Goal: Contribute content: Add original content to the website for others to see

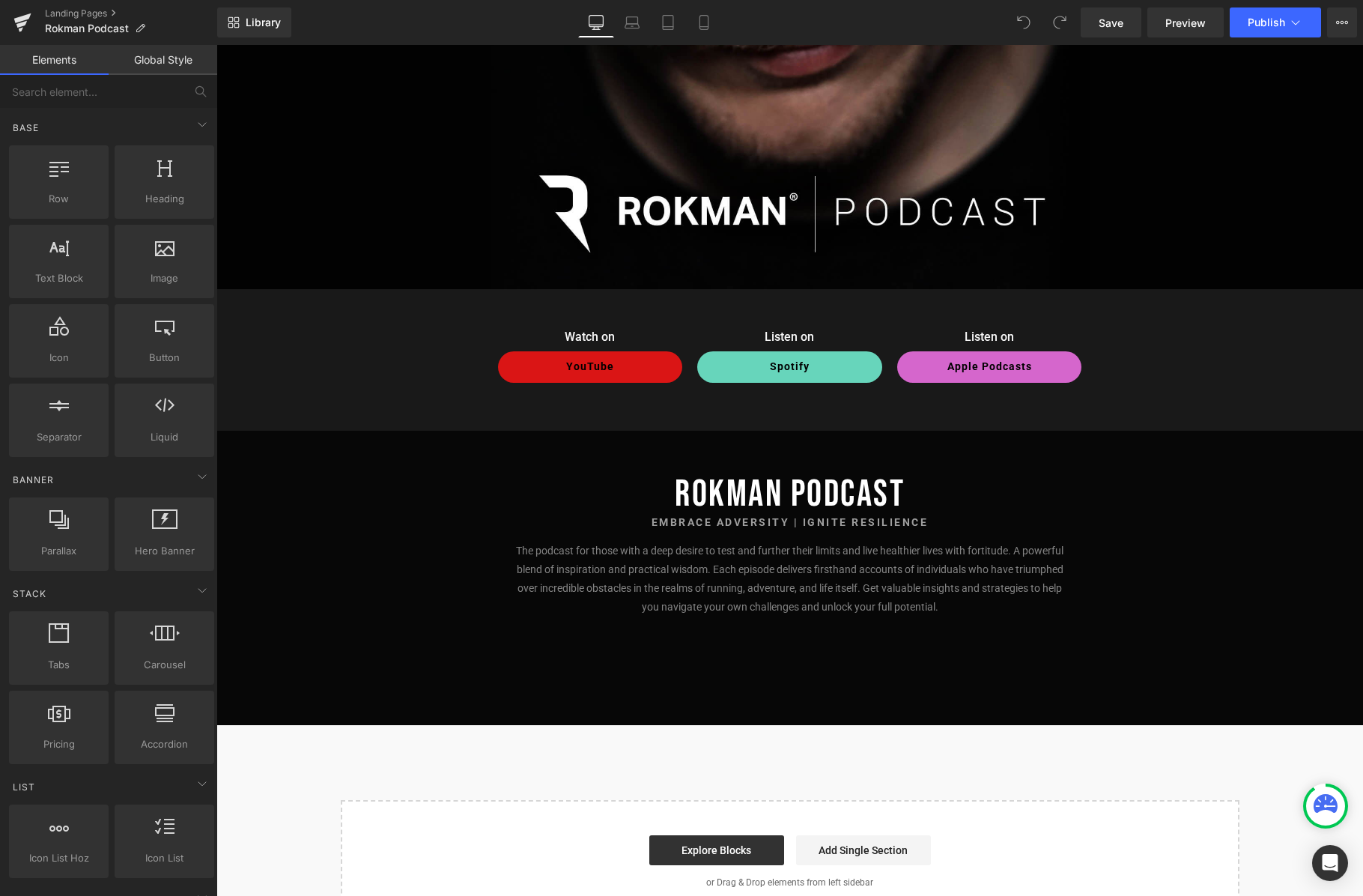
scroll to position [425, 0]
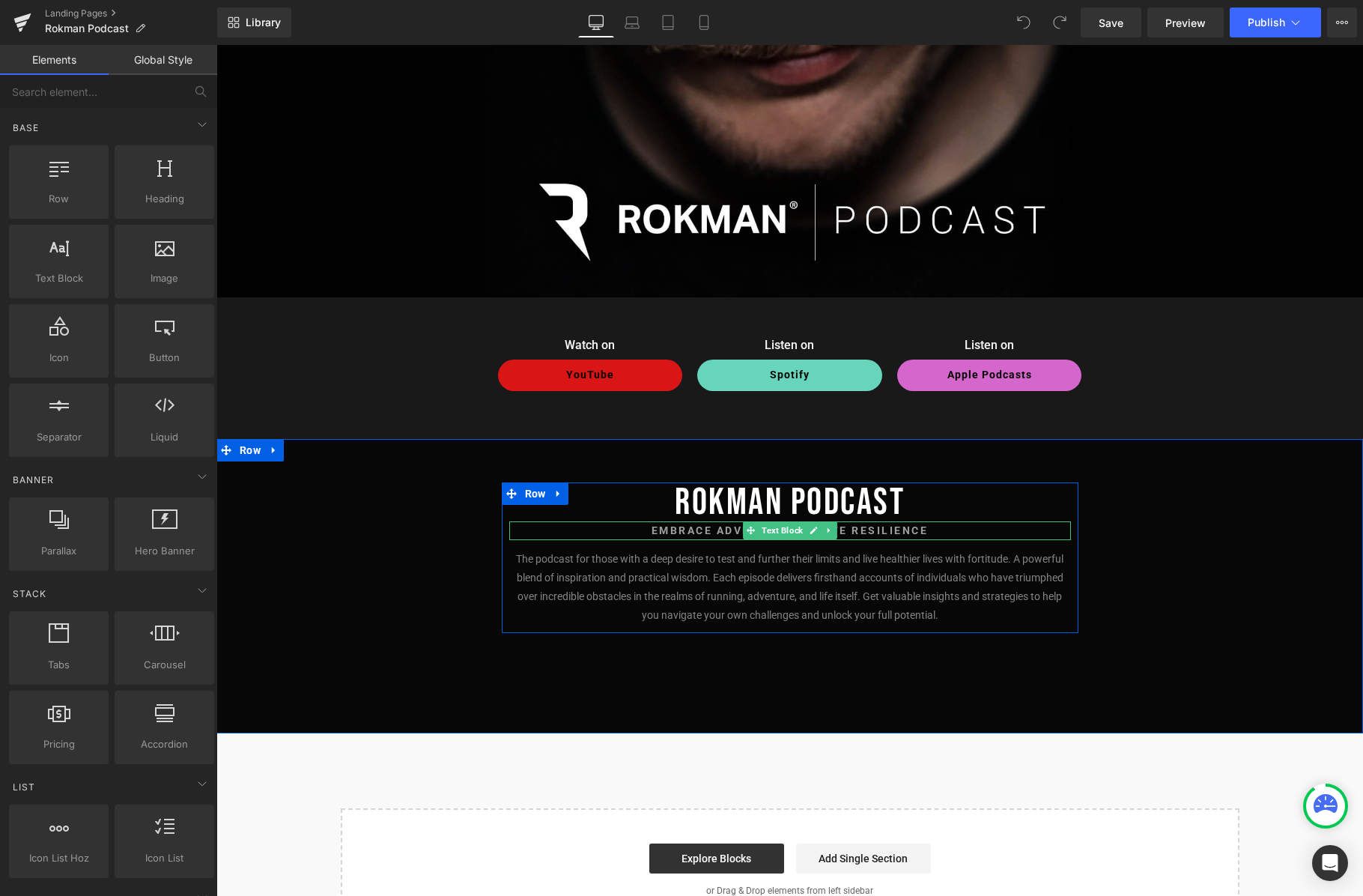
click at [911, 526] on strong "Embrace Adversity | Ignite Resilience" at bounding box center [790, 531] width 277 height 12
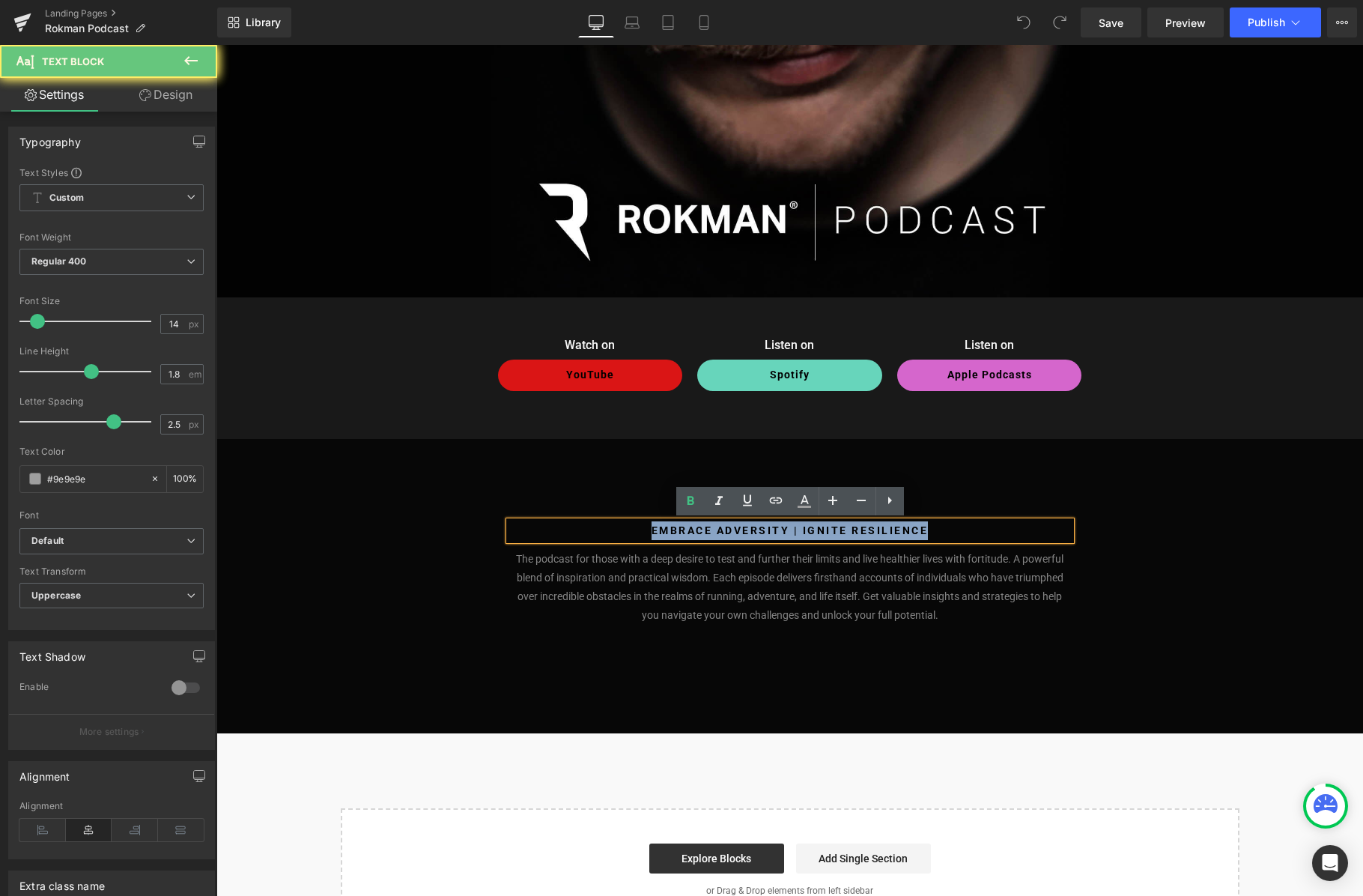
drag, startPoint x: 941, startPoint y: 531, endPoint x: 643, endPoint y: 526, distance: 298.0
click at [643, 526] on p "Embrace Adversity | Ignite Resilience" at bounding box center [790, 531] width 562 height 19
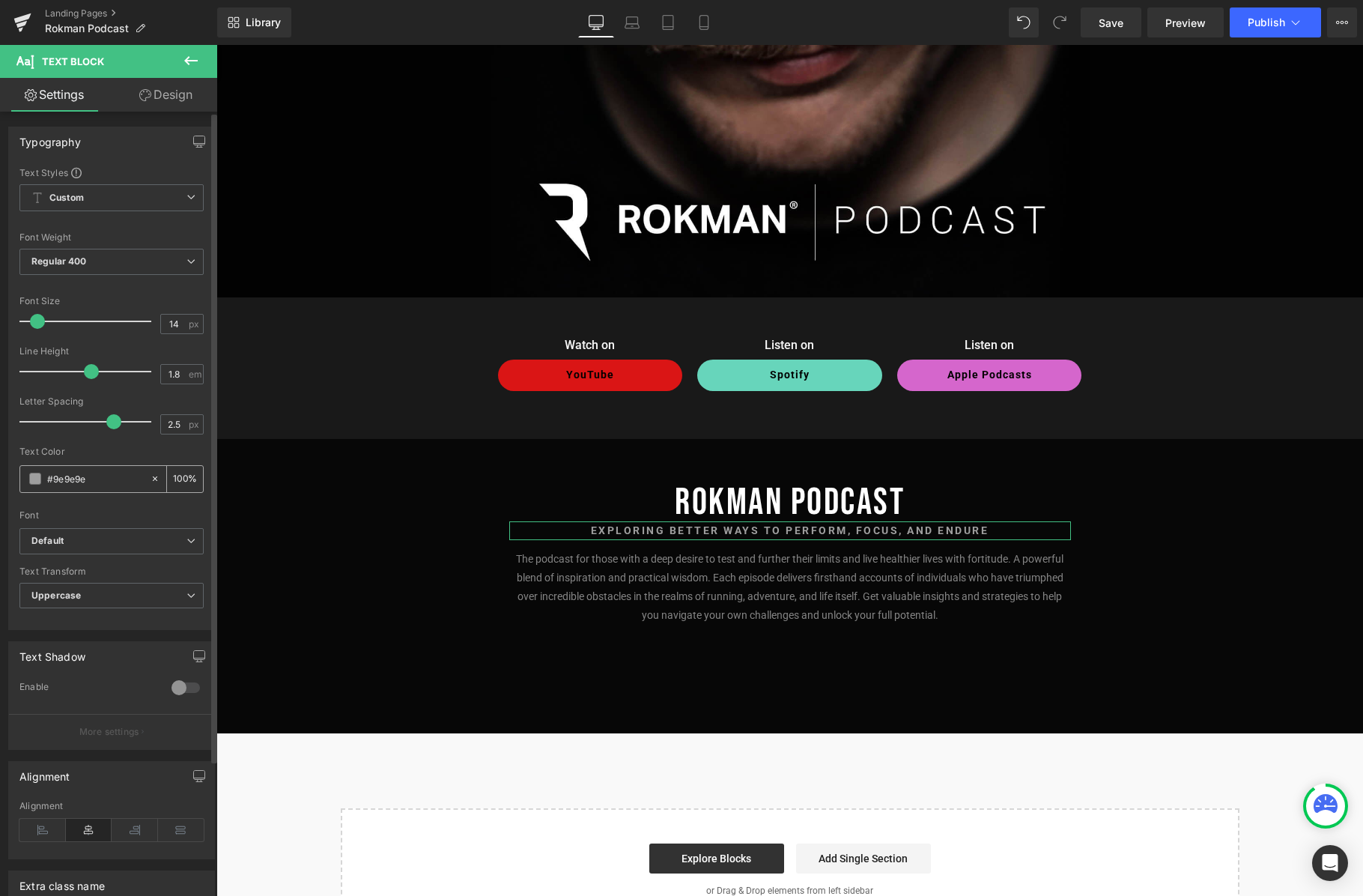
click at [33, 481] on span at bounding box center [35, 478] width 12 height 12
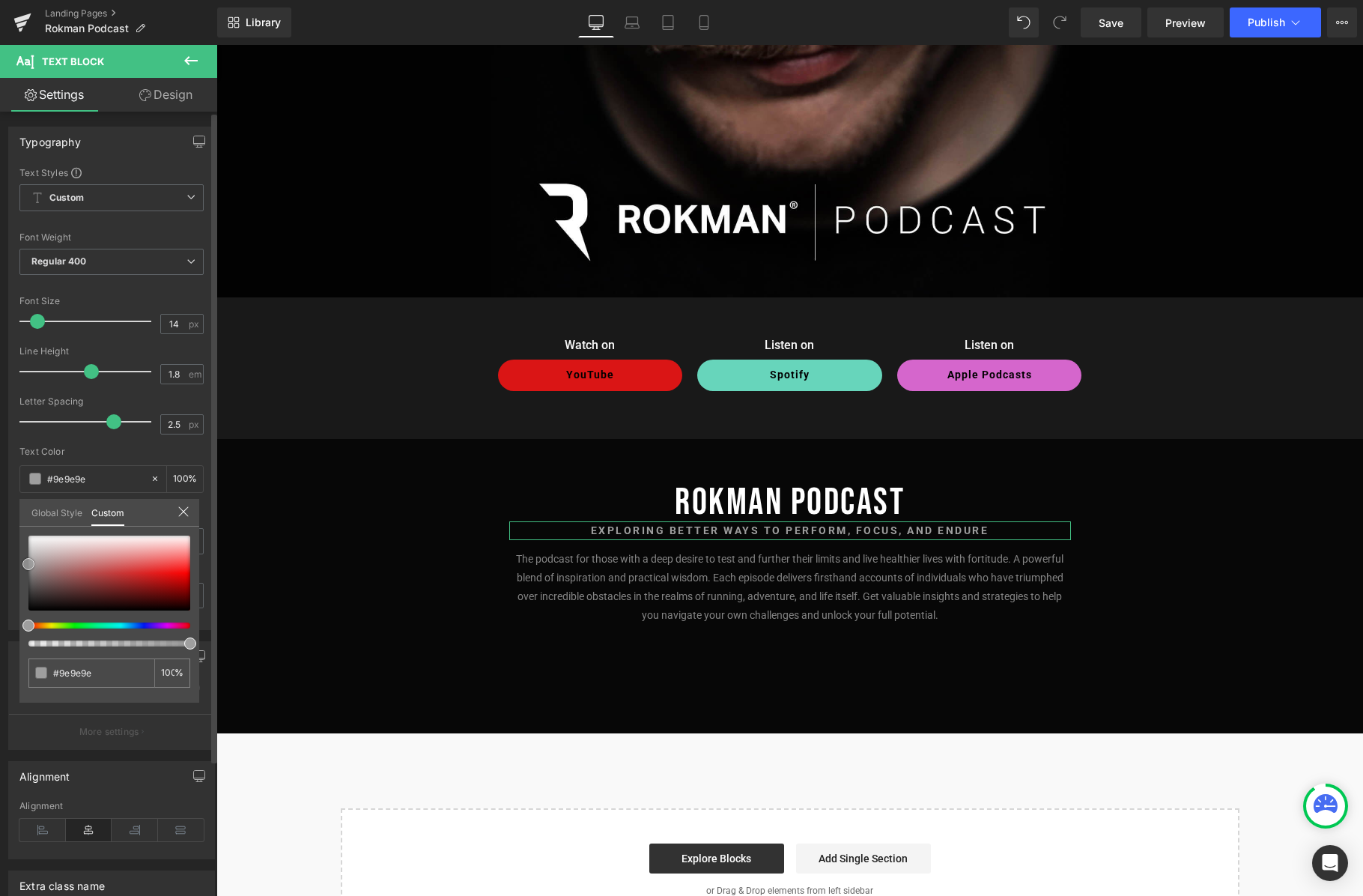
type input "#a3a3a3"
type input "#b2b2b2"
type input "#bababa"
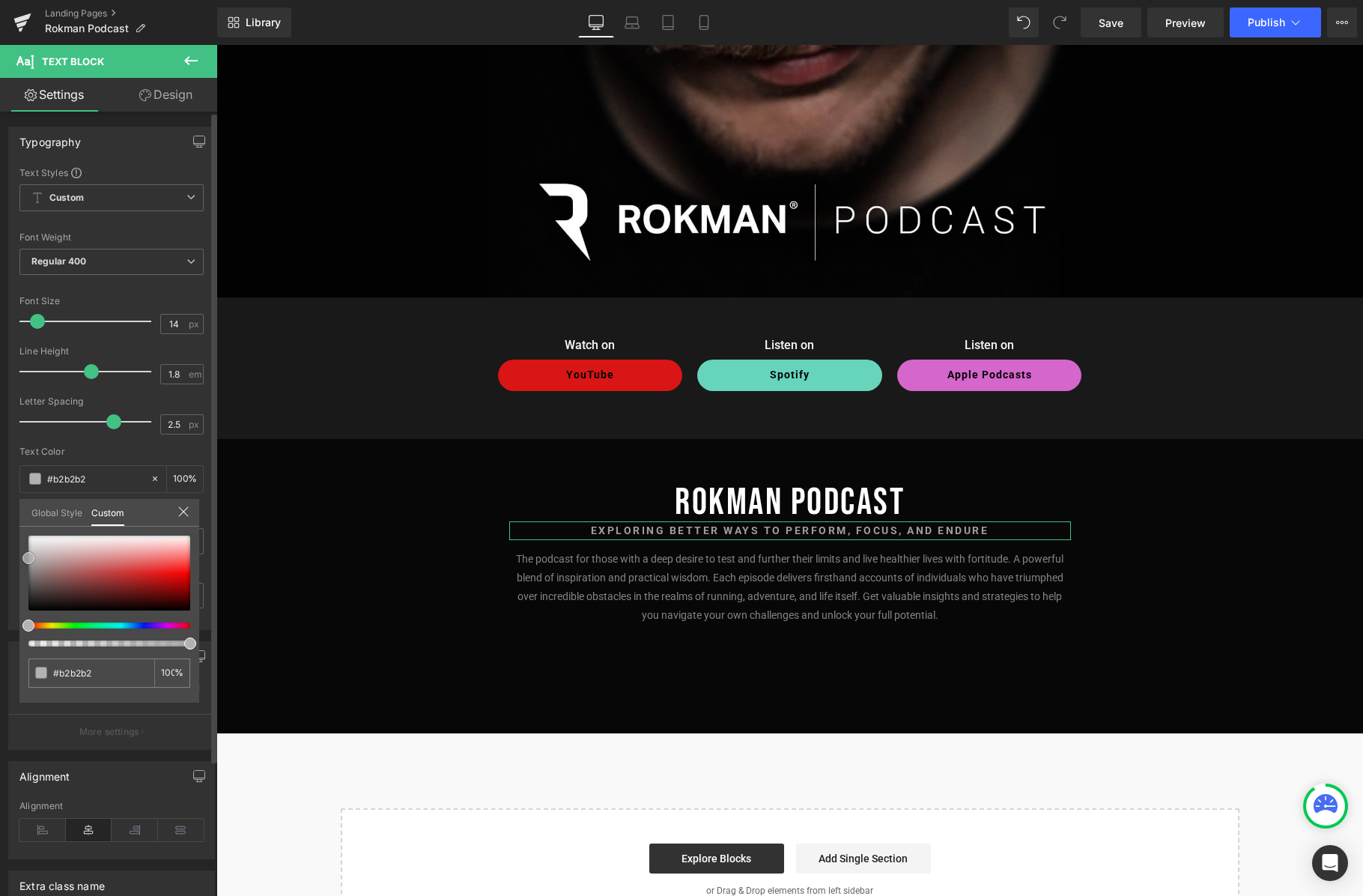
type input "#bababa"
type input "#c6c6c6"
type input "#d6d6d6"
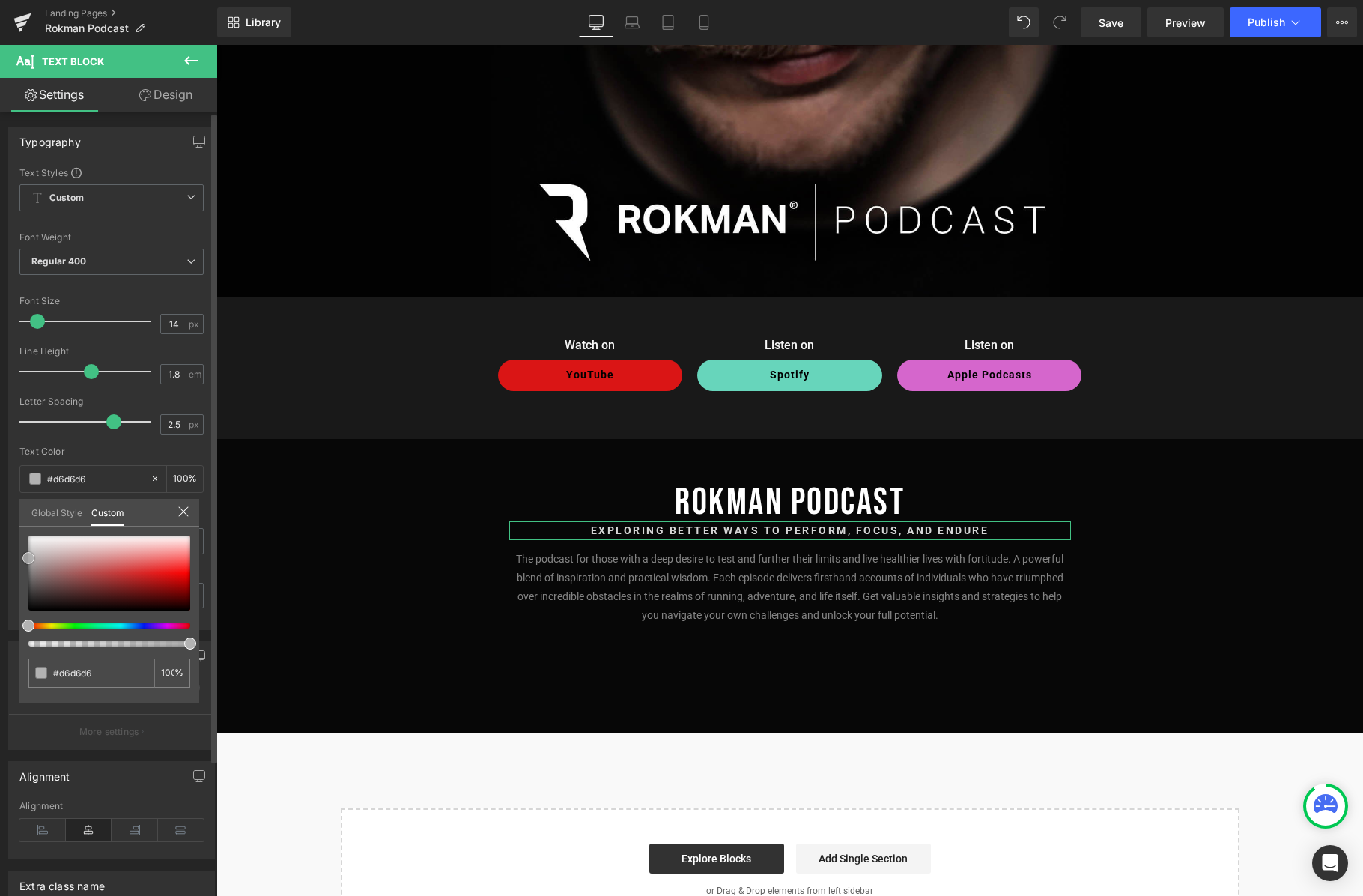
type input "#e0e0e0"
type input "#ededed"
drag, startPoint x: 27, startPoint y: 565, endPoint x: 21, endPoint y: 541, distance: 24.7
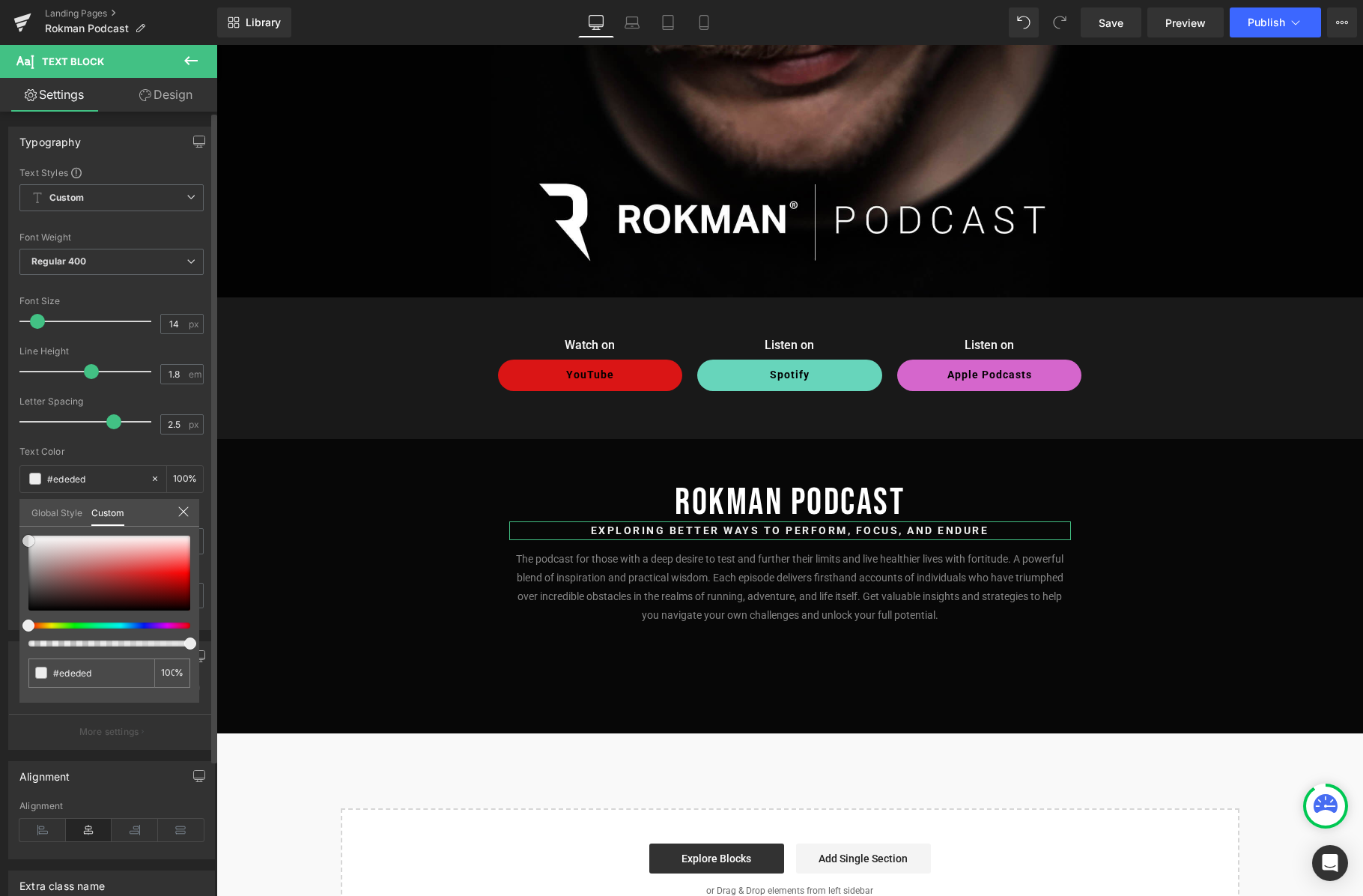
click at [21, 541] on div "#ededed 100 %" at bounding box center [109, 619] width 180 height 167
click at [1038, 534] on body "Sign in GBP EUR USD Membership Leaderboards Shop Menu Cart Membership Leaderboa…" at bounding box center [790, 441] width 1147 height 1644
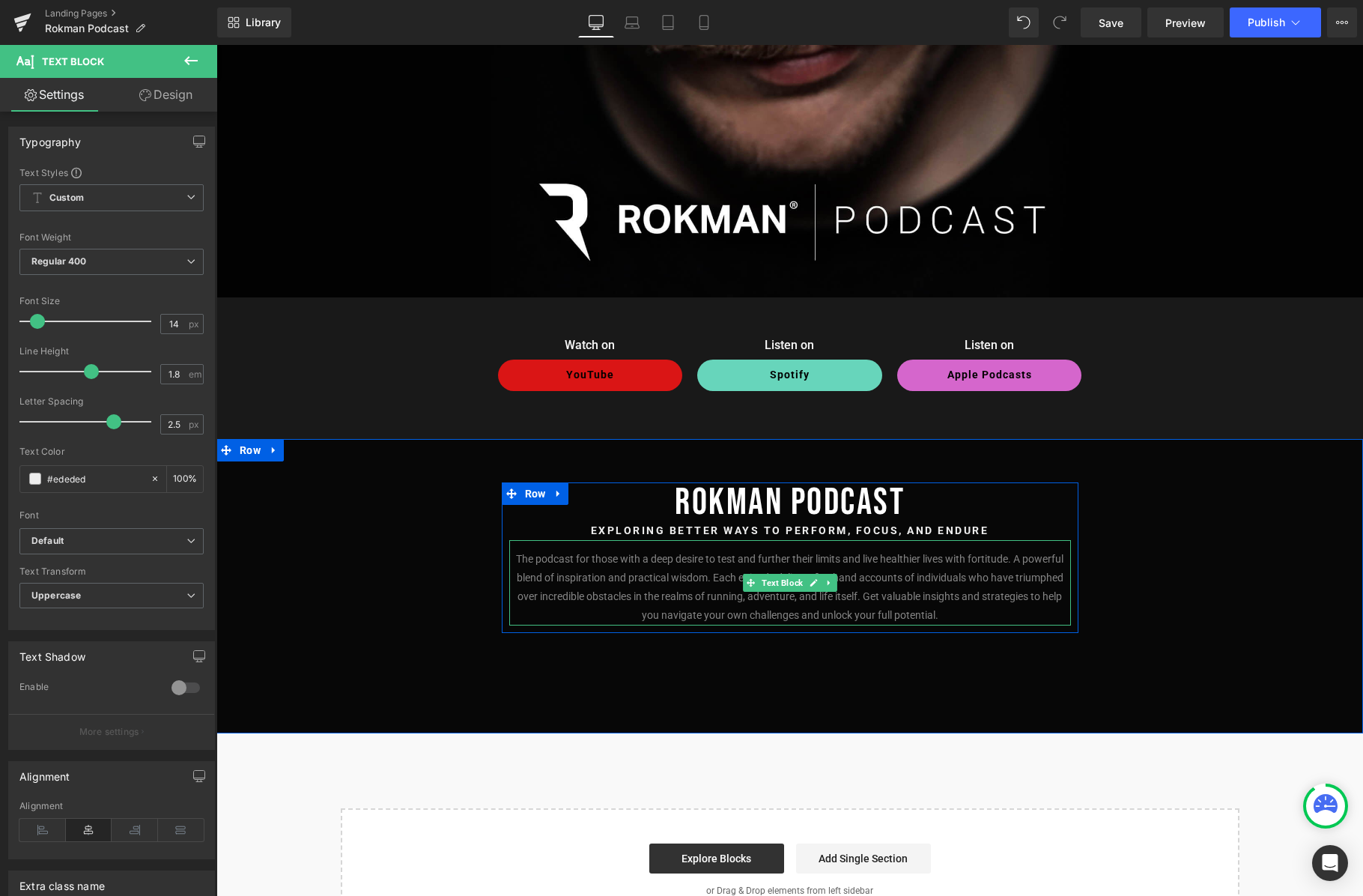
click at [910, 586] on p "The podcast for those with a deep desire to test and further their limits and l…" at bounding box center [790, 588] width 562 height 76
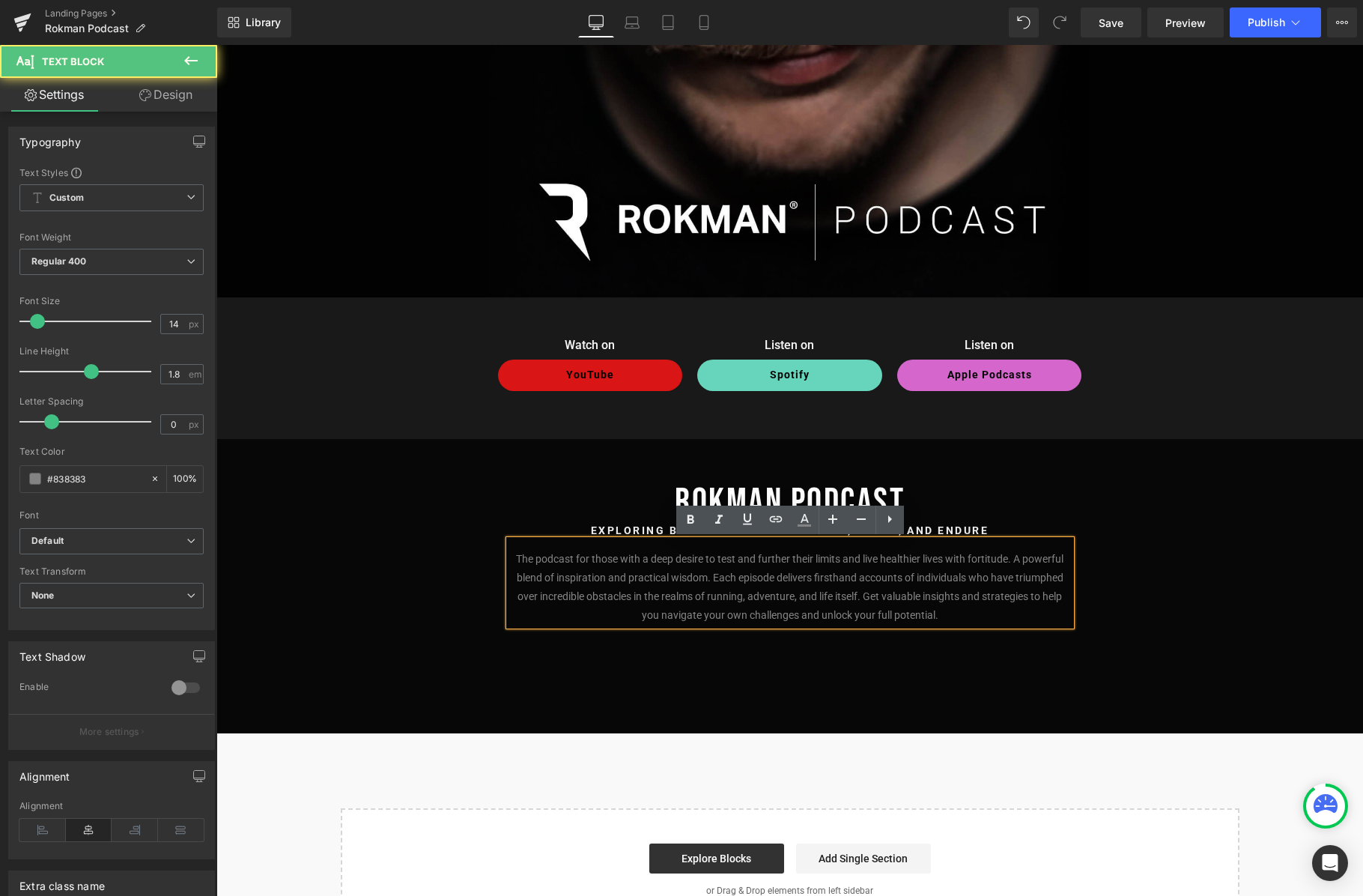
click at [963, 593] on p "The podcast for those with a deep desire to test and further their limits and l…" at bounding box center [790, 588] width 562 height 76
click at [960, 614] on p "The podcast for those with a deep desire to test and further their limits and l…" at bounding box center [790, 588] width 562 height 76
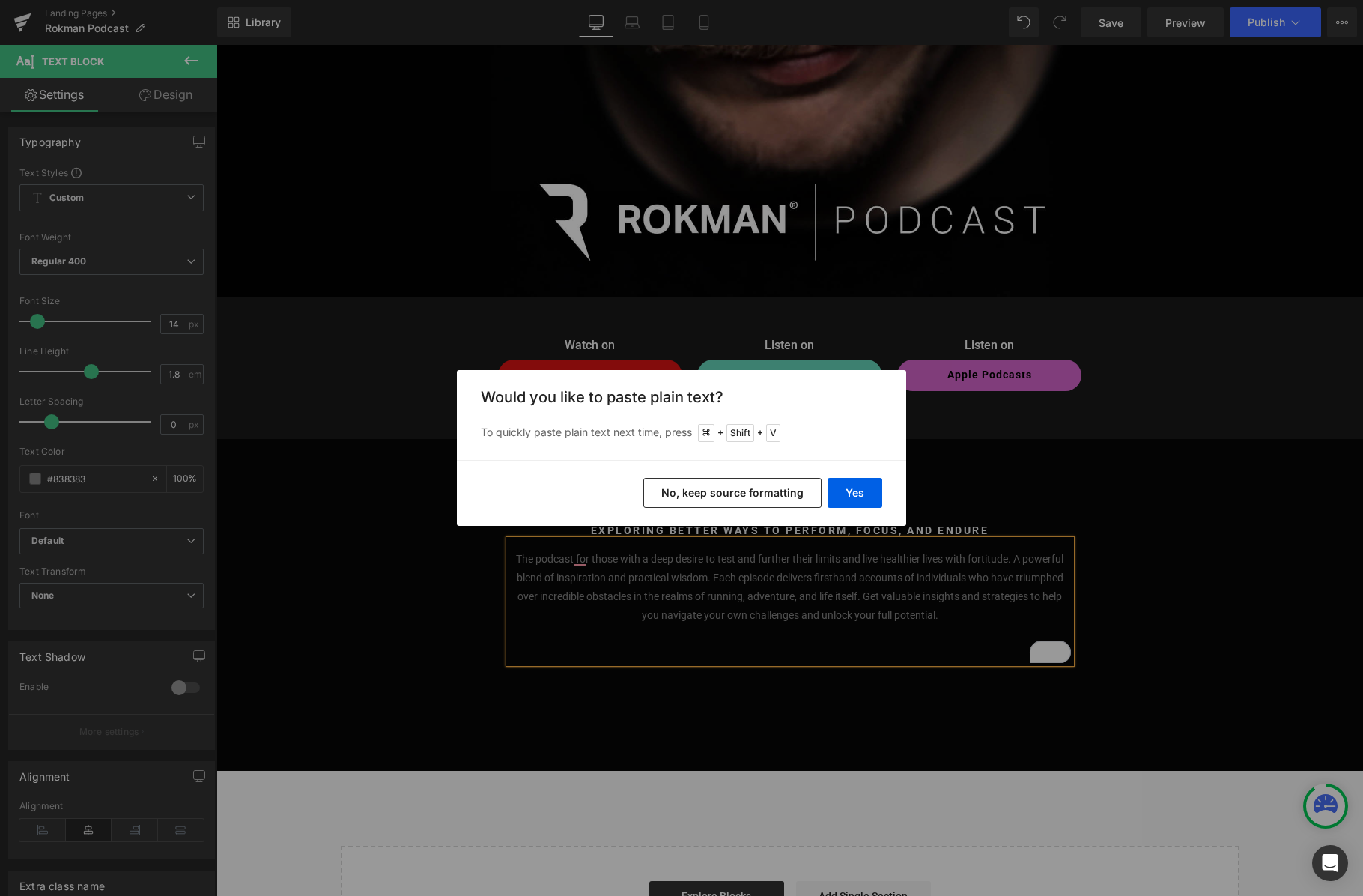
scroll to position [0, 0]
click at [858, 500] on button "Yes" at bounding box center [855, 492] width 55 height 30
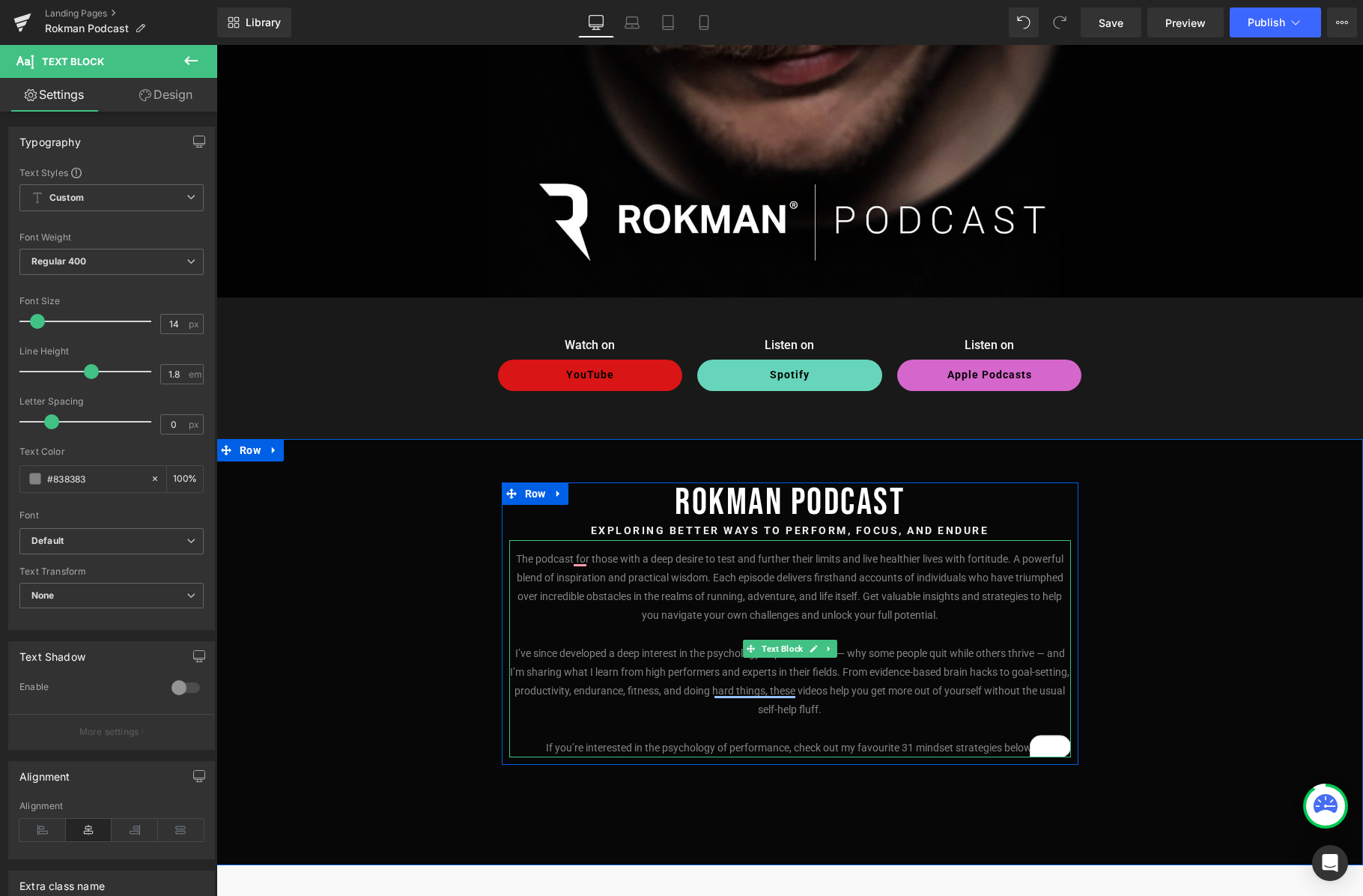
click at [562, 656] on p "I’ve since developed a deep interest in the psychology of performance — why som…" at bounding box center [790, 682] width 562 height 76
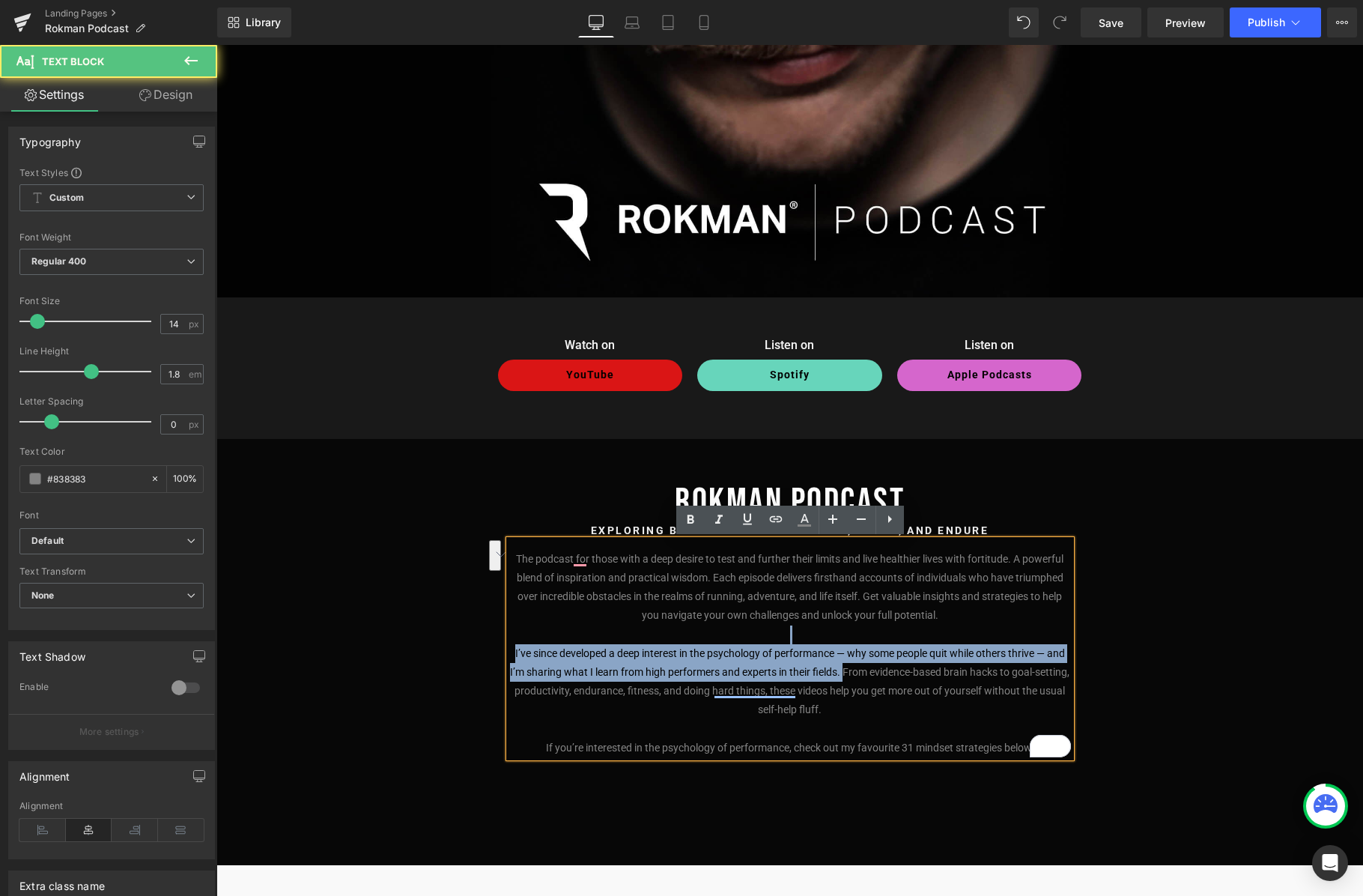
drag, startPoint x: 858, startPoint y: 669, endPoint x: 485, endPoint y: 635, distance: 374.5
click at [485, 635] on div "[PERSON_NAME] Podcast Heading Exploring better ways to perform, focus, and endu…" at bounding box center [790, 624] width 1147 height 329
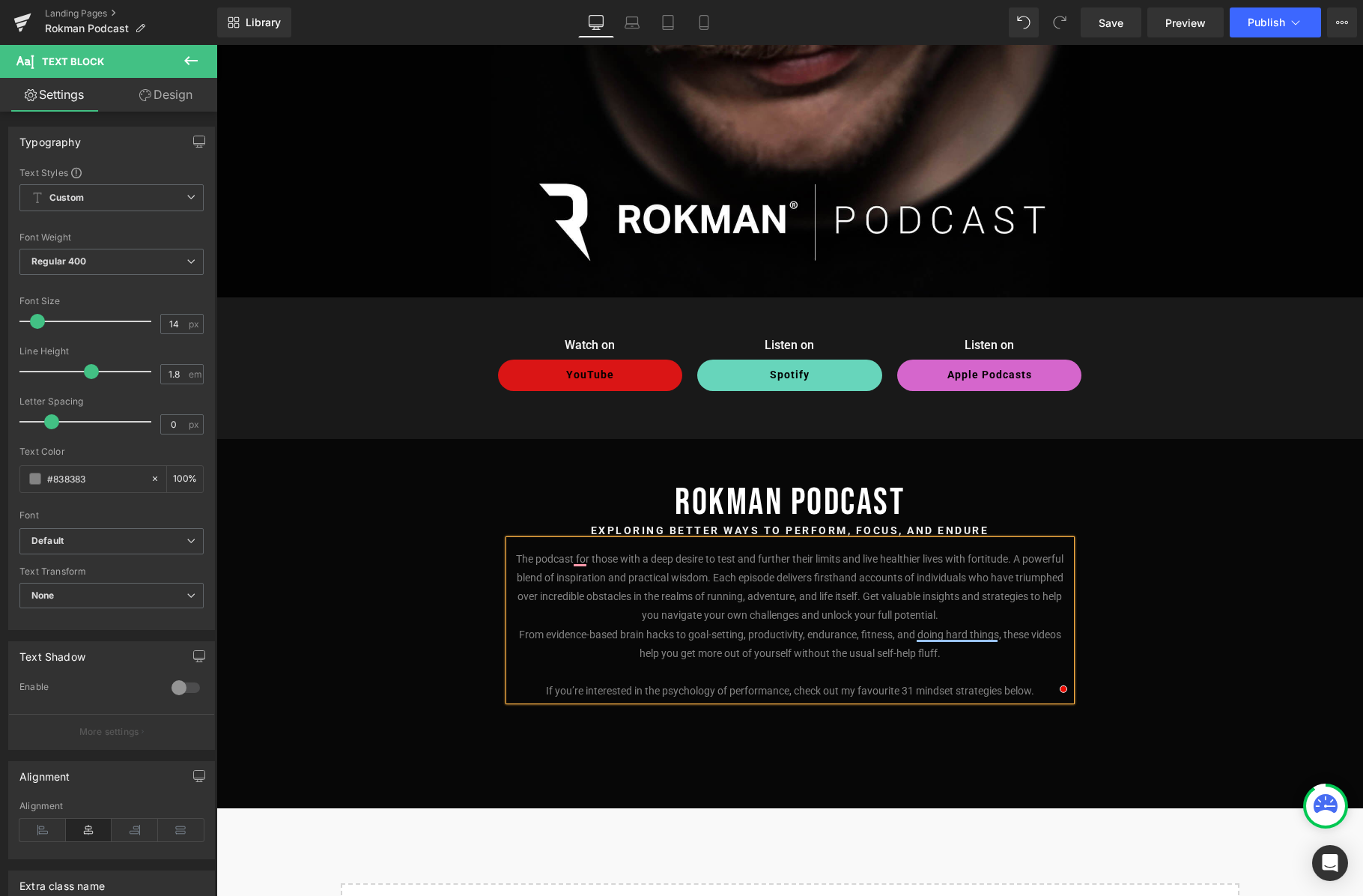
click at [1008, 622] on p "The podcast for those with a deep desire to test and further their limits and l…" at bounding box center [790, 588] width 562 height 76
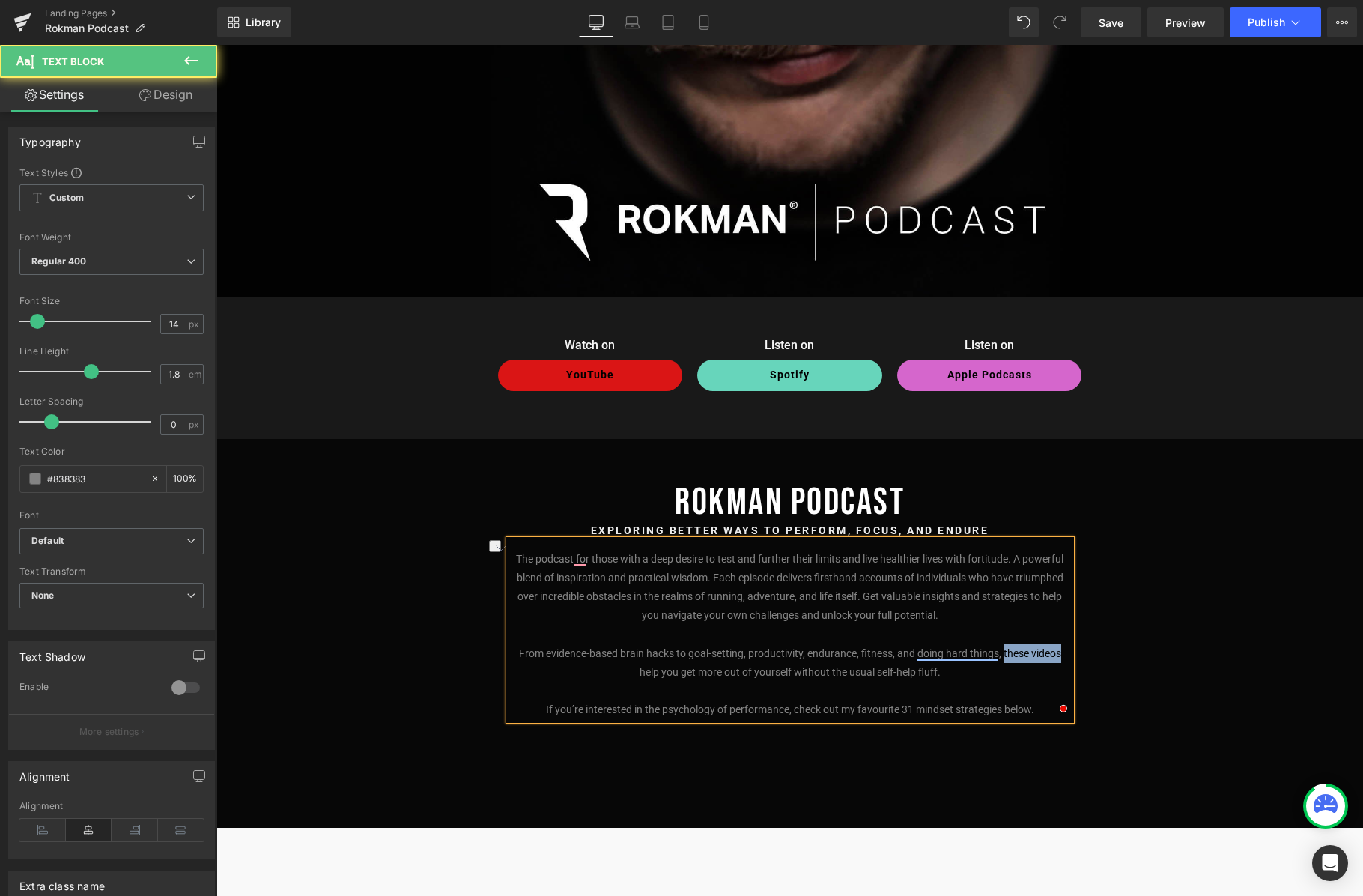
drag, startPoint x: 1045, startPoint y: 651, endPoint x: 1060, endPoint y: 650, distance: 15.0
click at [1038, 650] on span "From evidence-based brain hacks to goal-setting, productivity, endurance, fitne…" at bounding box center [790, 662] width 542 height 30
click at [853, 666] on span "From evidence-based brain hacks to goal-setting, productivity, endurance, fitne…" at bounding box center [790, 662] width 560 height 30
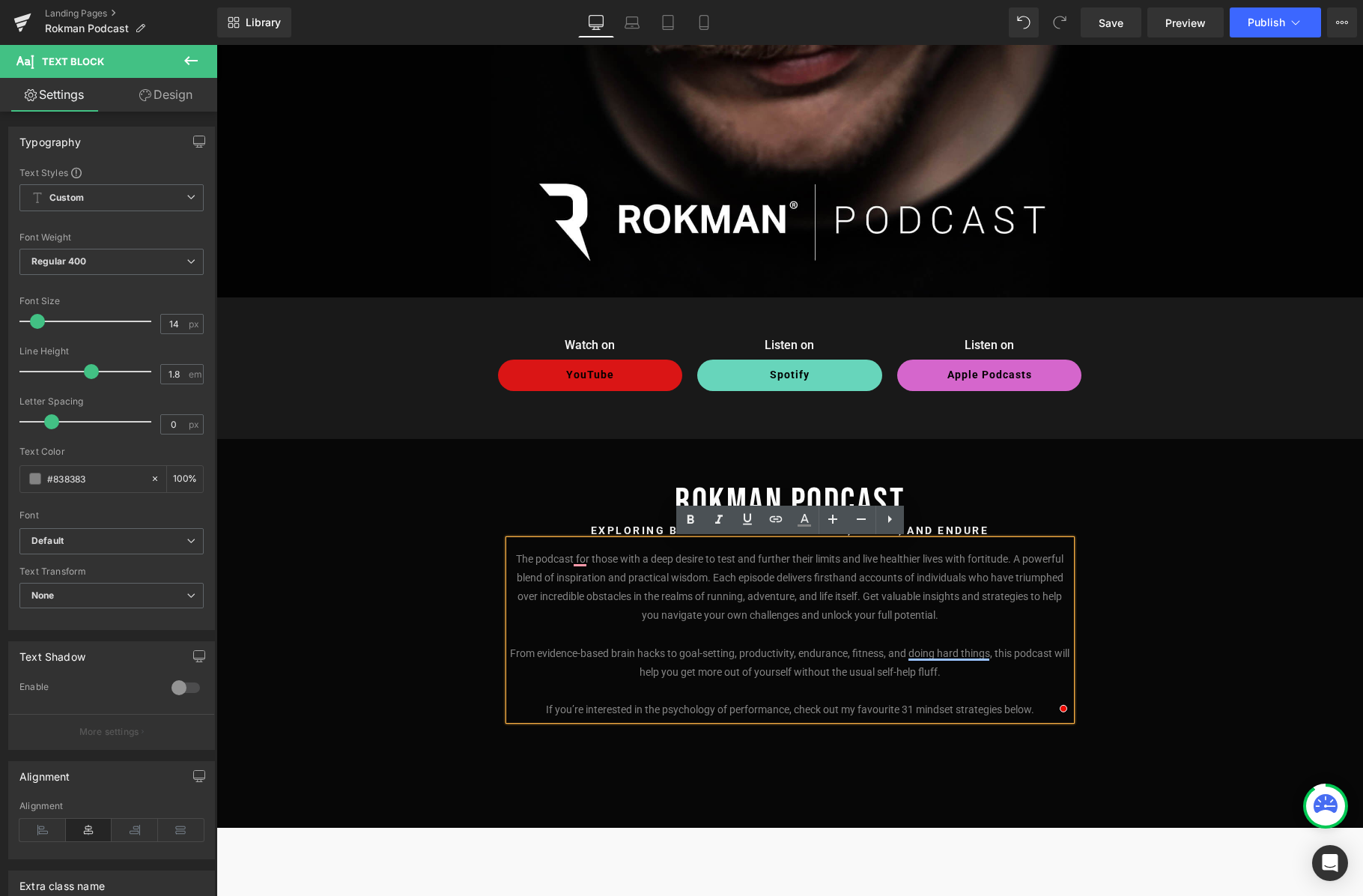
click at [958, 675] on p "From evidence-based brain hacks to goal-setting, productivity, endurance, fitne…" at bounding box center [790, 662] width 562 height 37
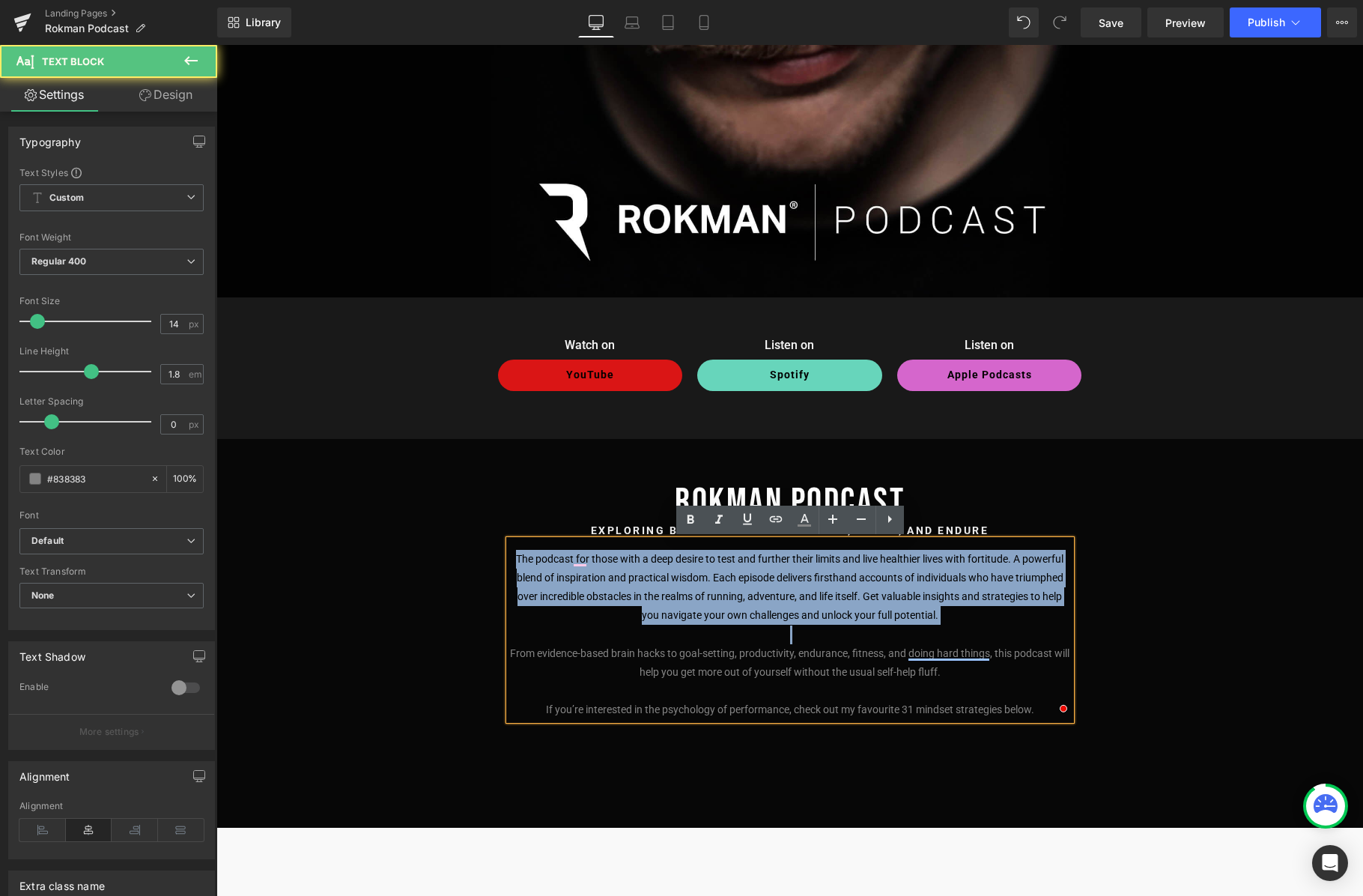
drag, startPoint x: 957, startPoint y: 626, endPoint x: 480, endPoint y: 564, distance: 481.0
click at [480, 564] on div "[PERSON_NAME] Podcast Heading Exploring better ways to perform, focus, and endu…" at bounding box center [790, 606] width 1147 height 292
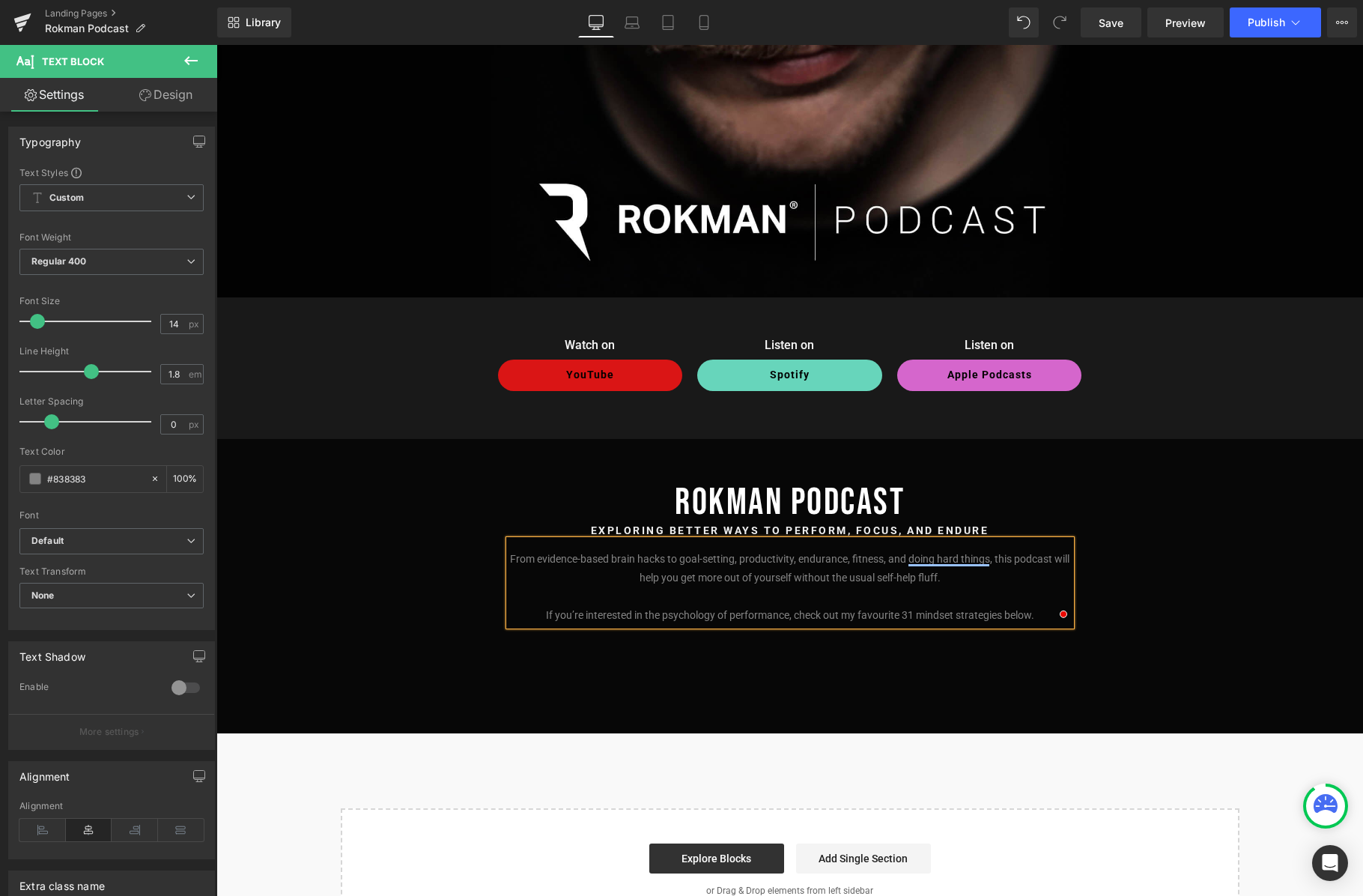
click at [1037, 613] on p "If you’re interested in the psychology of performance, check out my favourite 3…" at bounding box center [790, 615] width 562 height 19
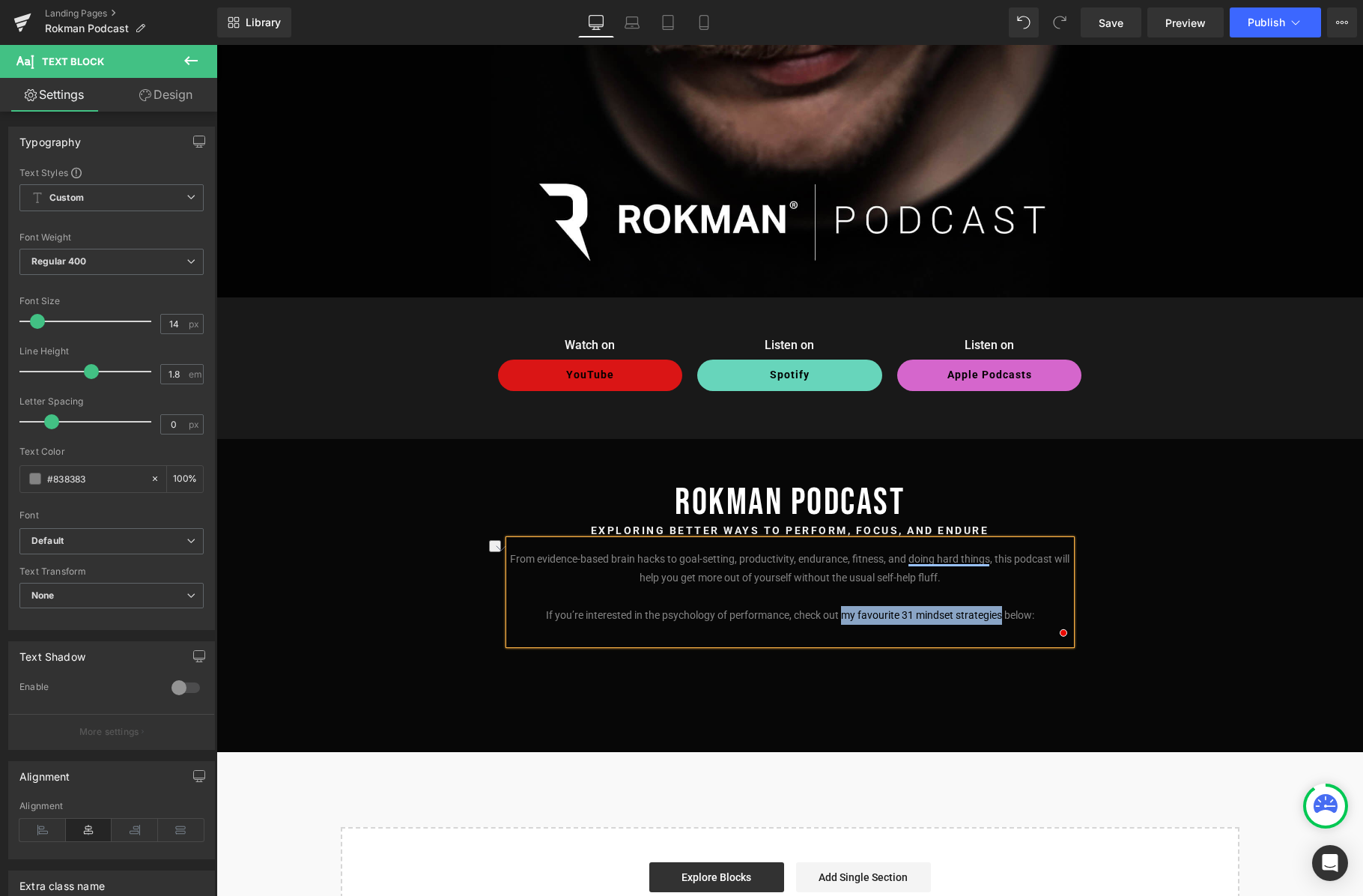
drag, startPoint x: 842, startPoint y: 615, endPoint x: 1002, endPoint y: 616, distance: 160.0
click at [1002, 616] on p "If you’re interested in the psychology of performance, check out my favourite 3…" at bounding box center [790, 624] width 562 height 37
click at [776, 520] on icon at bounding box center [776, 519] width 18 height 18
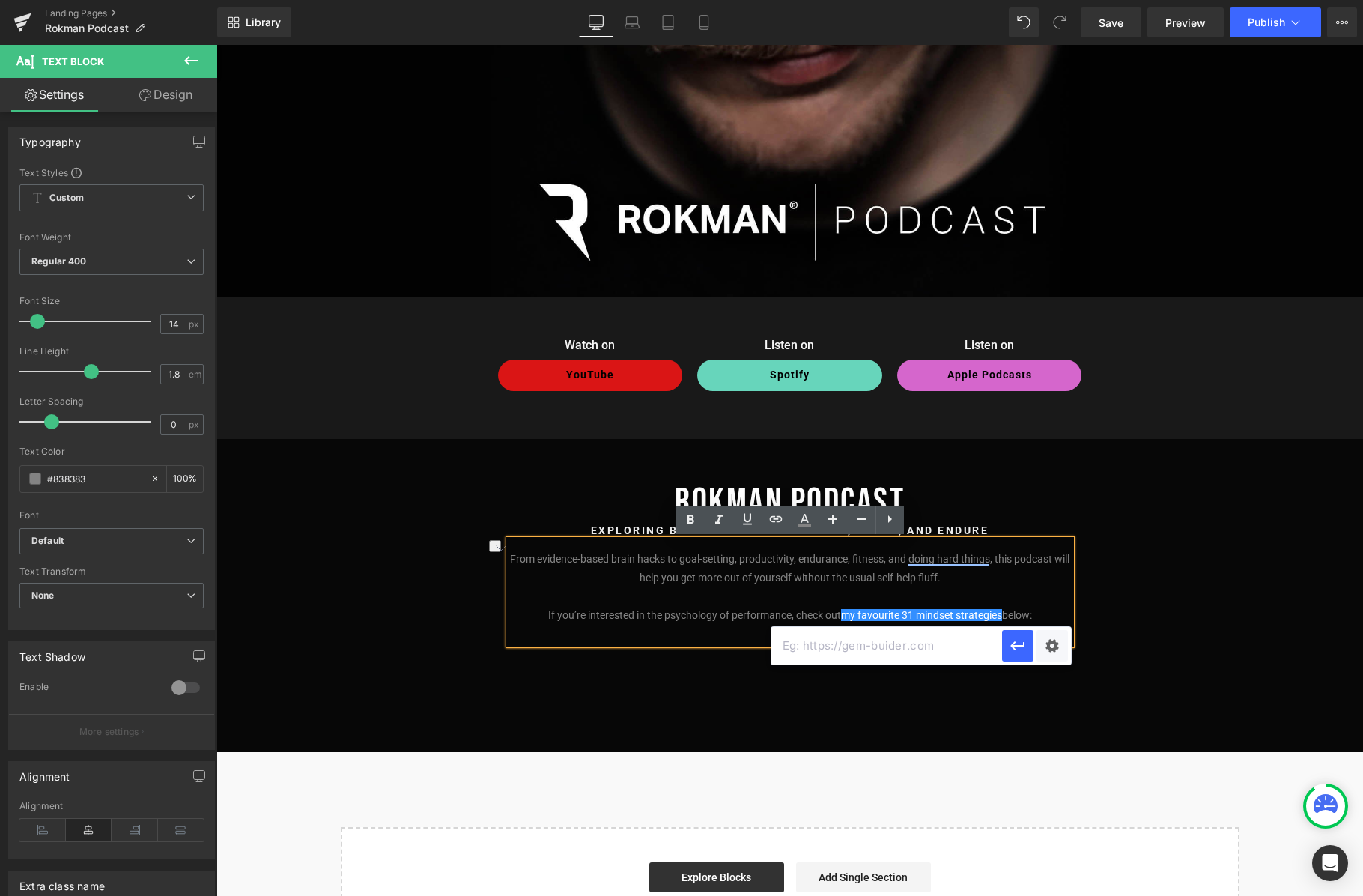
click at [819, 652] on input "text" at bounding box center [887, 645] width 231 height 37
paste input "[URL][DOMAIN_NAME]"
type input "[URL][DOMAIN_NAME]"
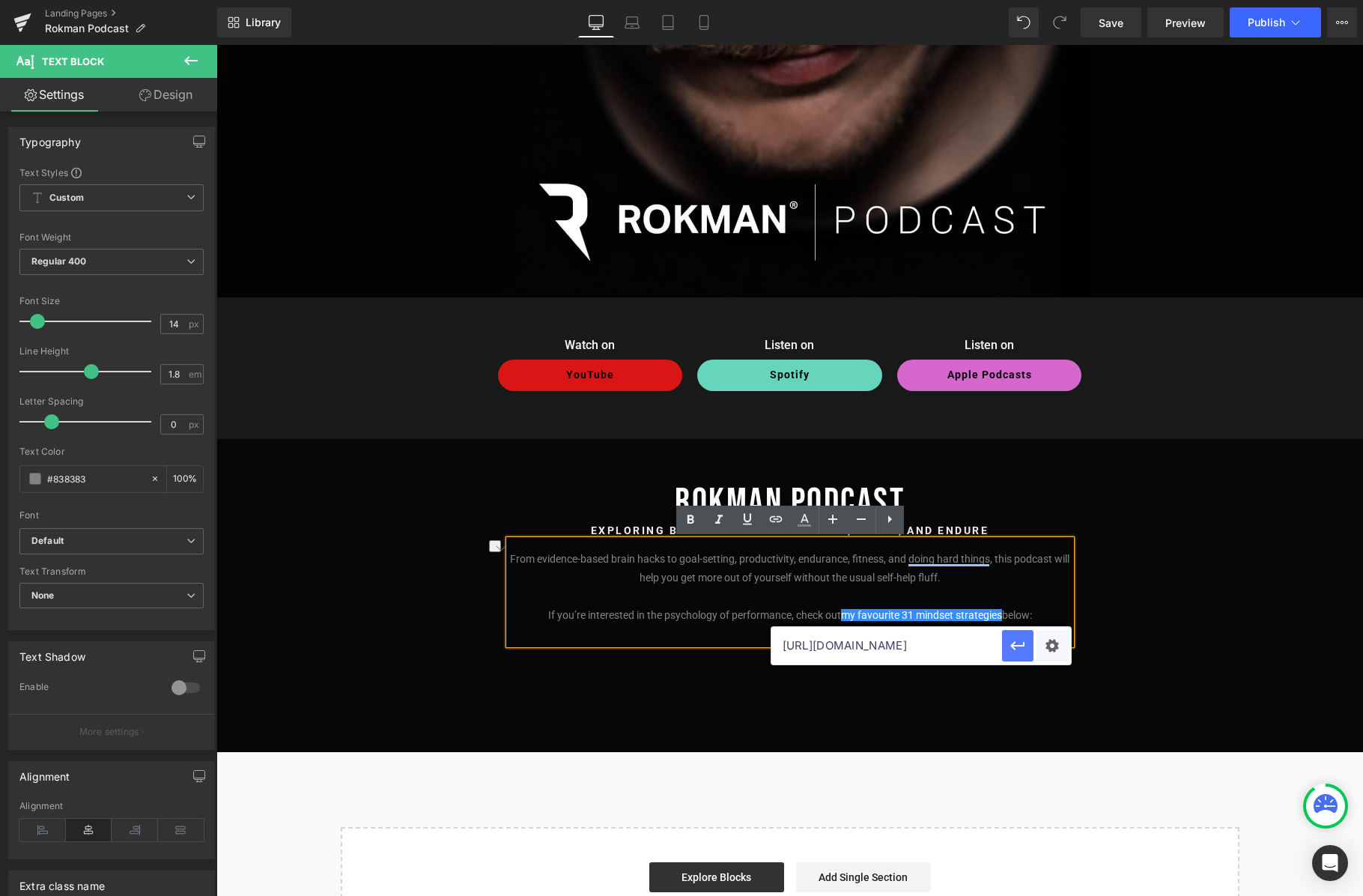
click at [1010, 648] on icon "button" at bounding box center [1018, 646] width 18 height 18
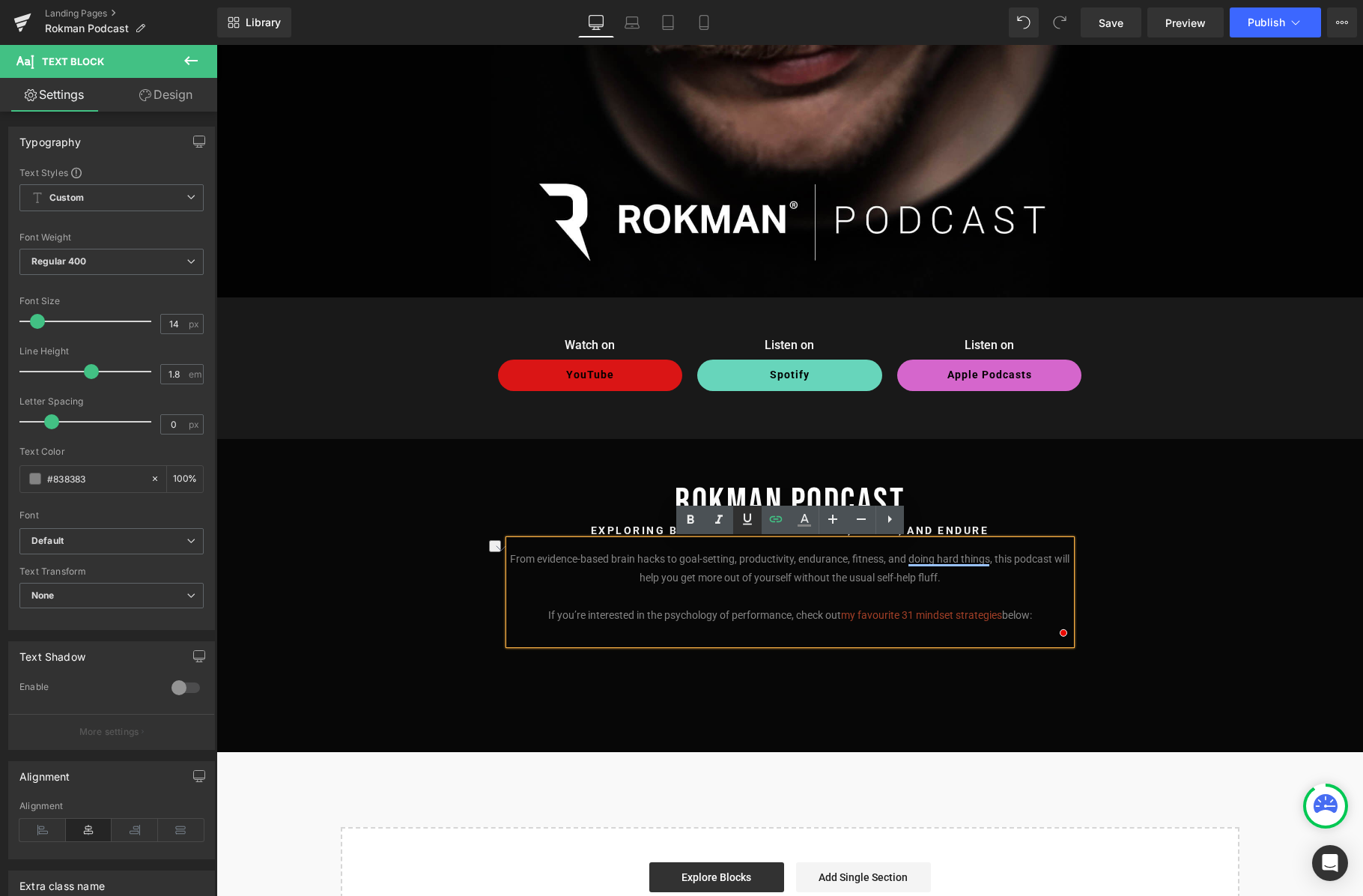
click at [752, 522] on icon at bounding box center [748, 519] width 18 height 18
click at [1038, 616] on p "If you’re interested in the psychology of performance, check out my favourite 3…" at bounding box center [790, 624] width 562 height 37
drag, startPoint x: 834, startPoint y: 615, endPoint x: 809, endPoint y: 617, distance: 25.1
click at [809, 617] on p "If you’re interested in the psychology of performance, check out my favourite 3…" at bounding box center [790, 624] width 562 height 37
click at [980, 579] on p "From evidence-based brain hacks to goal-setting, productivity, endurance, fitne…" at bounding box center [790, 568] width 562 height 37
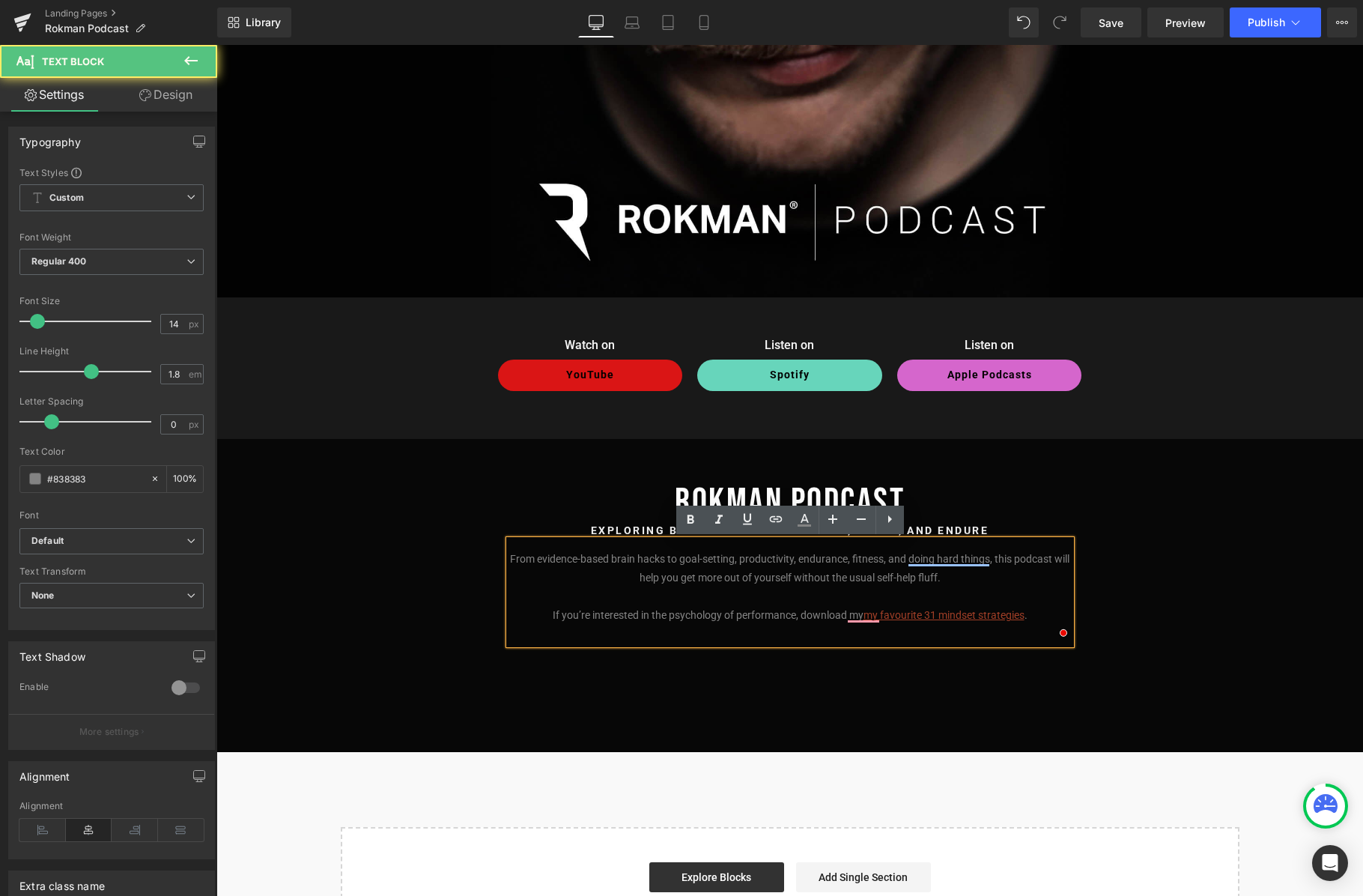
click at [1038, 548] on div "Rokman Podcast Heading Exploring better ways to perform, focus, and endure Text…" at bounding box center [790, 568] width 1147 height 216
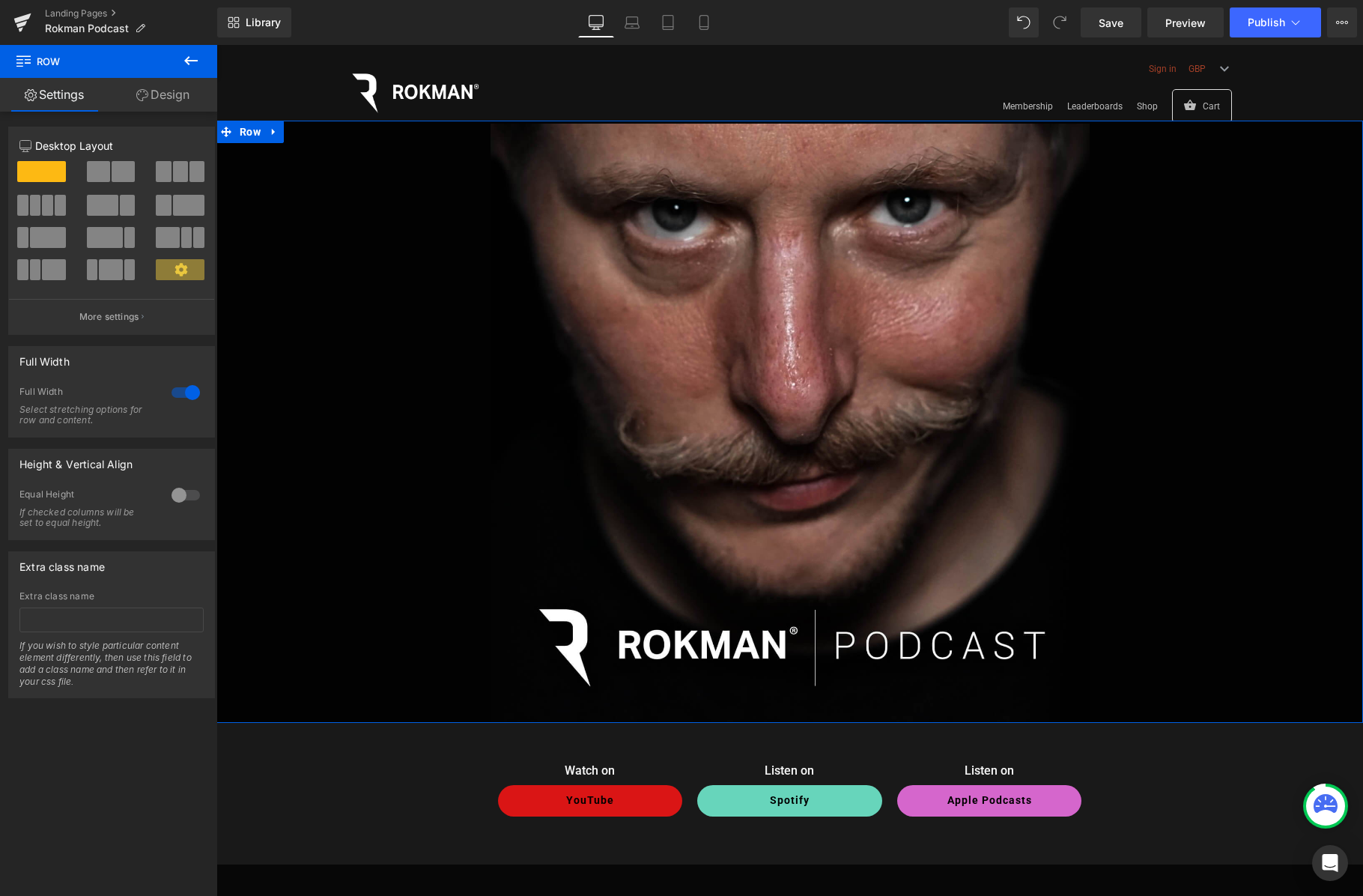
click at [1038, 472] on div "Image Row" at bounding box center [790, 423] width 1147 height 599
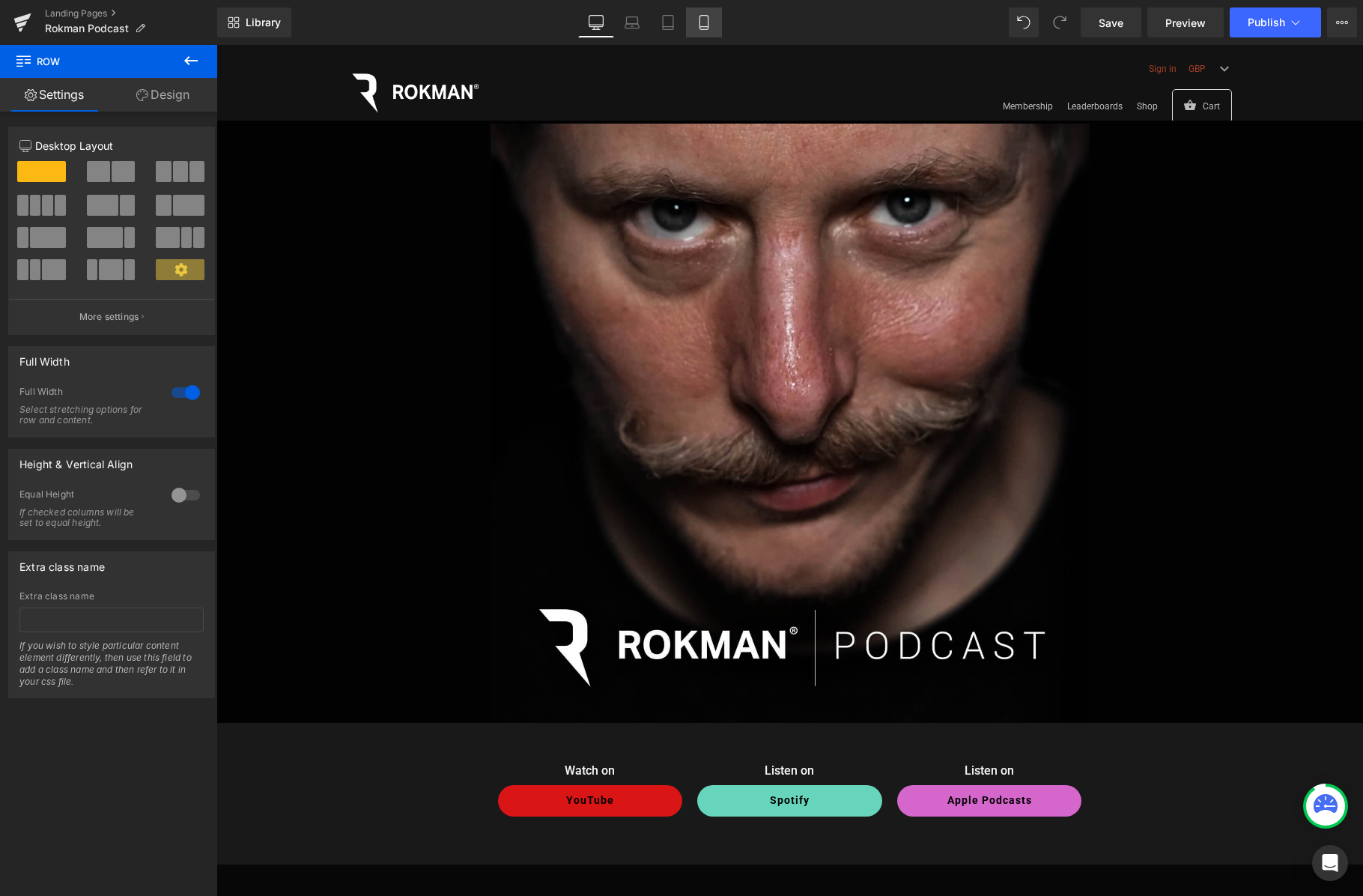
click at [701, 20] on icon at bounding box center [704, 23] width 15 height 15
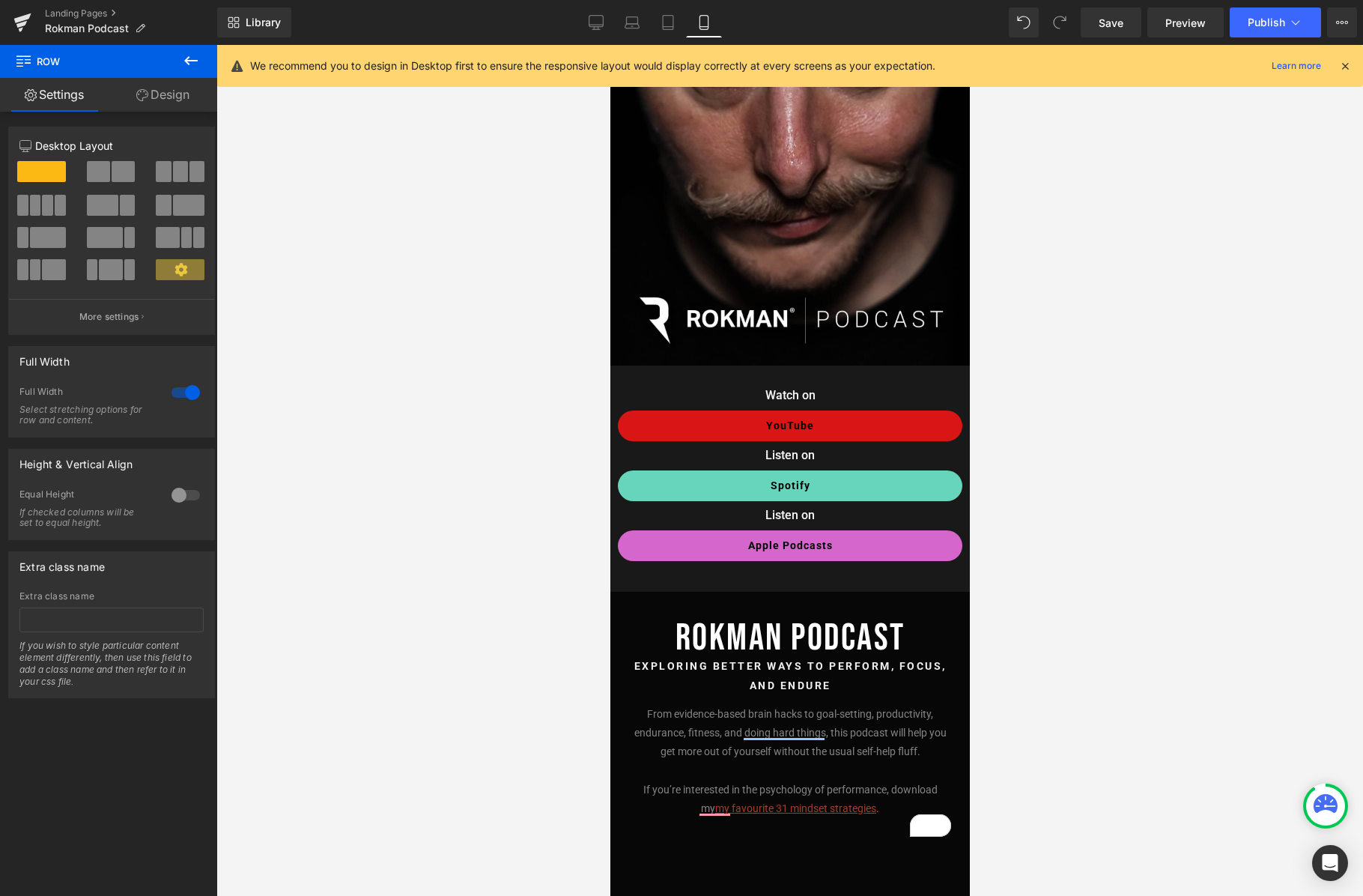
scroll to position [118, 0]
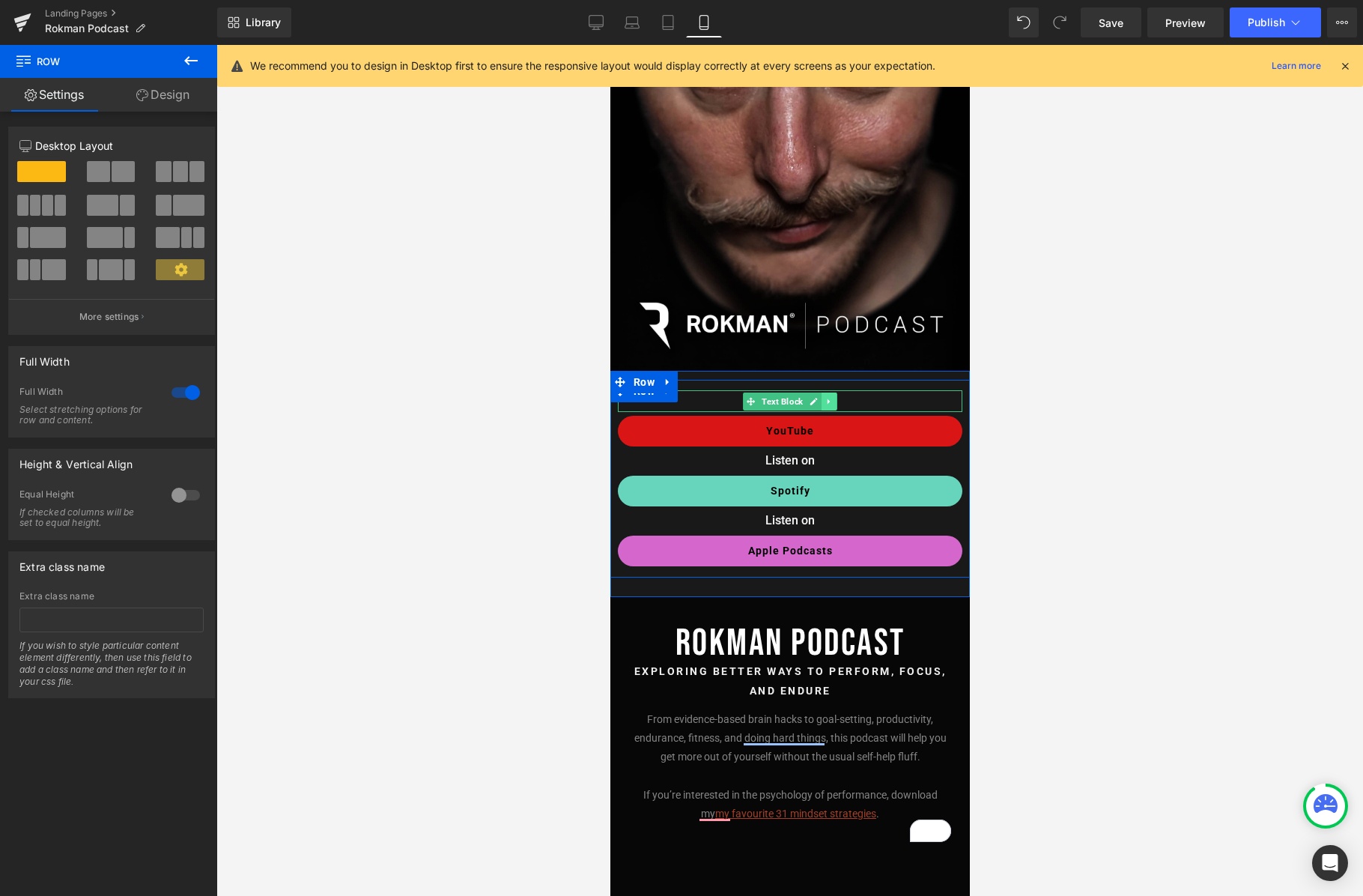
click at [826, 403] on icon at bounding box center [828, 402] width 8 height 9
click at [841, 405] on icon at bounding box center [836, 402] width 8 height 9
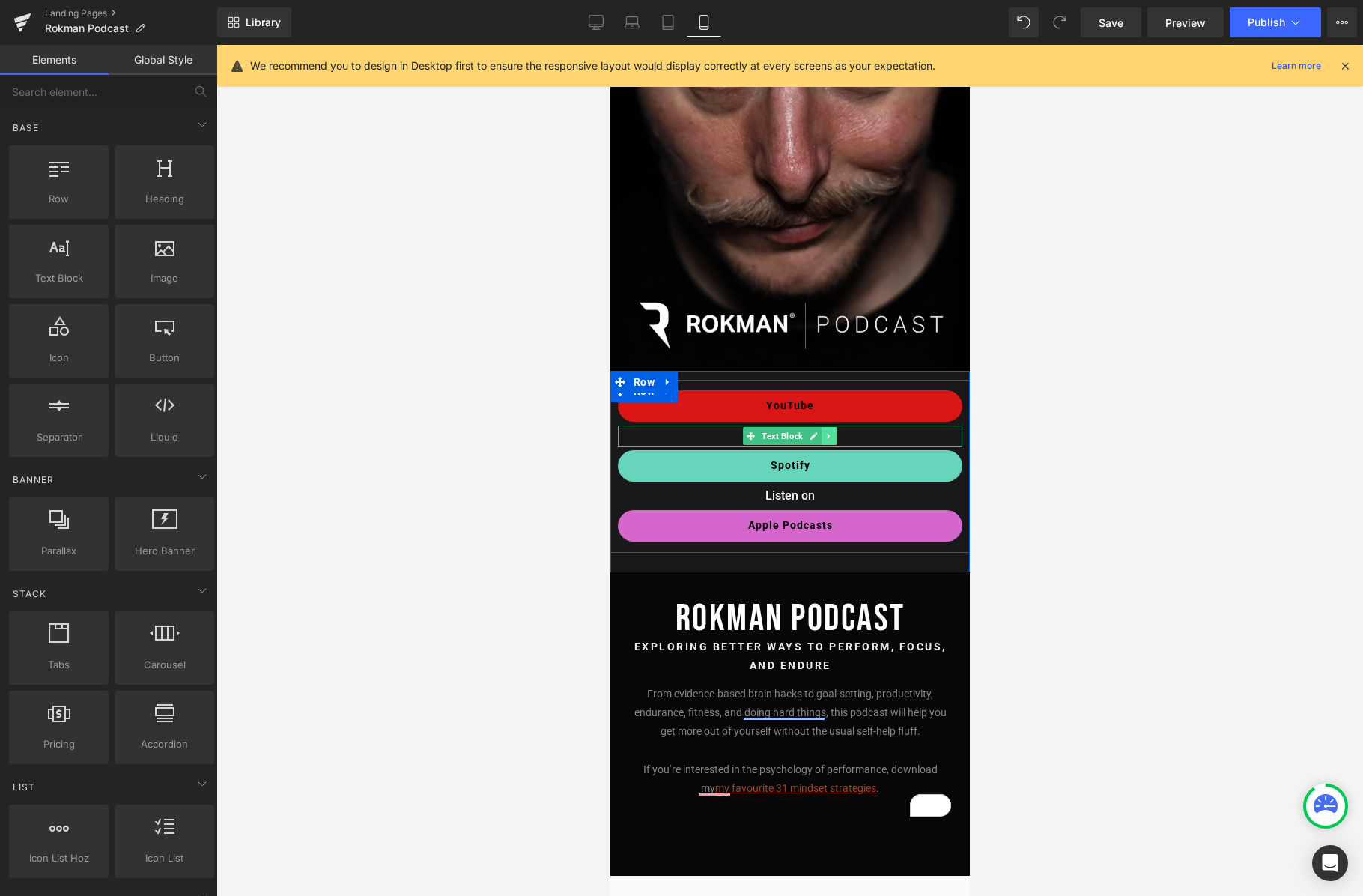
click at [829, 433] on icon at bounding box center [828, 436] width 8 height 9
click at [835, 437] on icon at bounding box center [836, 435] width 8 height 8
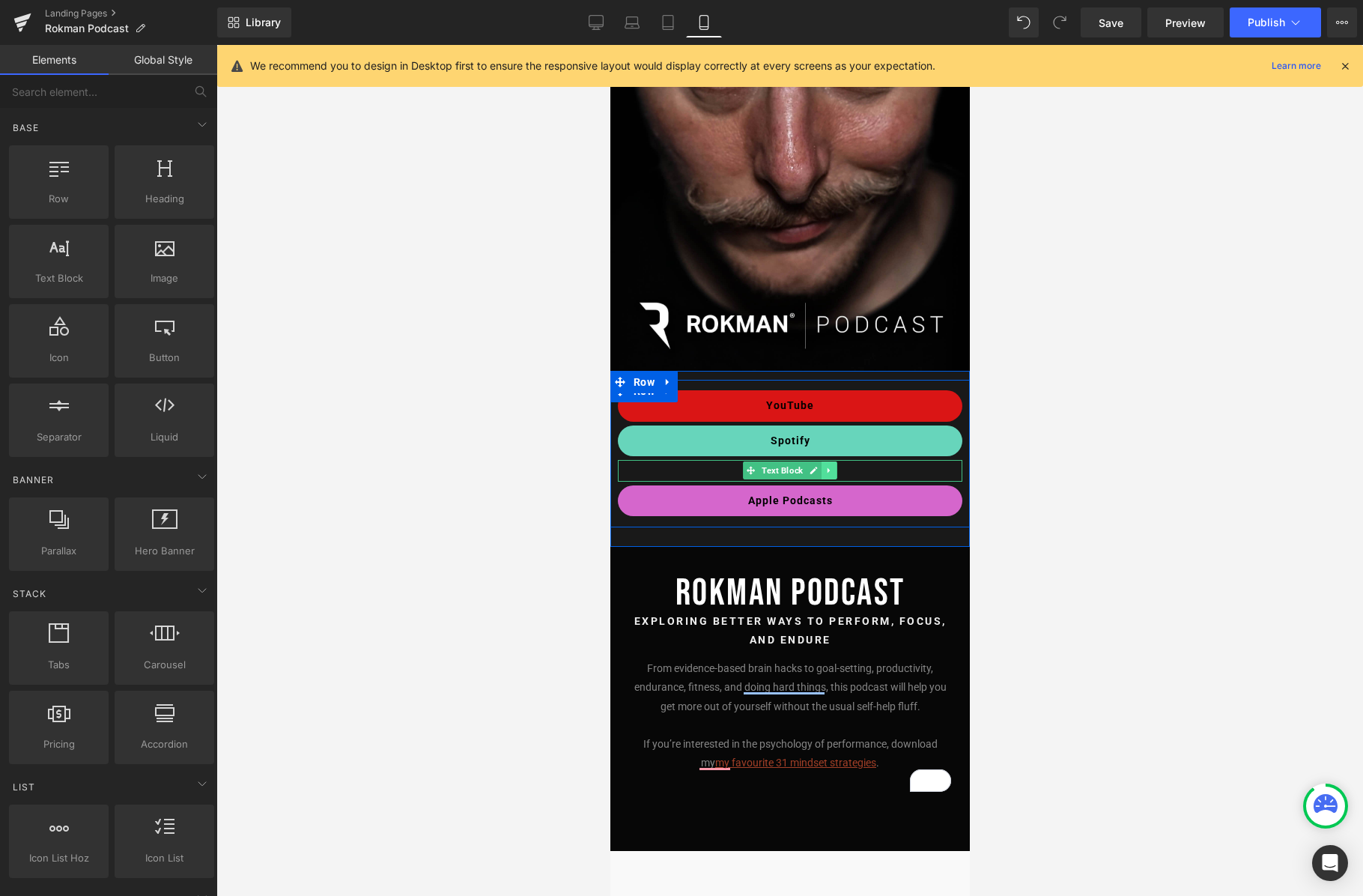
click at [829, 471] on icon at bounding box center [828, 471] width 2 height 5
click at [835, 474] on icon at bounding box center [836, 471] width 8 height 9
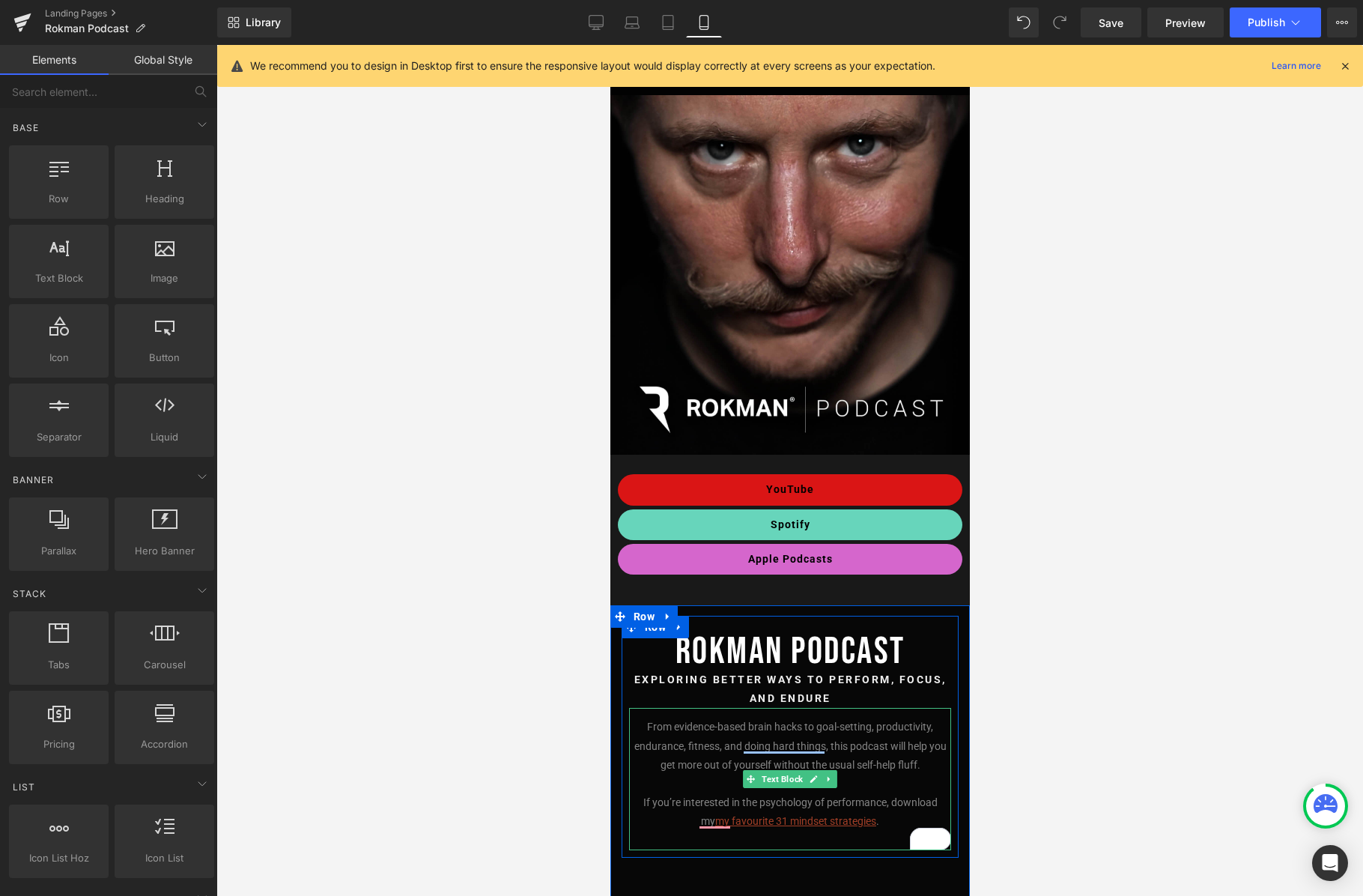
scroll to position [0, 0]
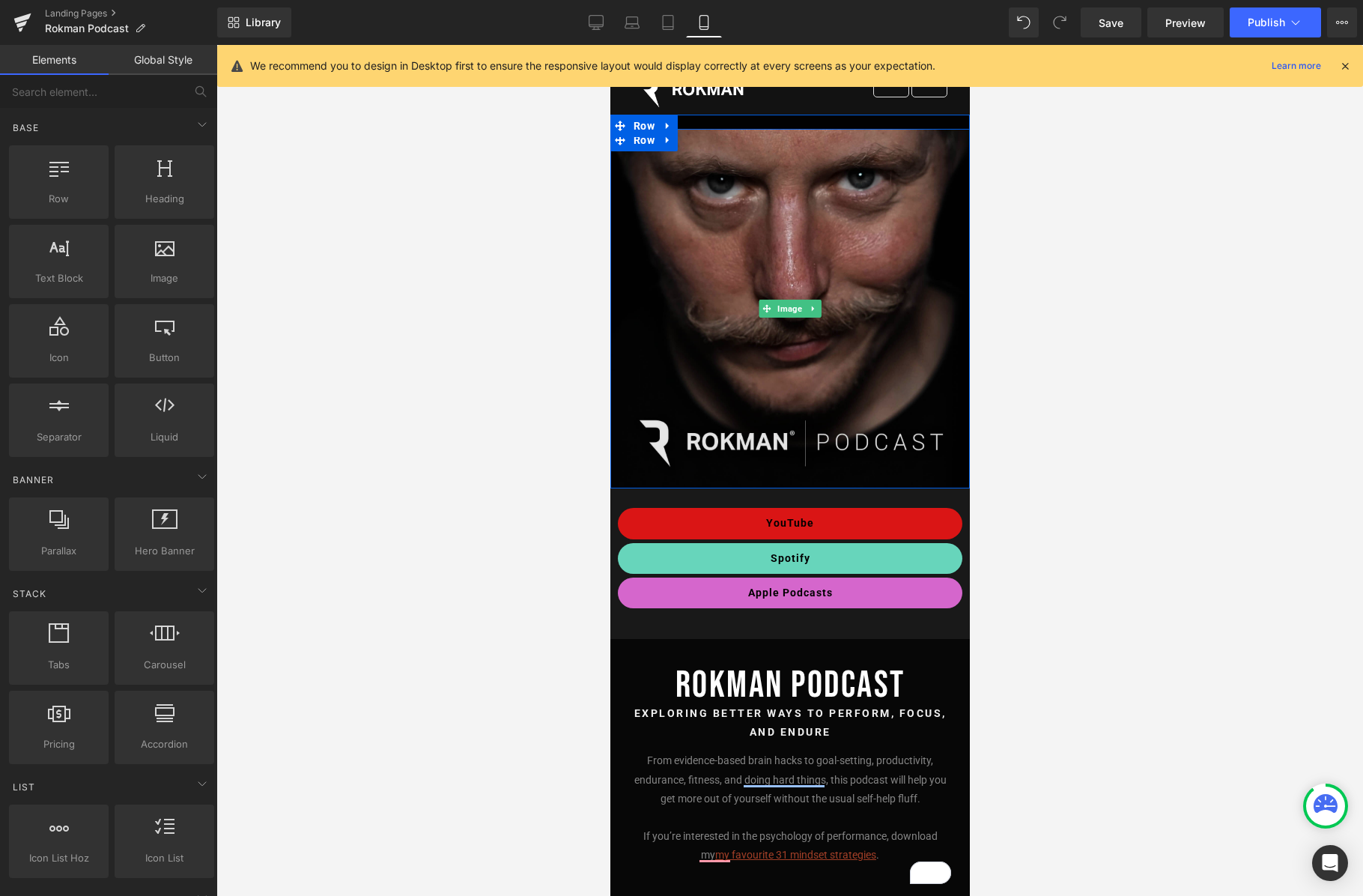
click at [882, 384] on img at bounding box center [790, 309] width 360 height 360
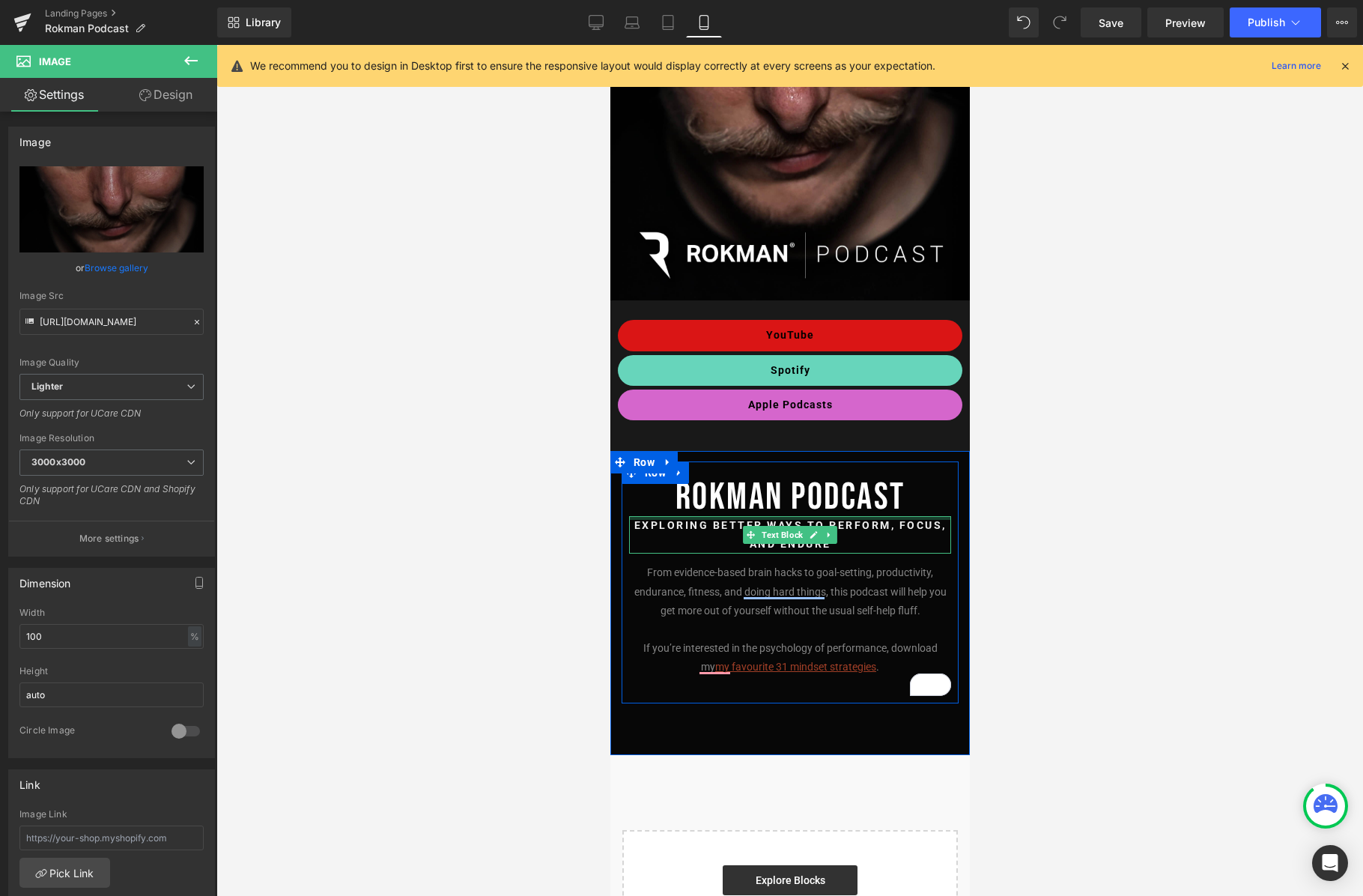
scroll to position [194, 0]
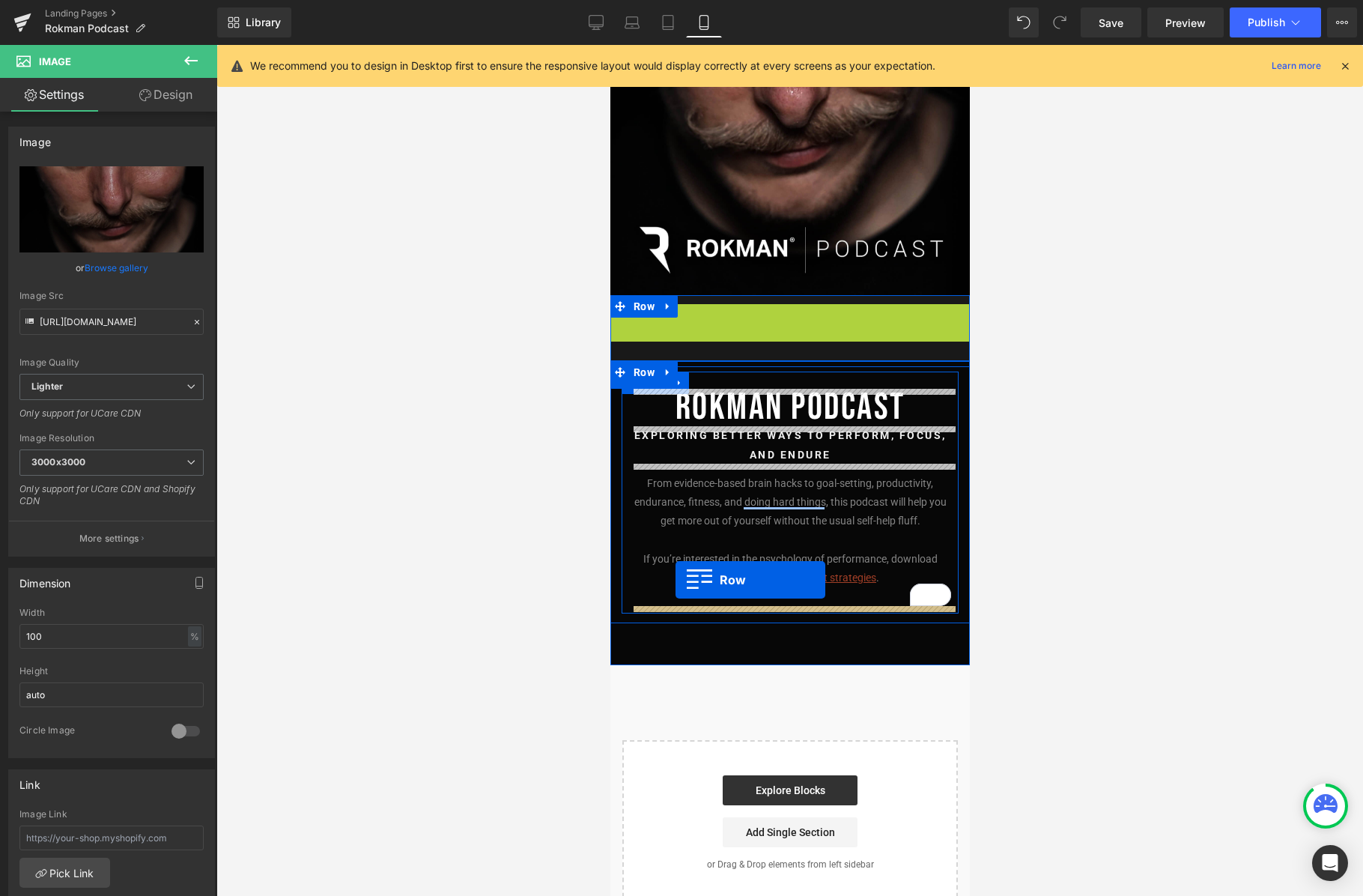
drag, startPoint x: 646, startPoint y: 321, endPoint x: 675, endPoint y: 580, distance: 260.6
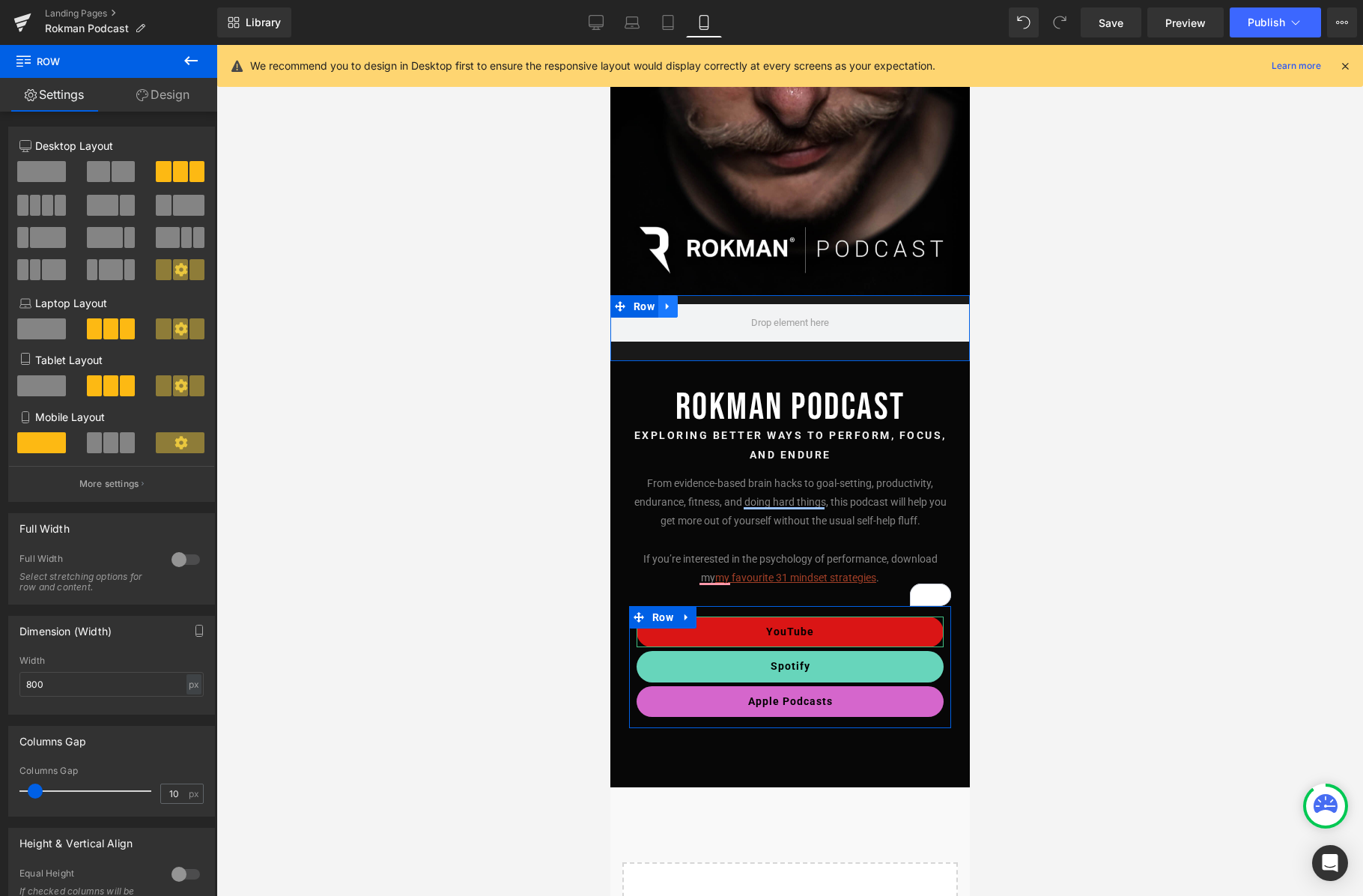
click at [669, 310] on icon at bounding box center [667, 307] width 11 height 11
click at [708, 307] on icon at bounding box center [706, 307] width 11 height 11
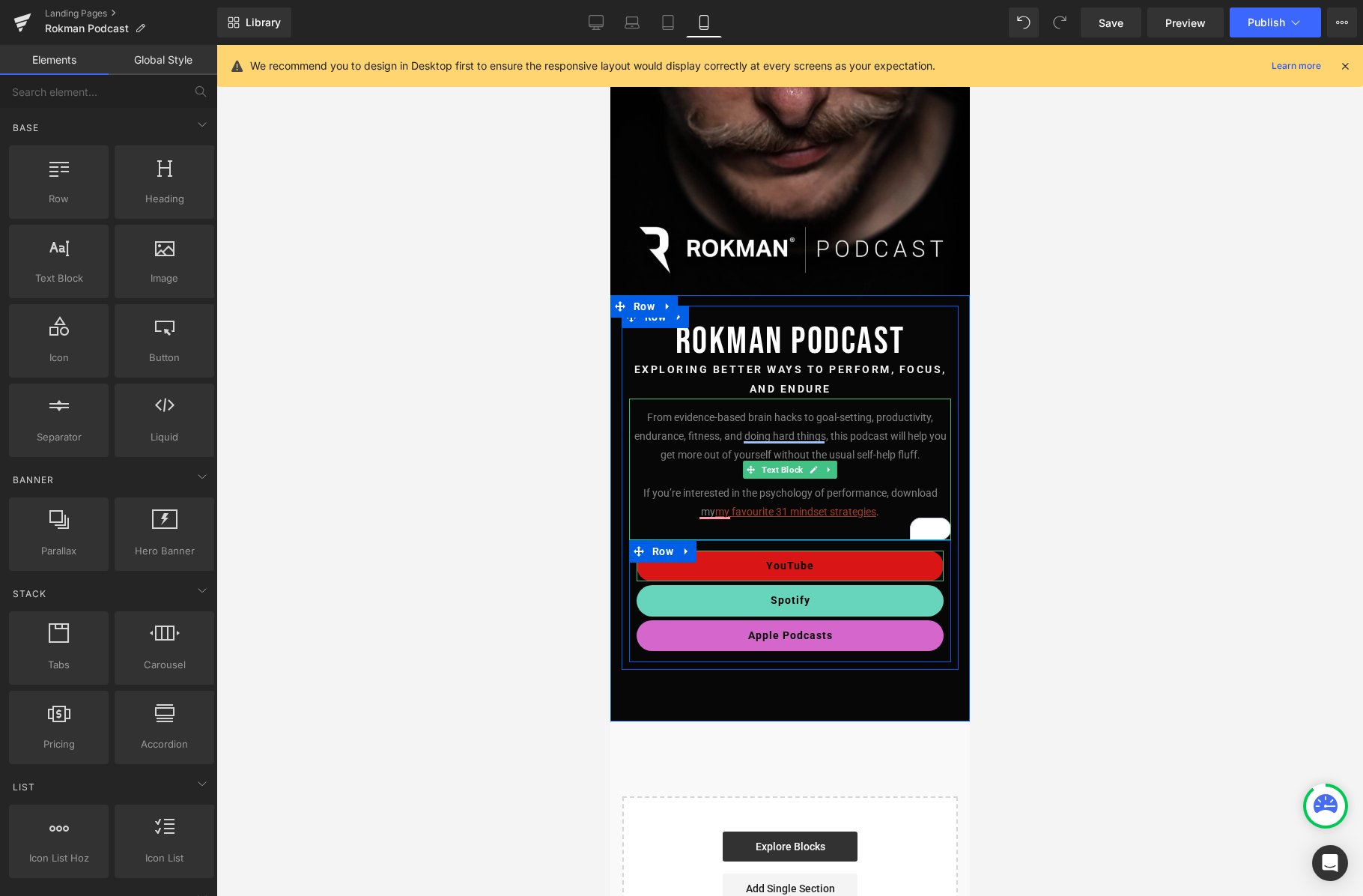
scroll to position [0, 0]
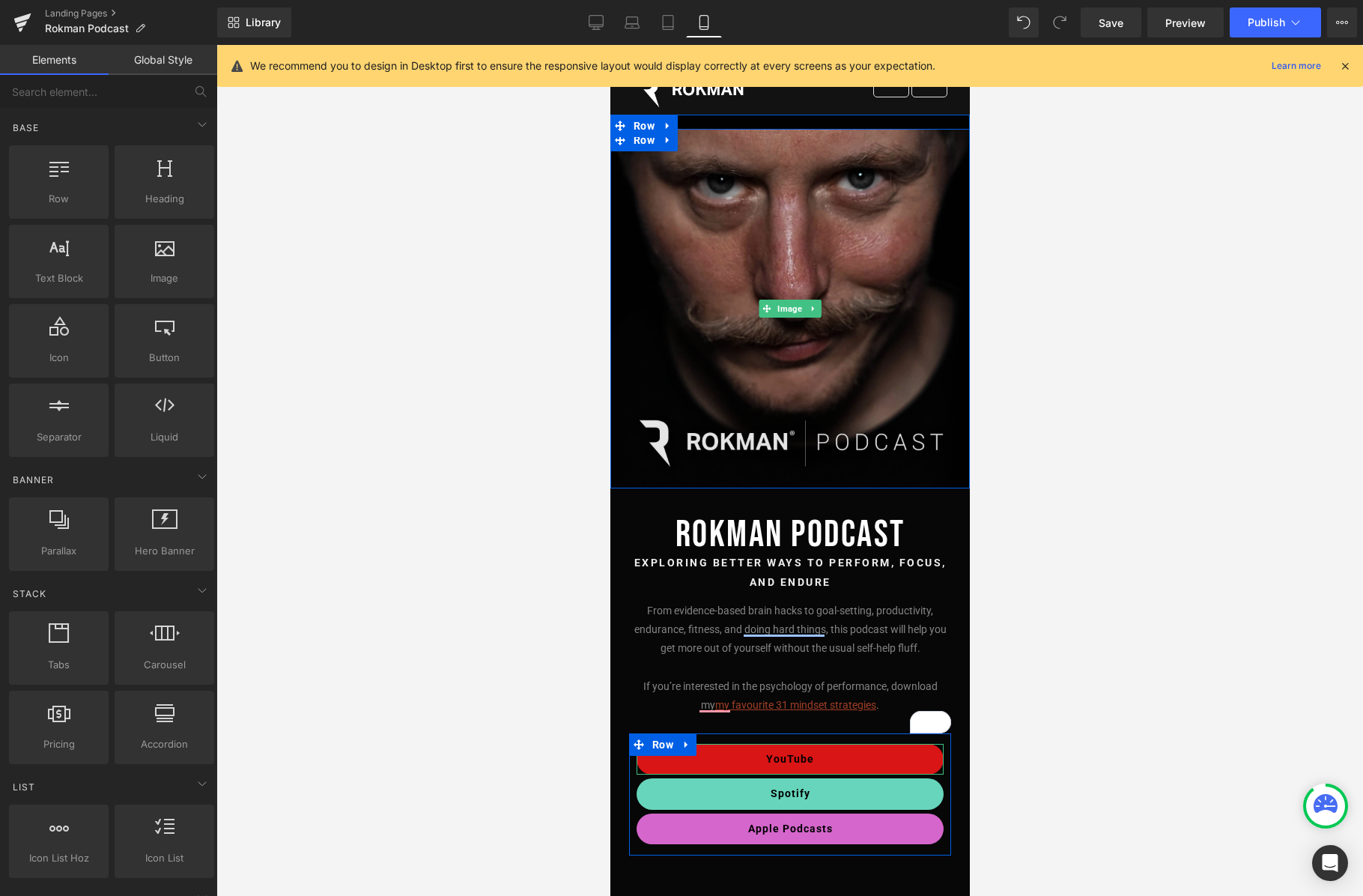
click at [909, 393] on img at bounding box center [790, 309] width 360 height 360
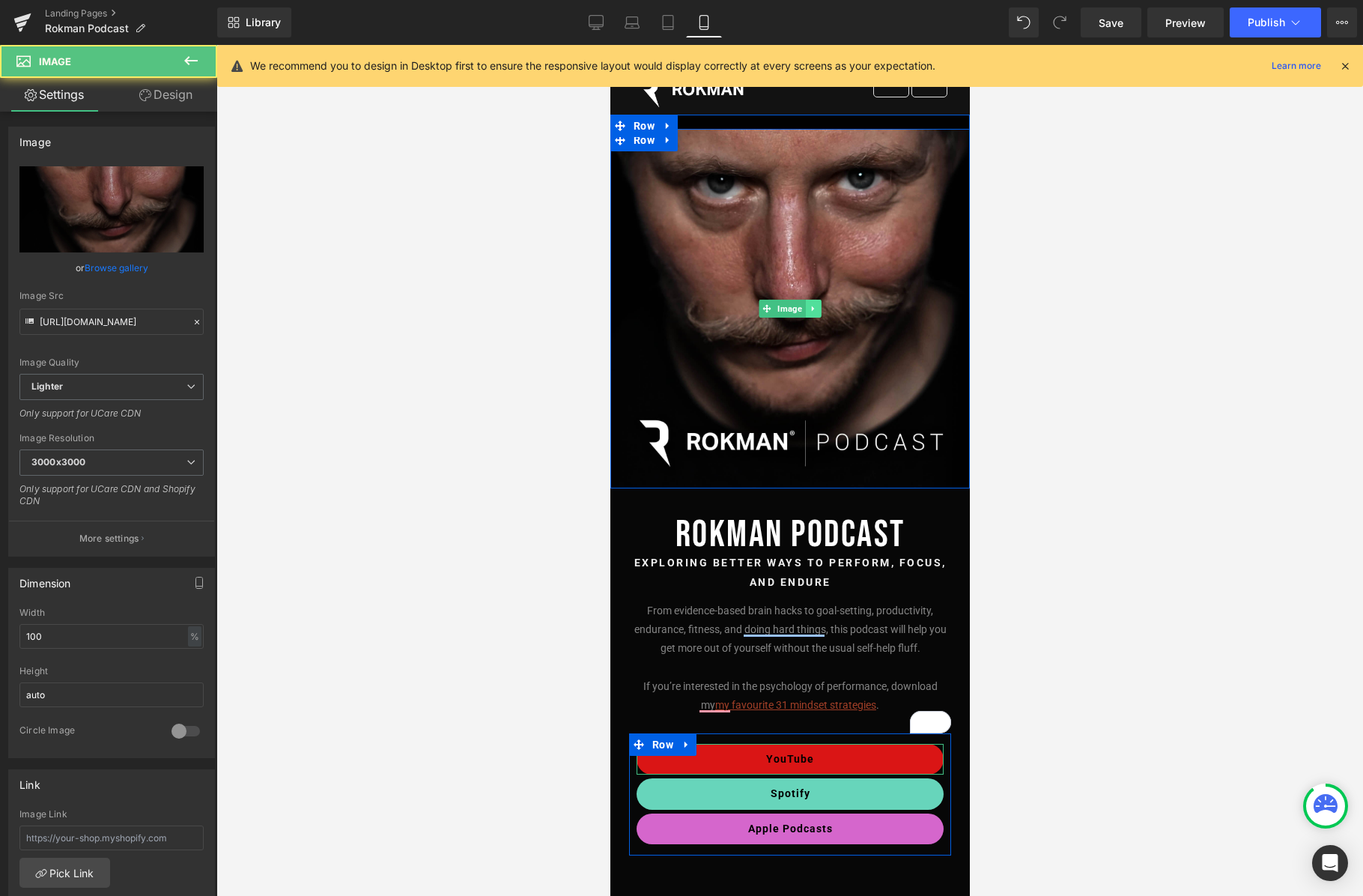
click at [816, 302] on link at bounding box center [812, 309] width 16 height 18
click at [772, 311] on link "Image" at bounding box center [758, 309] width 46 height 18
click at [792, 307] on span "Image" at bounding box center [789, 309] width 30 height 18
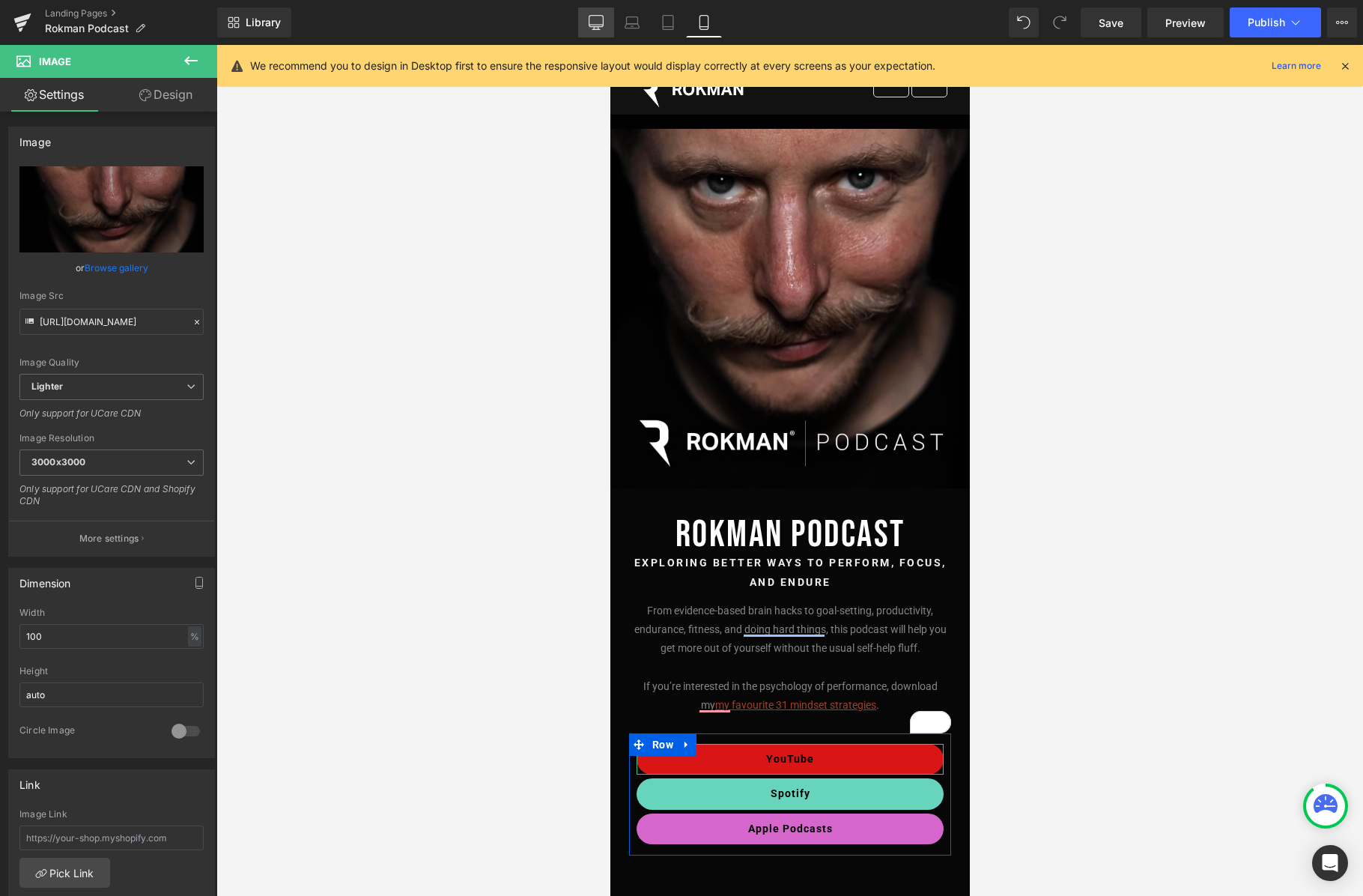
click at [597, 27] on icon at bounding box center [596, 23] width 15 height 15
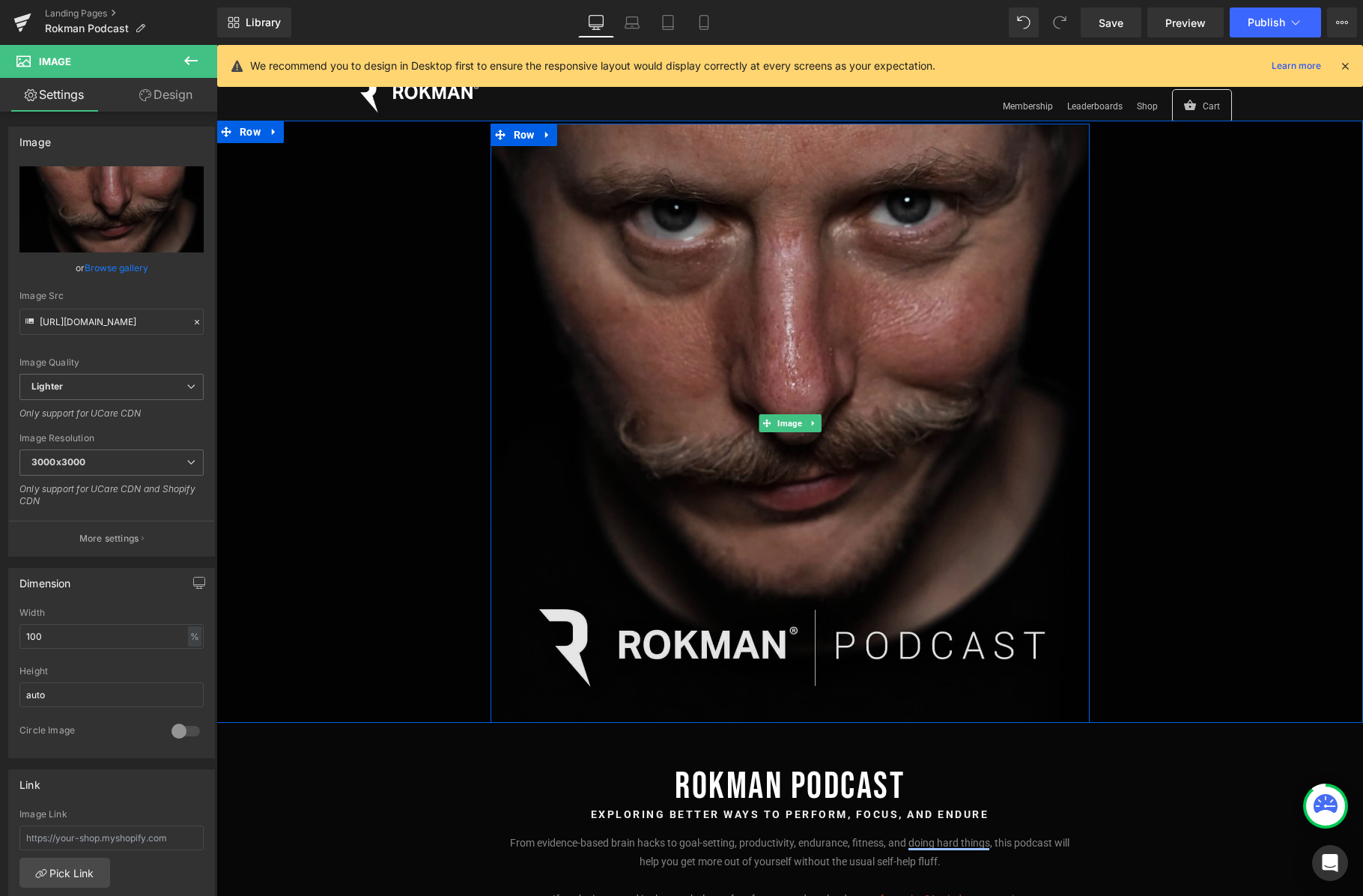
click at [767, 323] on img at bounding box center [790, 423] width 599 height 599
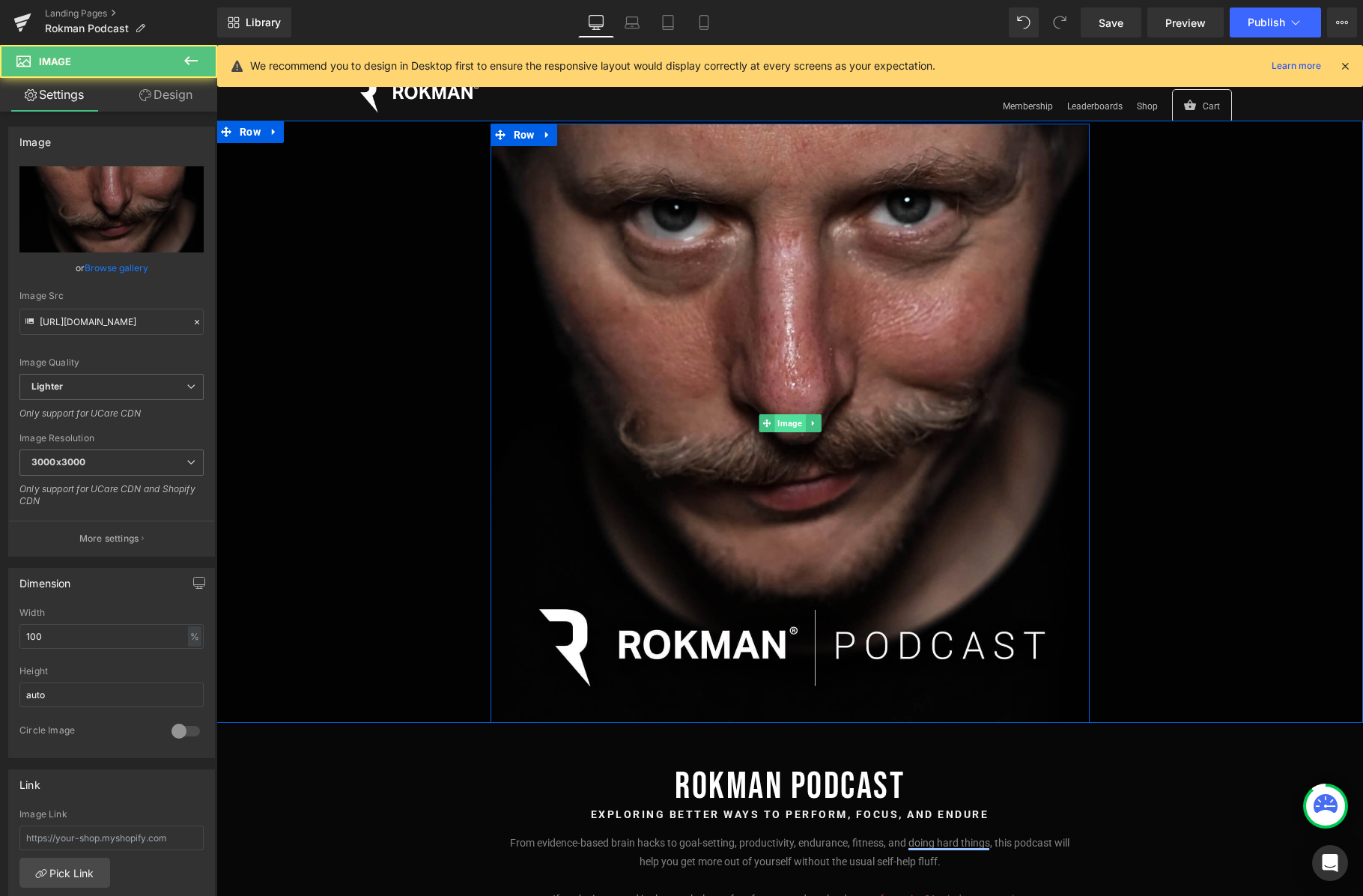
click at [798, 422] on span "Image" at bounding box center [790, 424] width 30 height 18
click at [524, 137] on span "Row" at bounding box center [524, 135] width 28 height 23
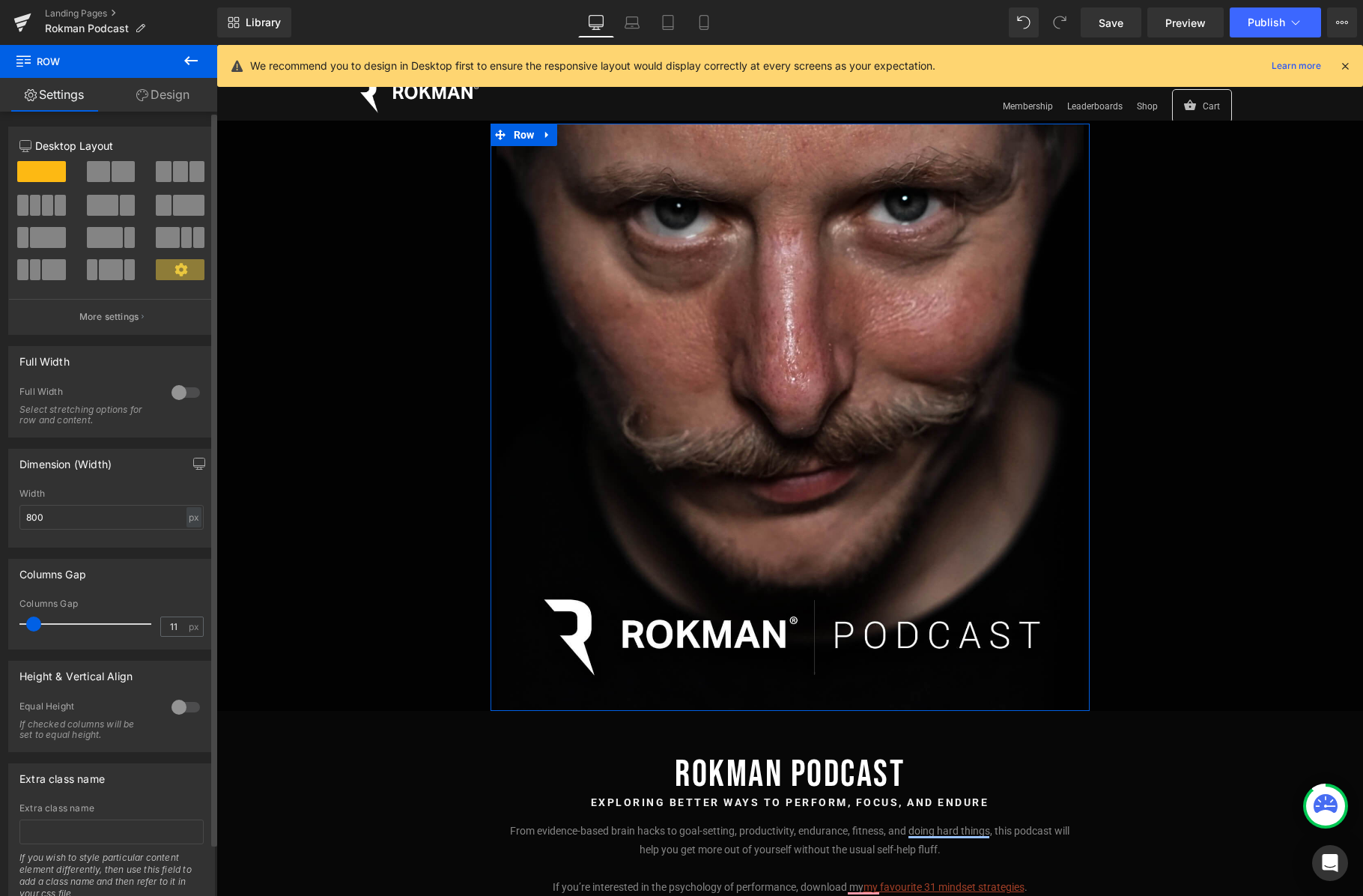
type input "12"
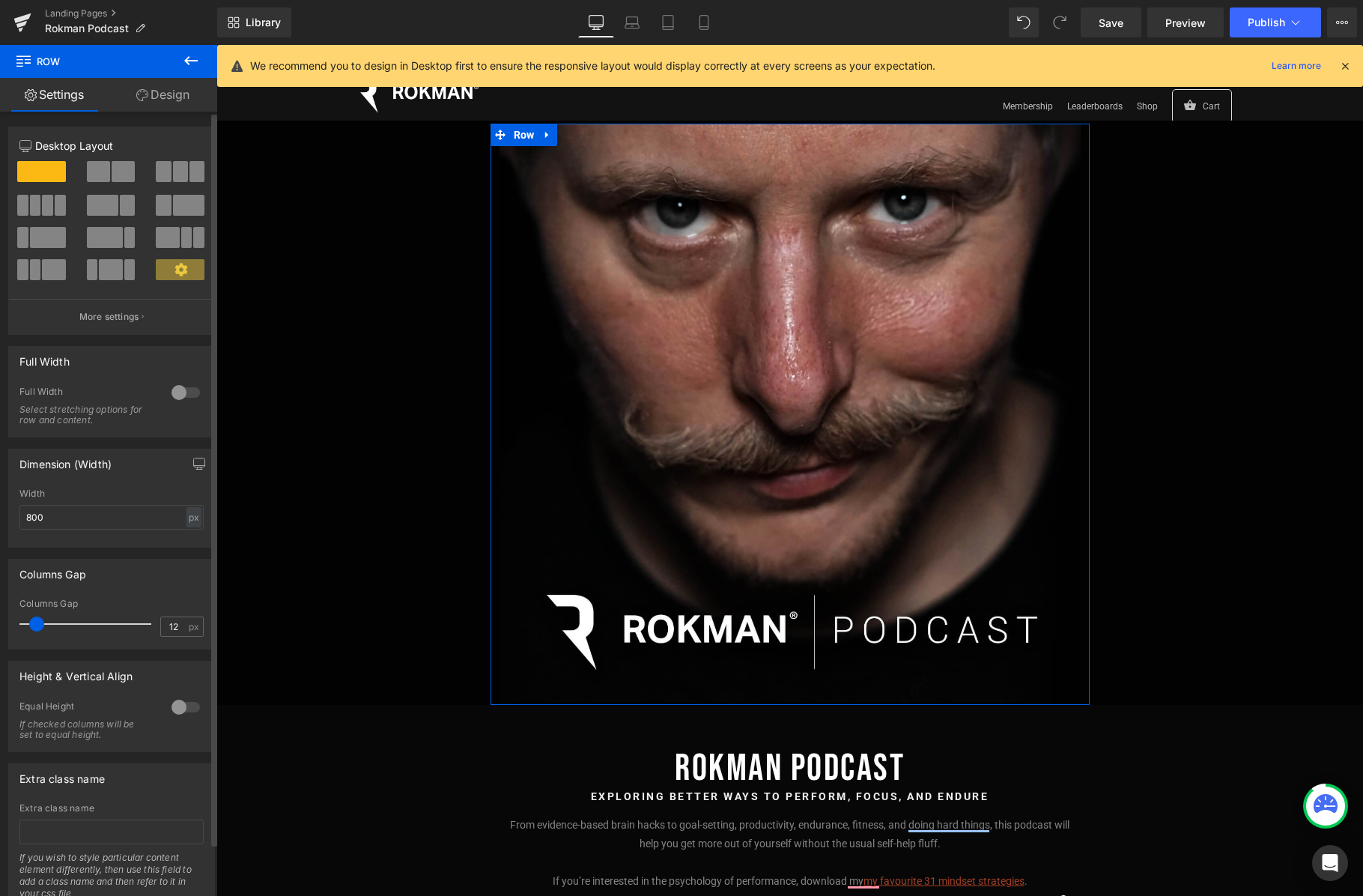
drag, startPoint x: 31, startPoint y: 622, endPoint x: 41, endPoint y: 627, distance: 11.2
click at [41, 627] on span at bounding box center [36, 624] width 15 height 15
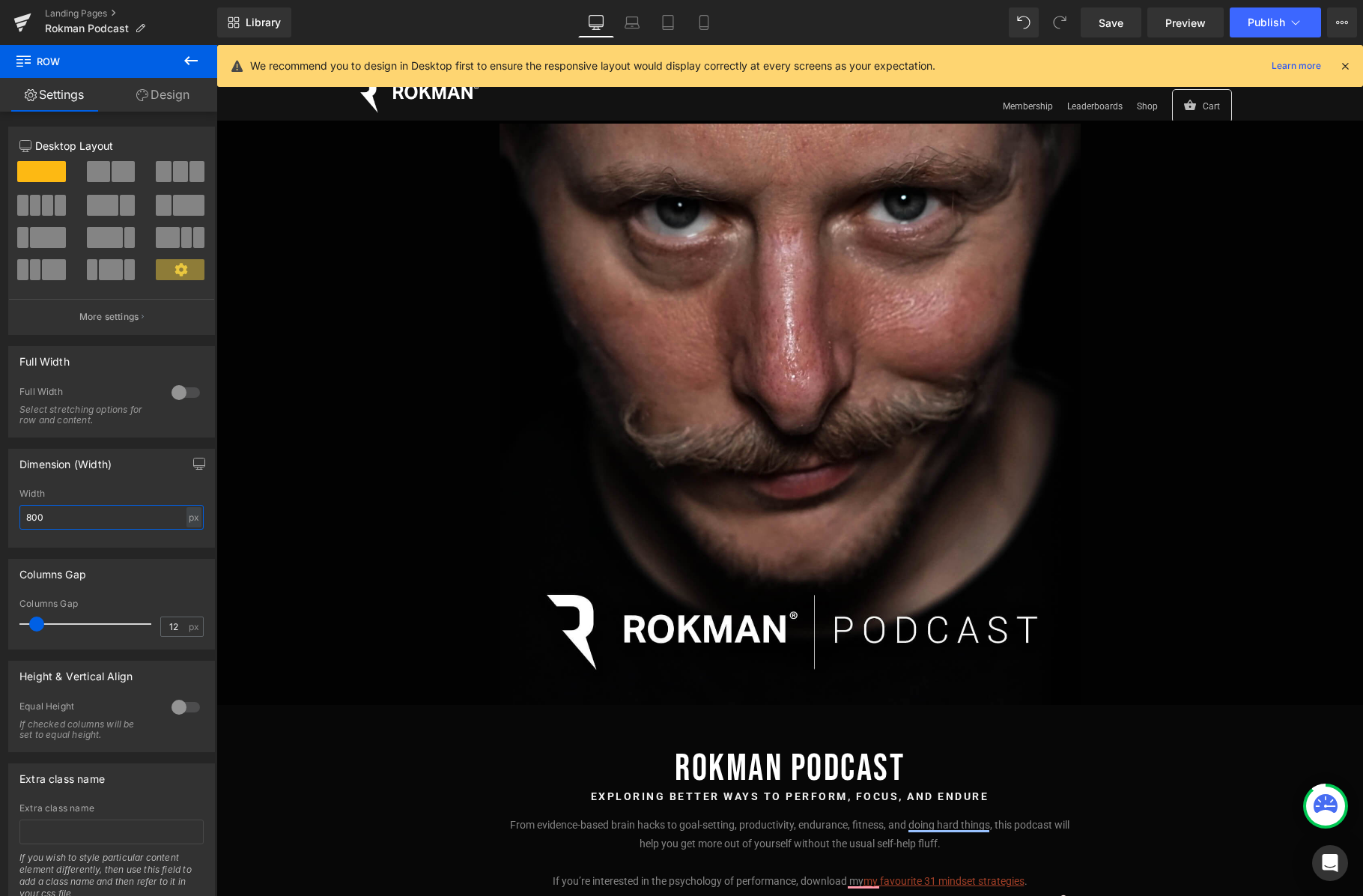
drag, startPoint x: 65, startPoint y: 515, endPoint x: -3, endPoint y: 512, distance: 68.1
click at [0, 512] on html "Row You are previewing how the will restyle your page. You can not edit Element…" at bounding box center [681, 448] width 1363 height 896
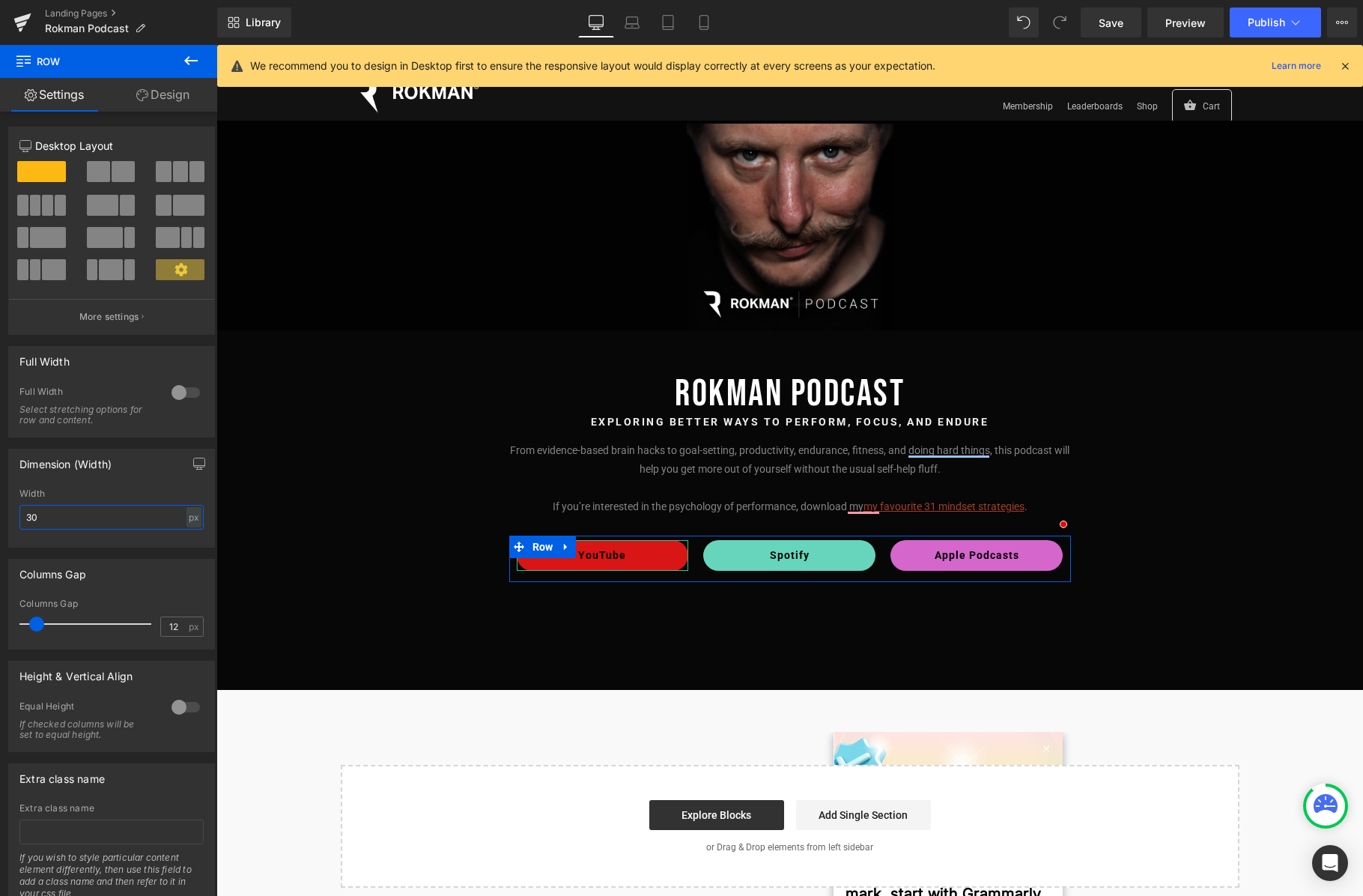
type input "3"
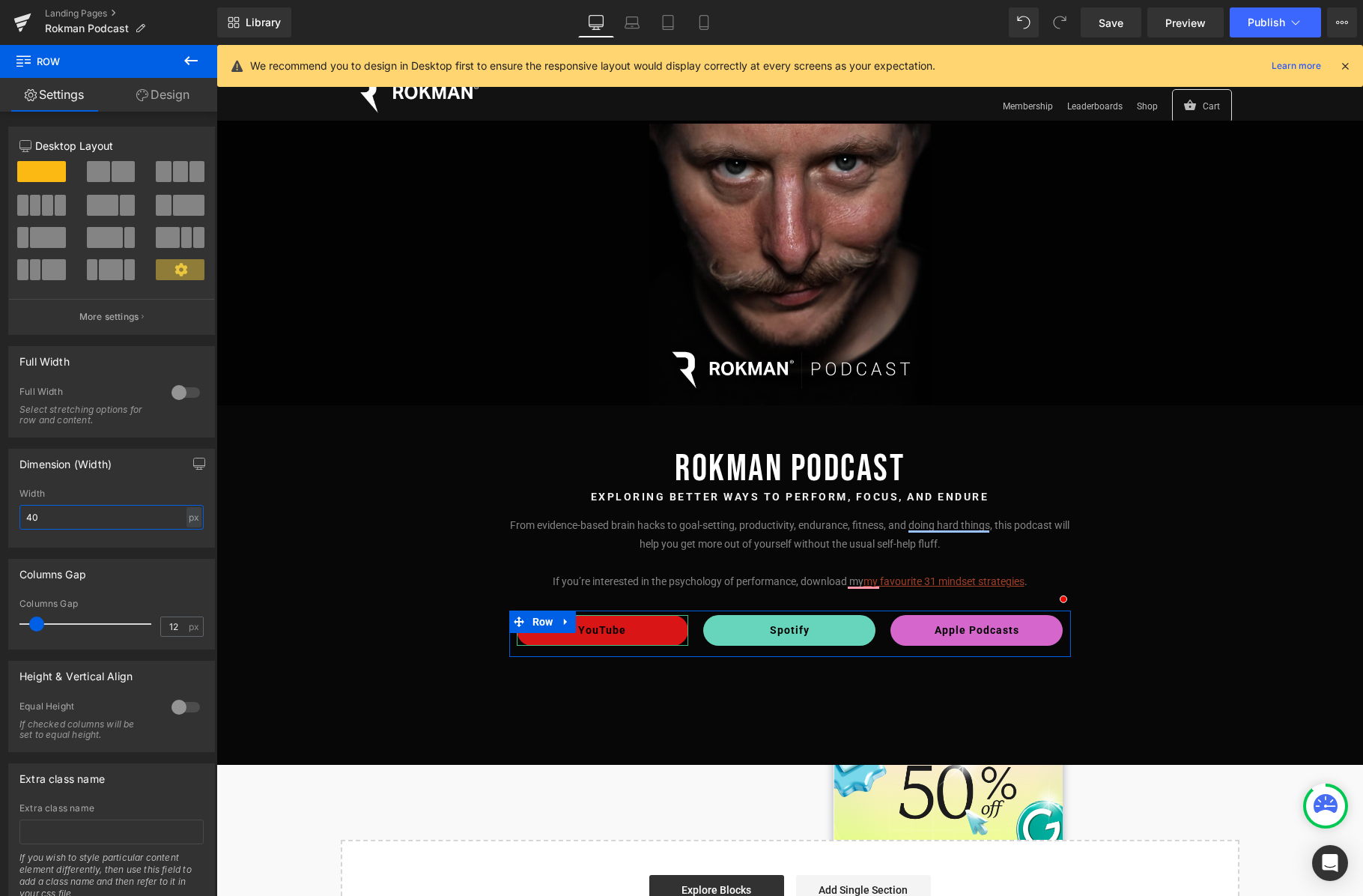
type input "4"
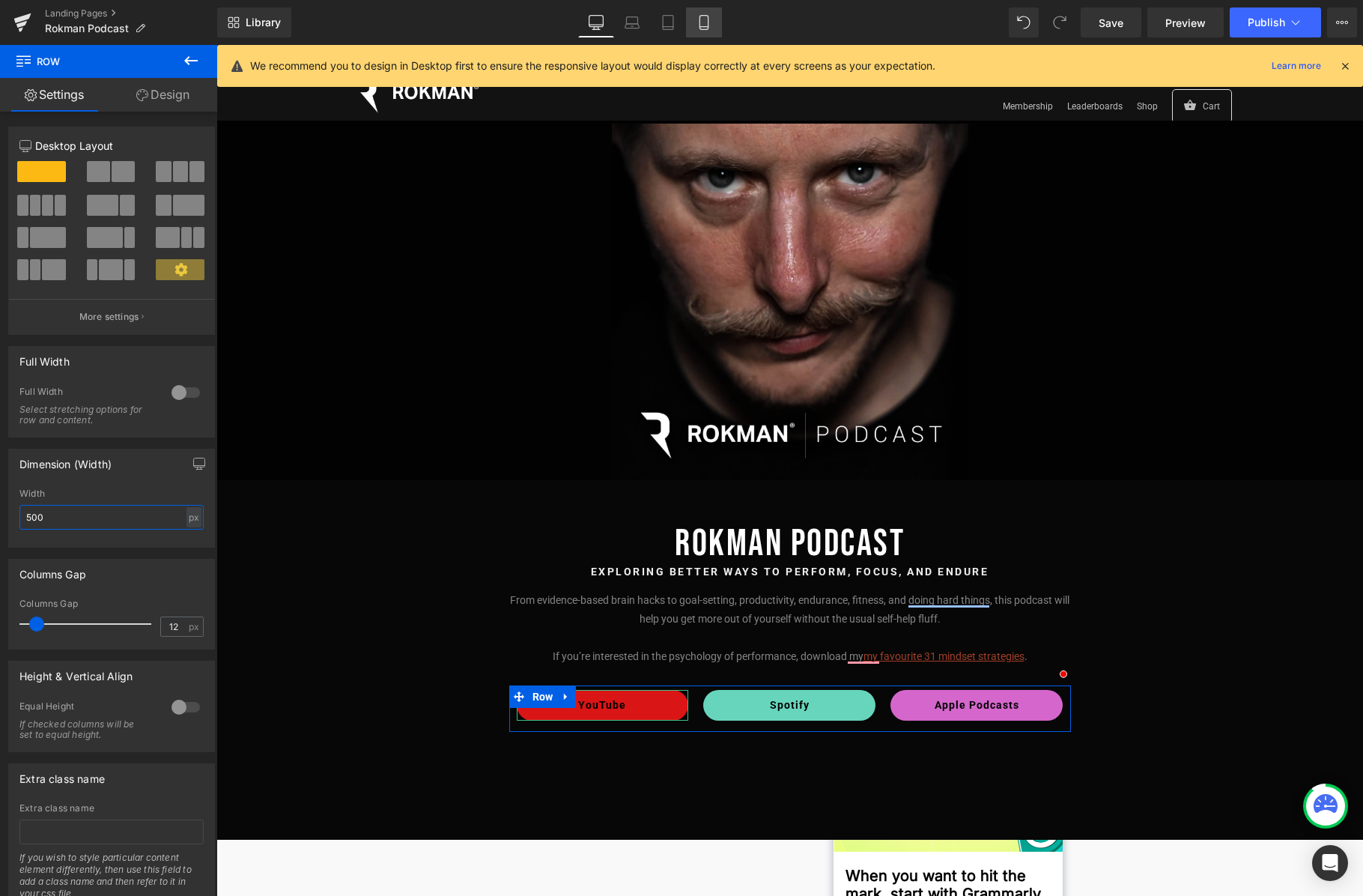
type input "500"
click at [704, 21] on icon at bounding box center [704, 23] width 15 height 15
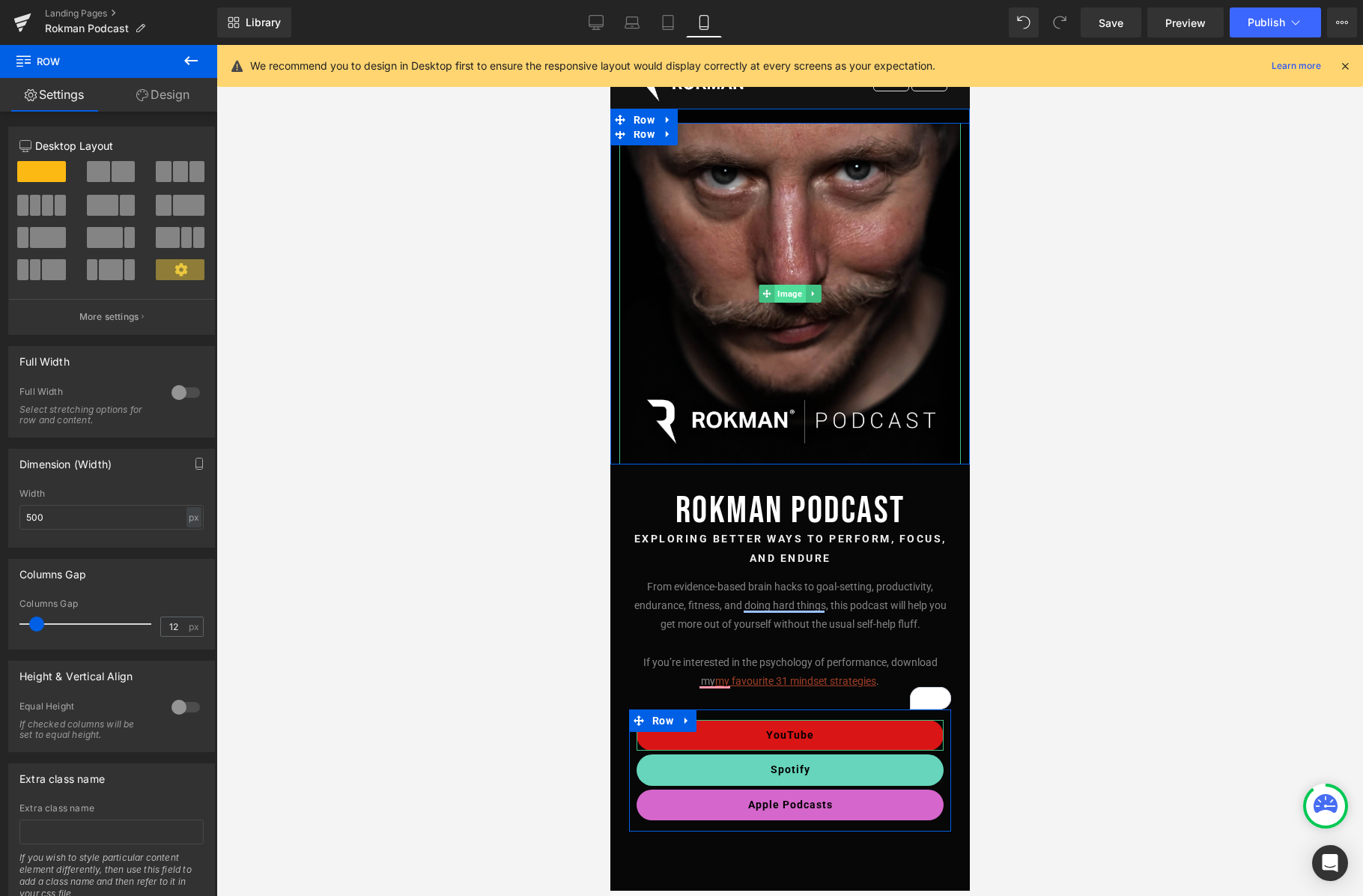
click at [790, 292] on span "Image" at bounding box center [789, 294] width 30 height 18
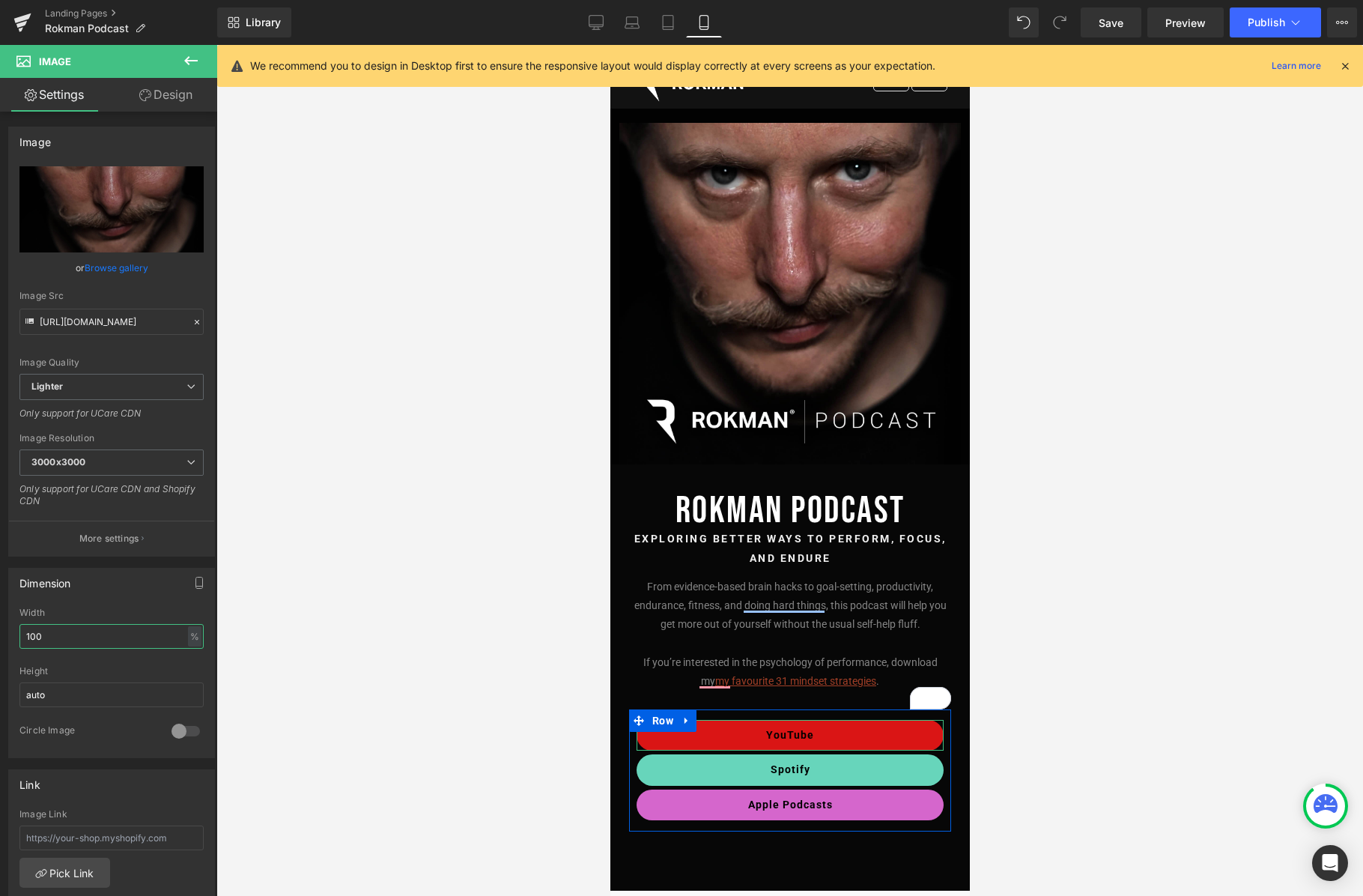
drag, startPoint x: 87, startPoint y: 636, endPoint x: -2, endPoint y: 632, distance: 89.1
click at [0, 632] on html "Image You are previewing how the will restyle your page. You can not edit Eleme…" at bounding box center [681, 448] width 1363 height 896
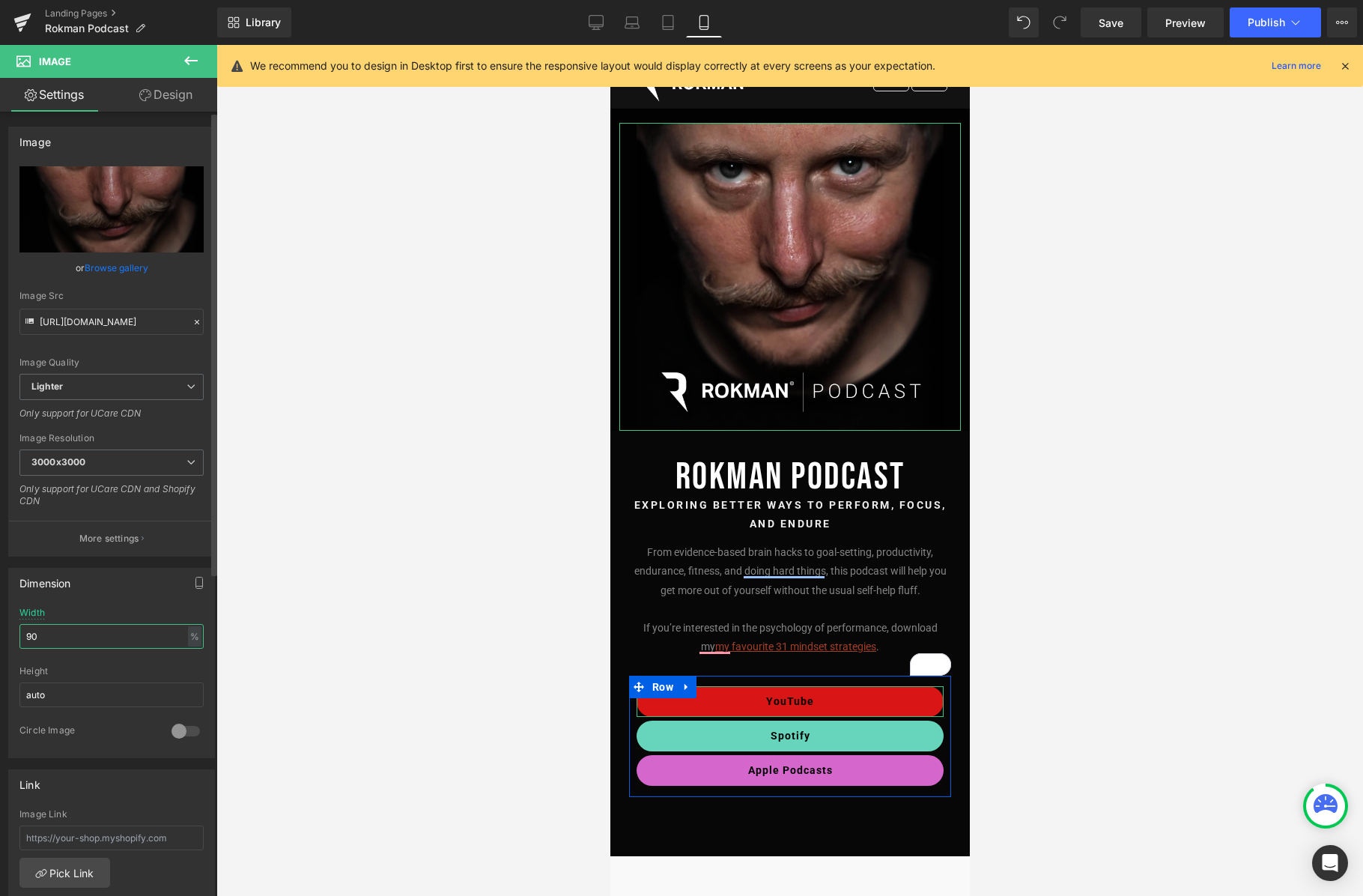
type input "9"
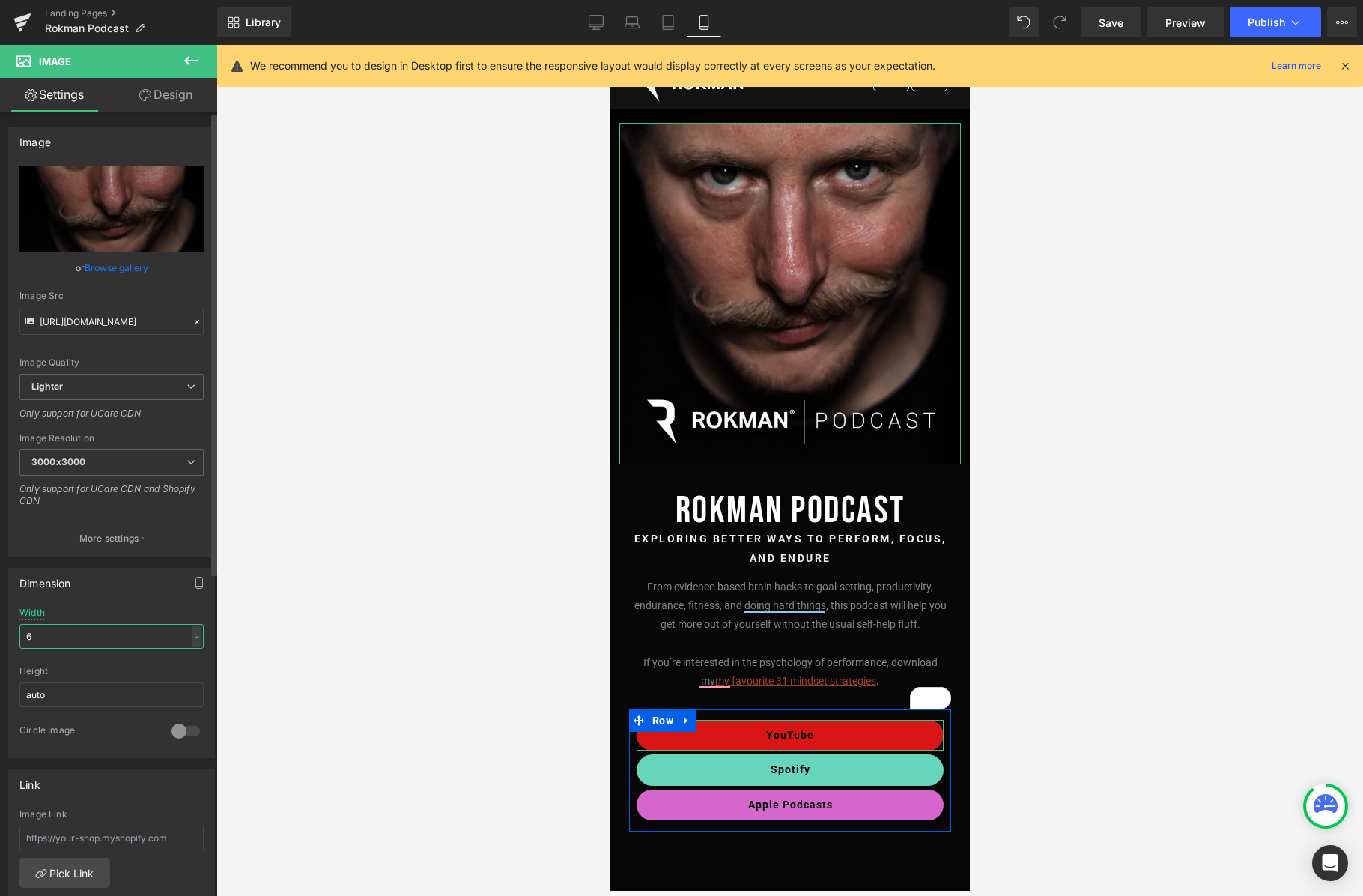
type input "60"
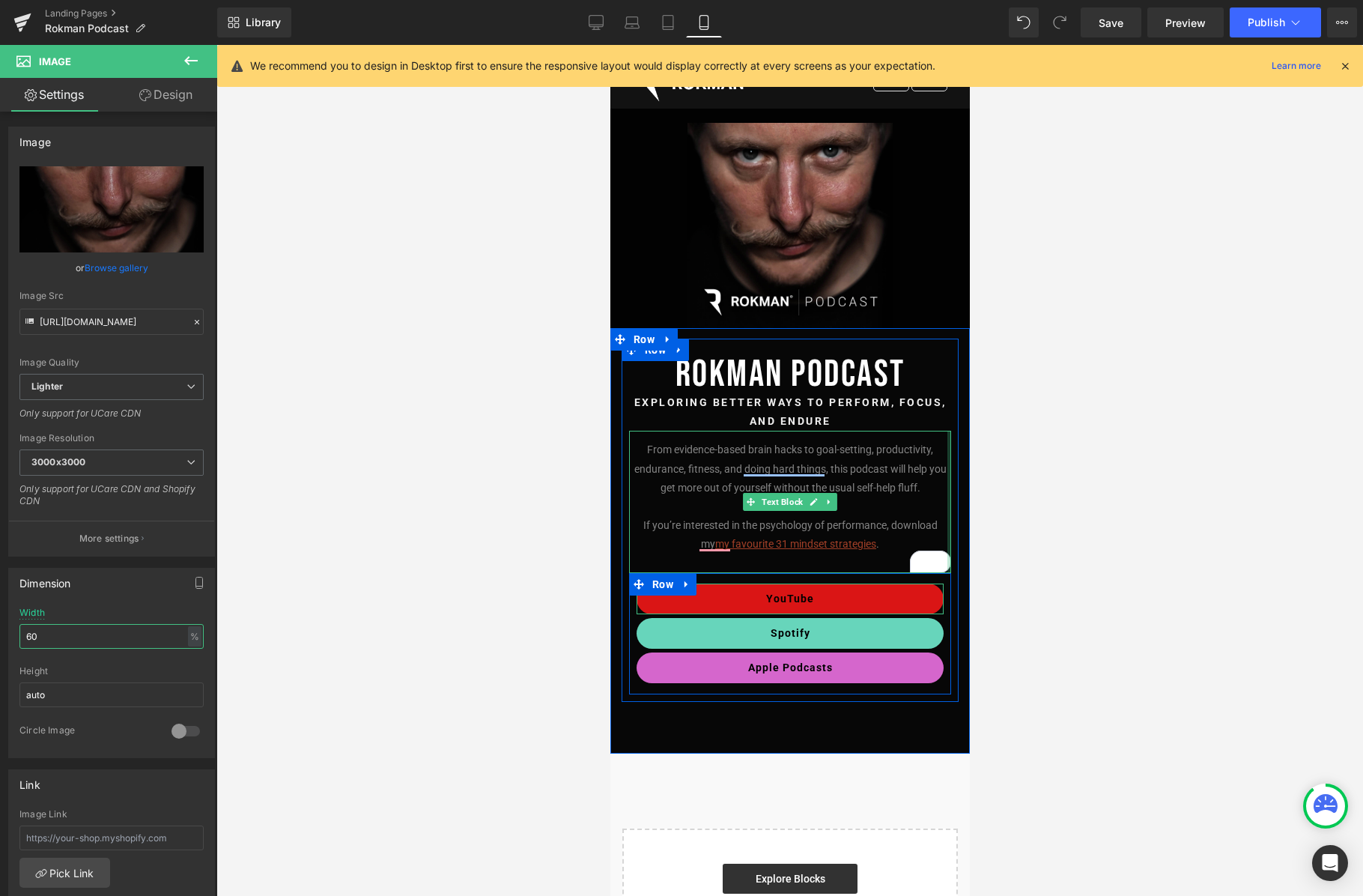
scroll to position [0, 0]
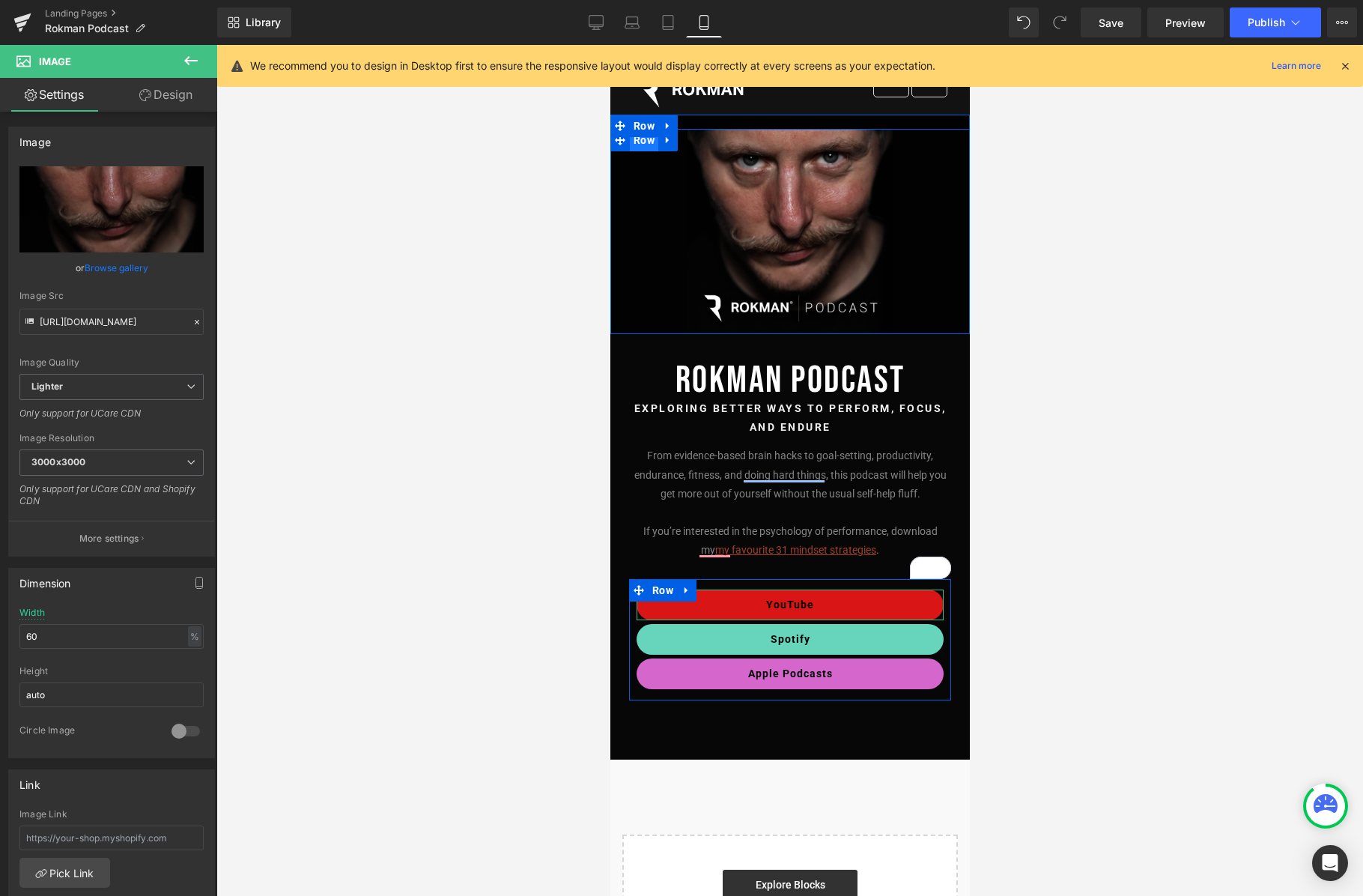
click at [644, 145] on span "Row" at bounding box center [643, 140] width 28 height 23
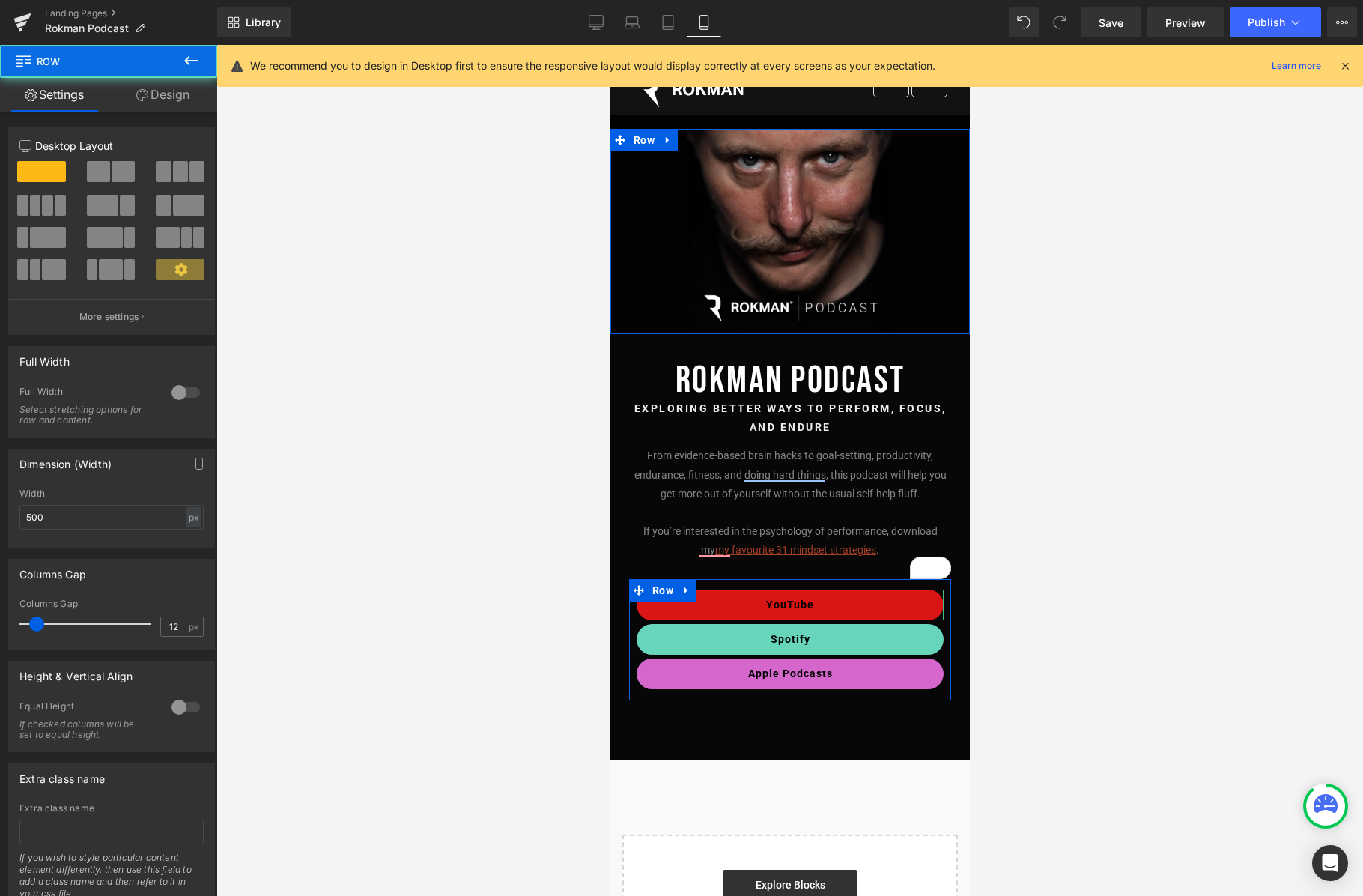
click at [188, 99] on link "Design" at bounding box center [162, 95] width 109 height 33
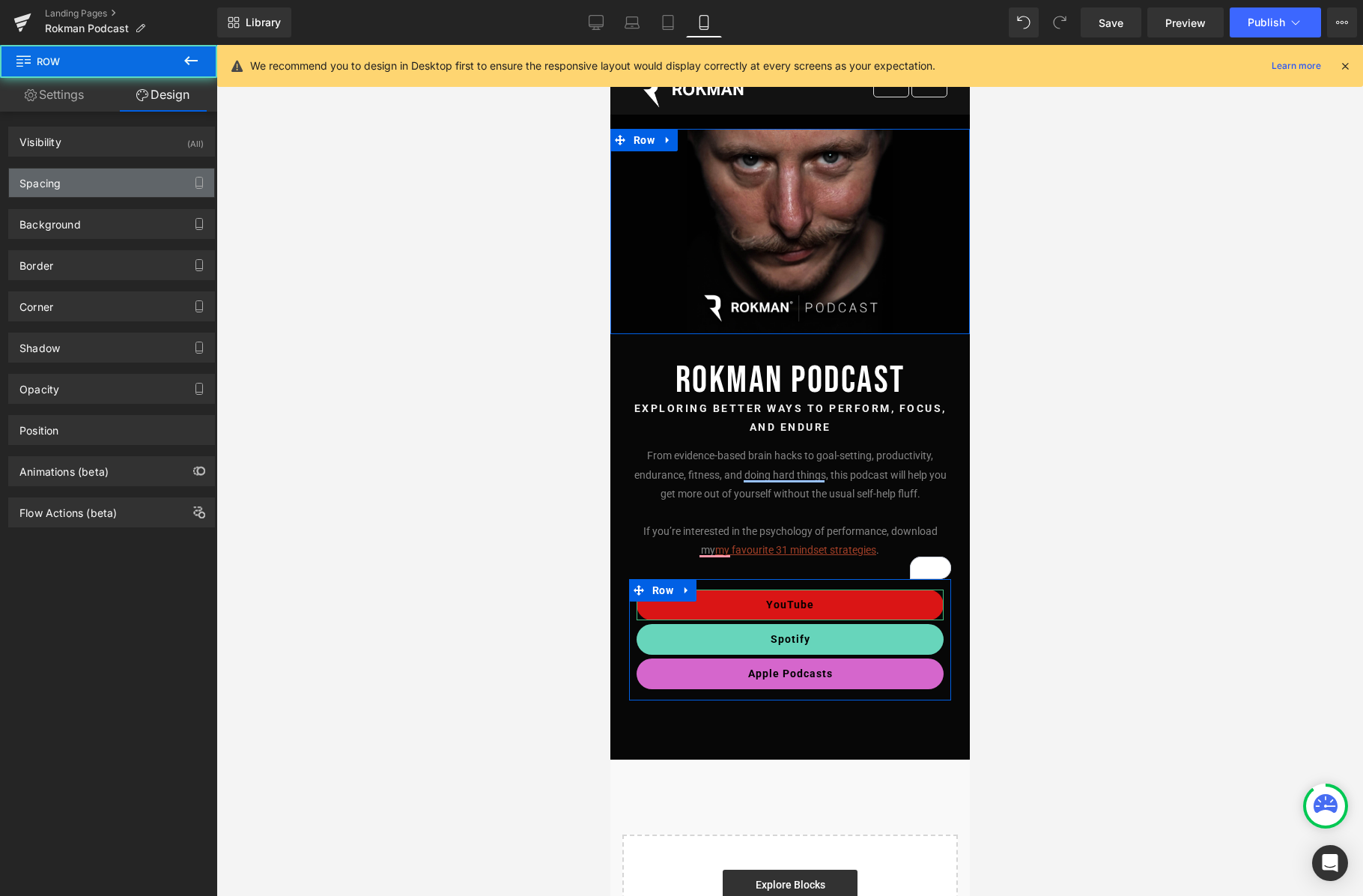
click at [29, 191] on div "Spacing" at bounding box center [112, 182] width 205 height 28
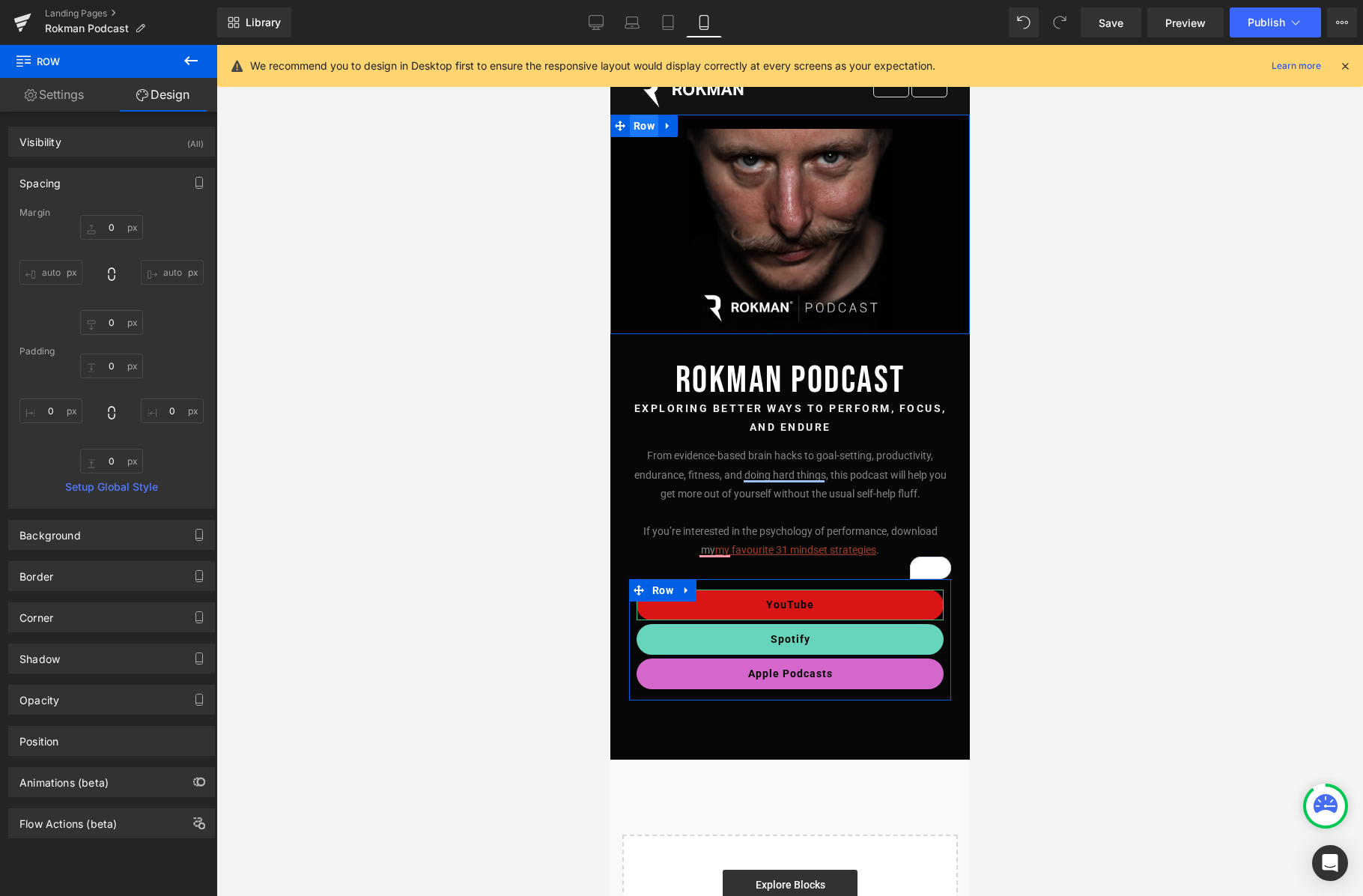
click at [646, 128] on span "Row" at bounding box center [643, 126] width 28 height 23
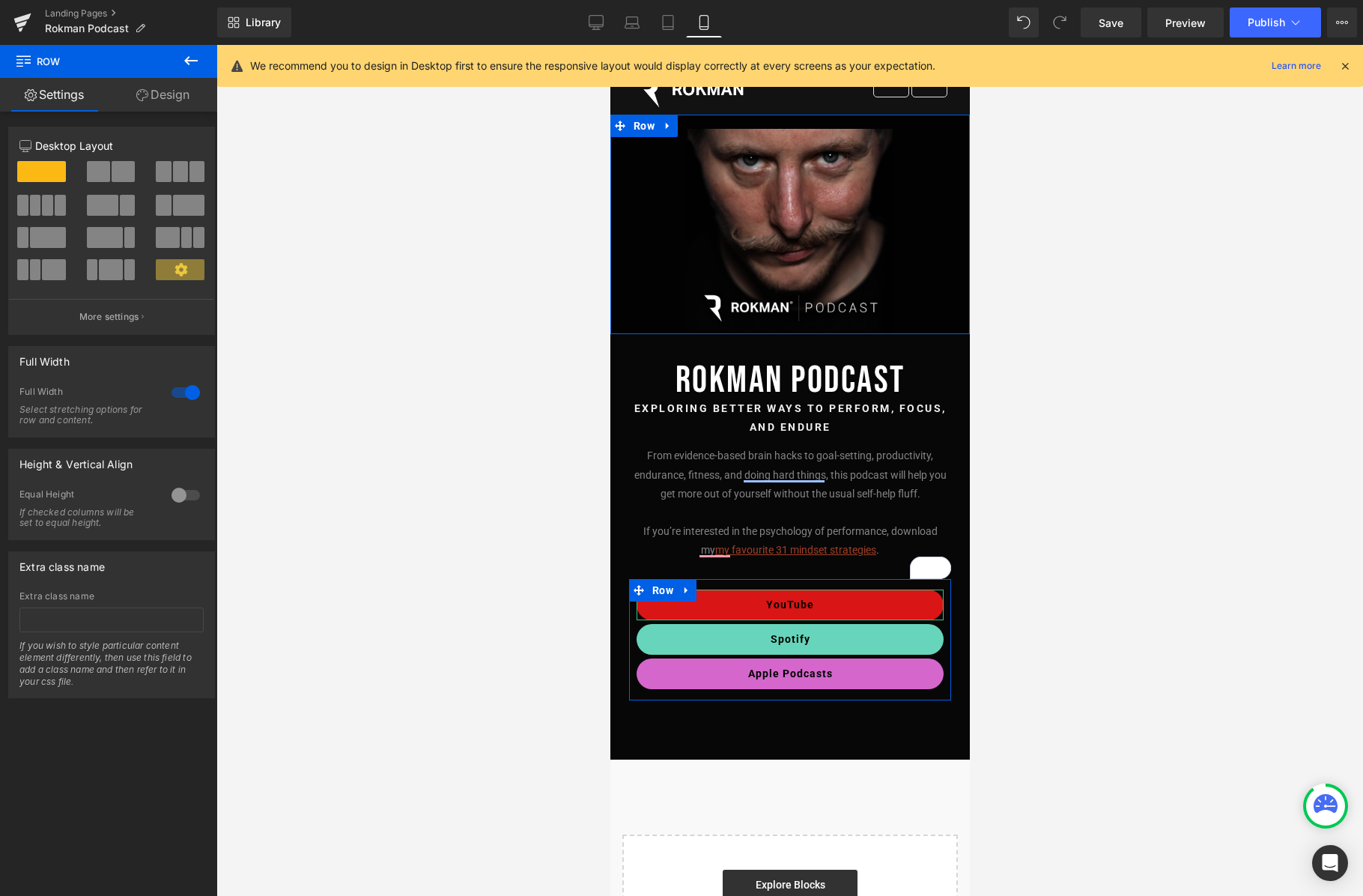
click at [147, 92] on link "Design" at bounding box center [162, 95] width 109 height 33
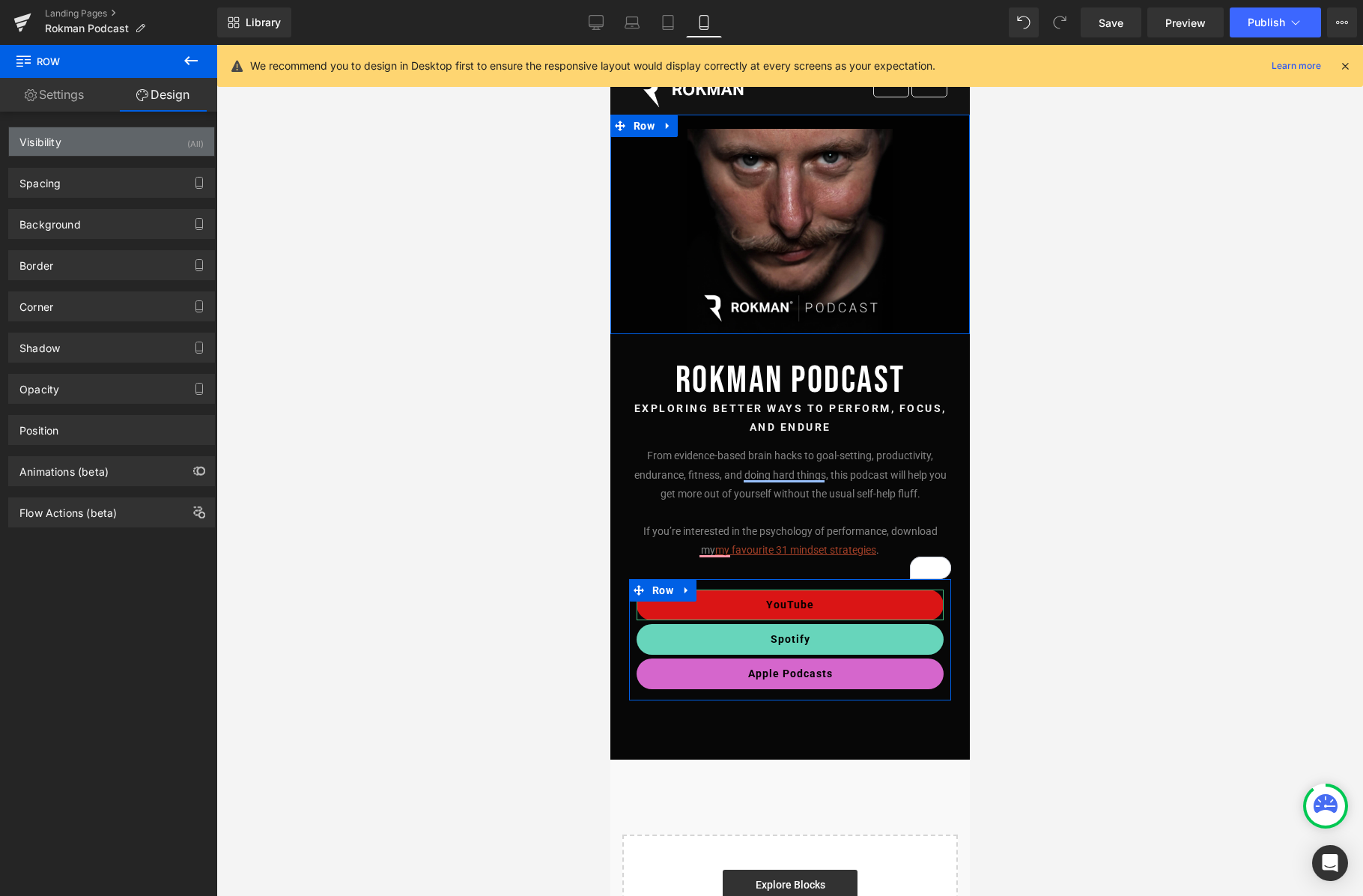
type input "-20"
type input "0"
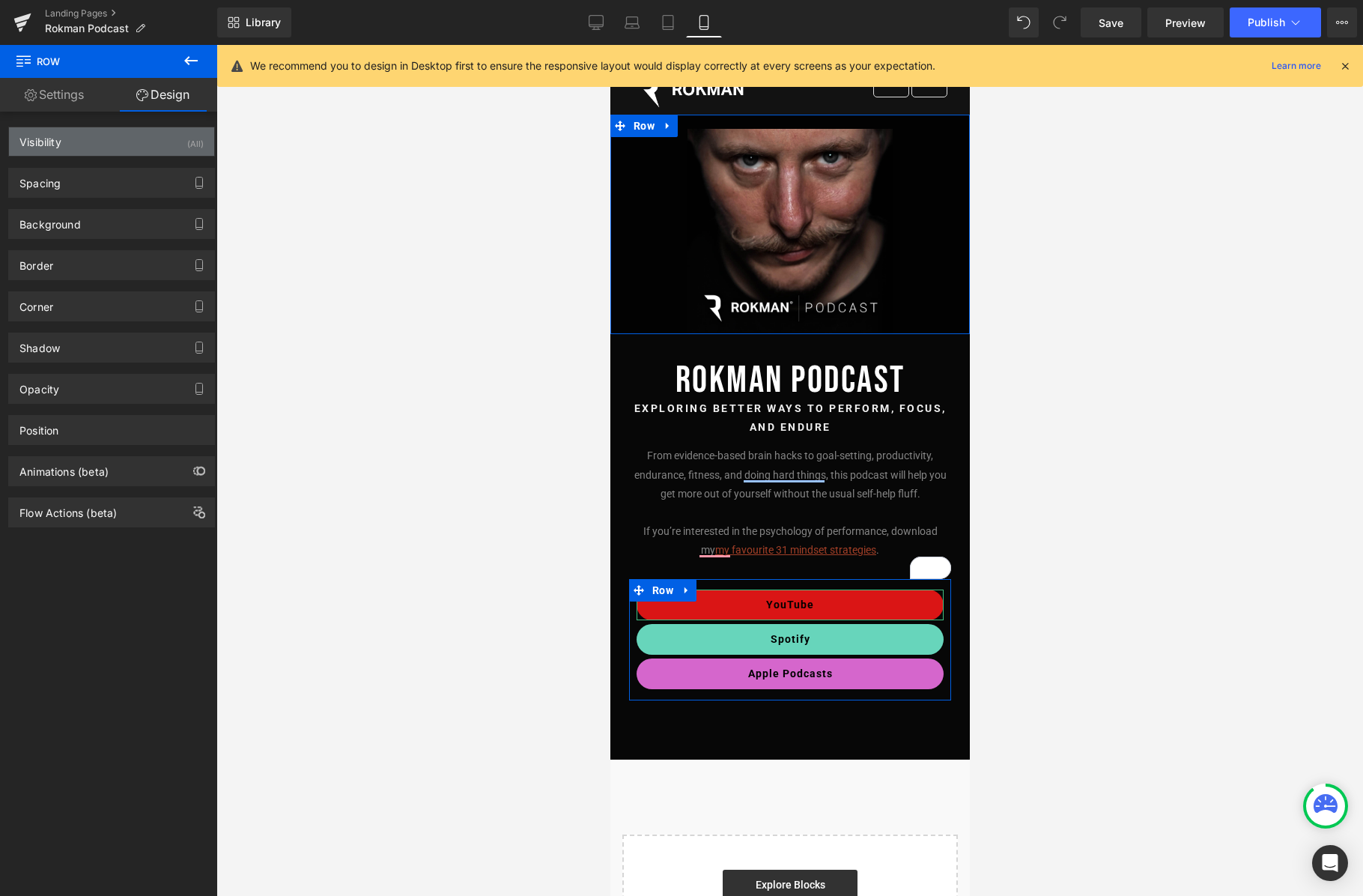
type input "0"
click at [82, 179] on div "Spacing" at bounding box center [112, 182] width 205 height 28
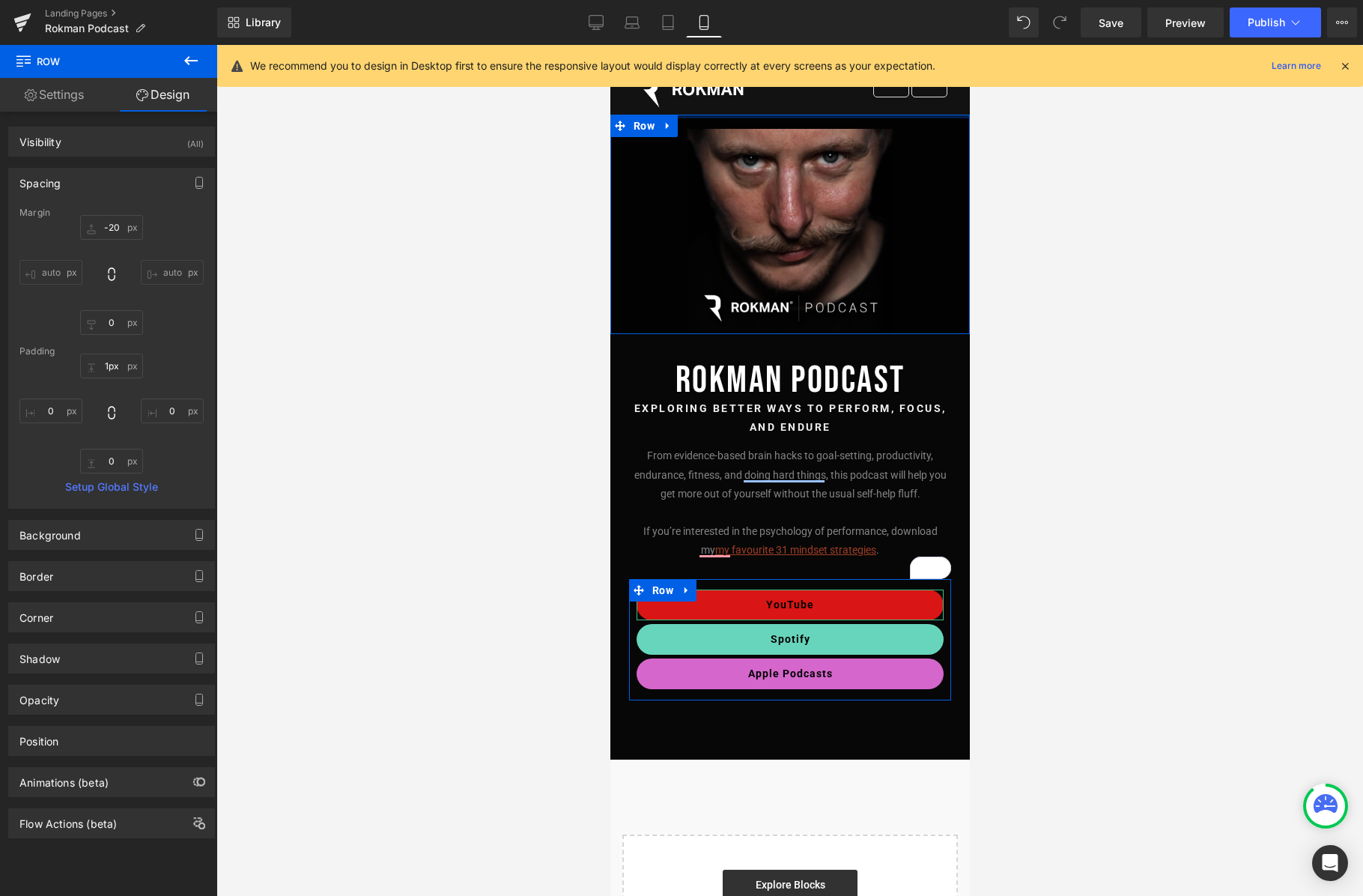
type input "0px"
drag, startPoint x: 706, startPoint y: 117, endPoint x: 714, endPoint y: 93, distance: 25.3
click at [714, 93] on body "Sign in GBP EUR USD Membership Leaderboards Shop Menu Cart Membership Leaderboa…" at bounding box center [790, 811] width 360 height 1533
click at [1038, 17] on icon at bounding box center [1296, 23] width 15 height 15
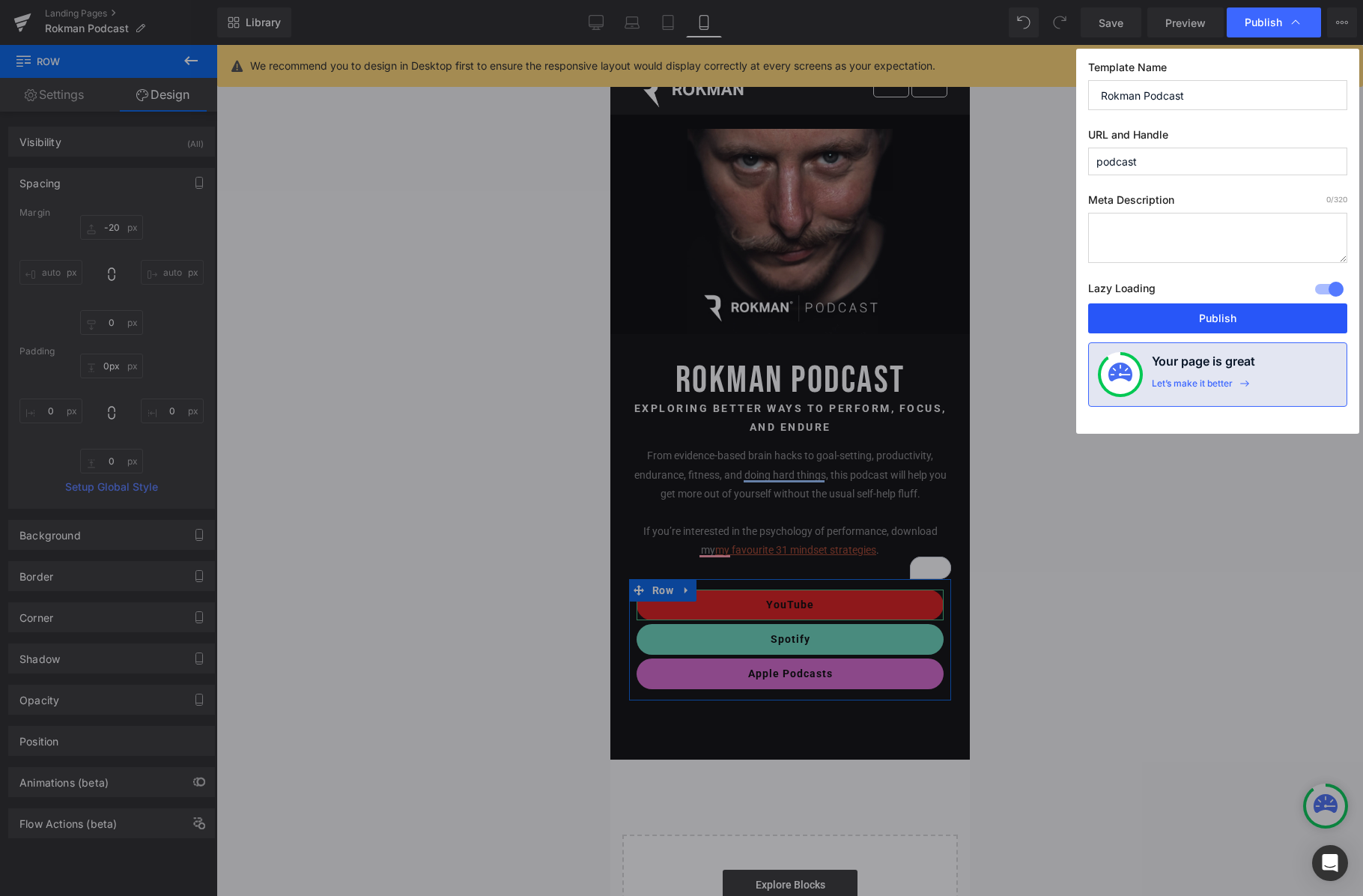
click at [1038, 308] on button "Publish" at bounding box center [1217, 318] width 259 height 30
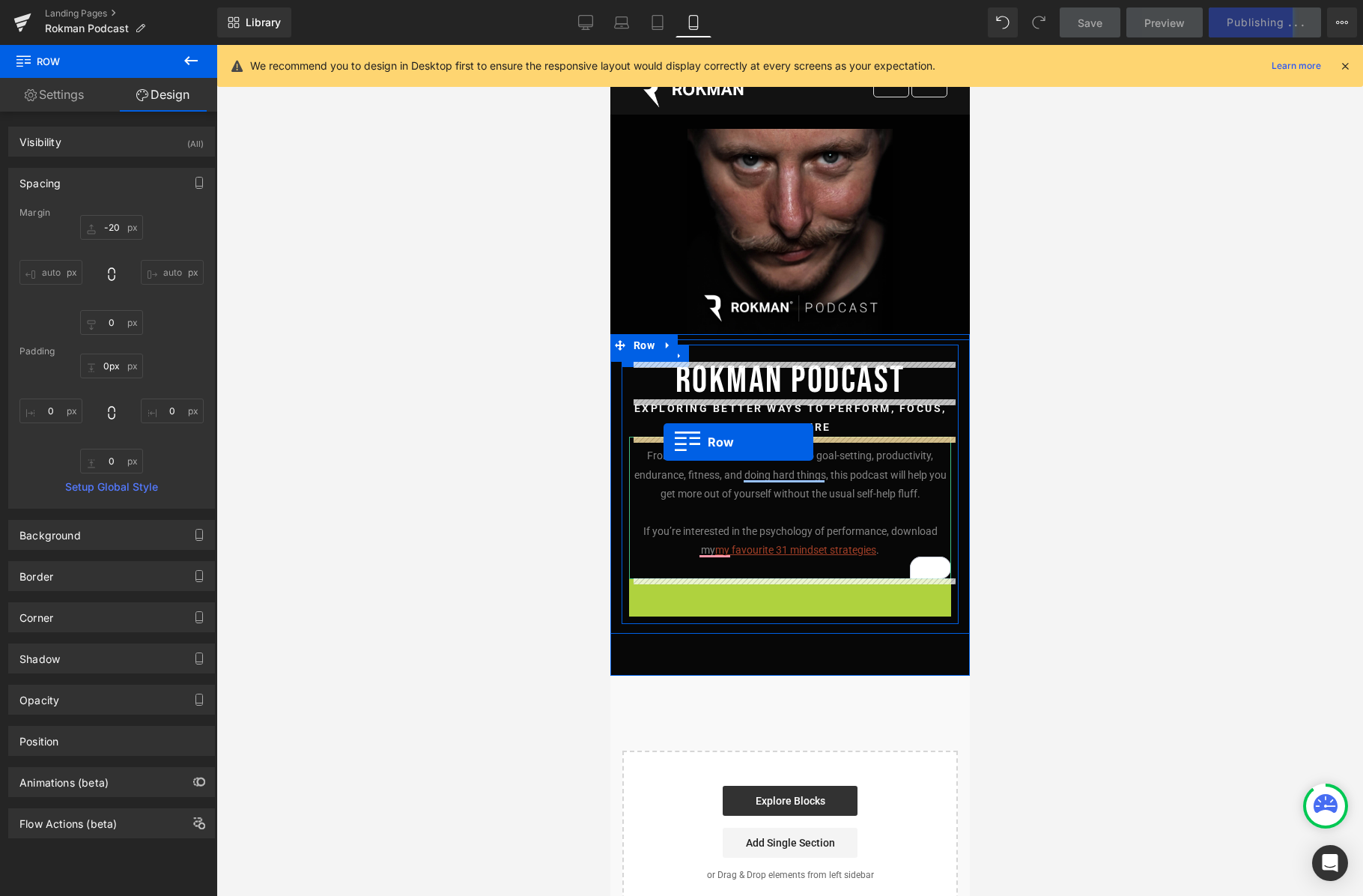
drag, startPoint x: 661, startPoint y: 588, endPoint x: 663, endPoint y: 442, distance: 146.0
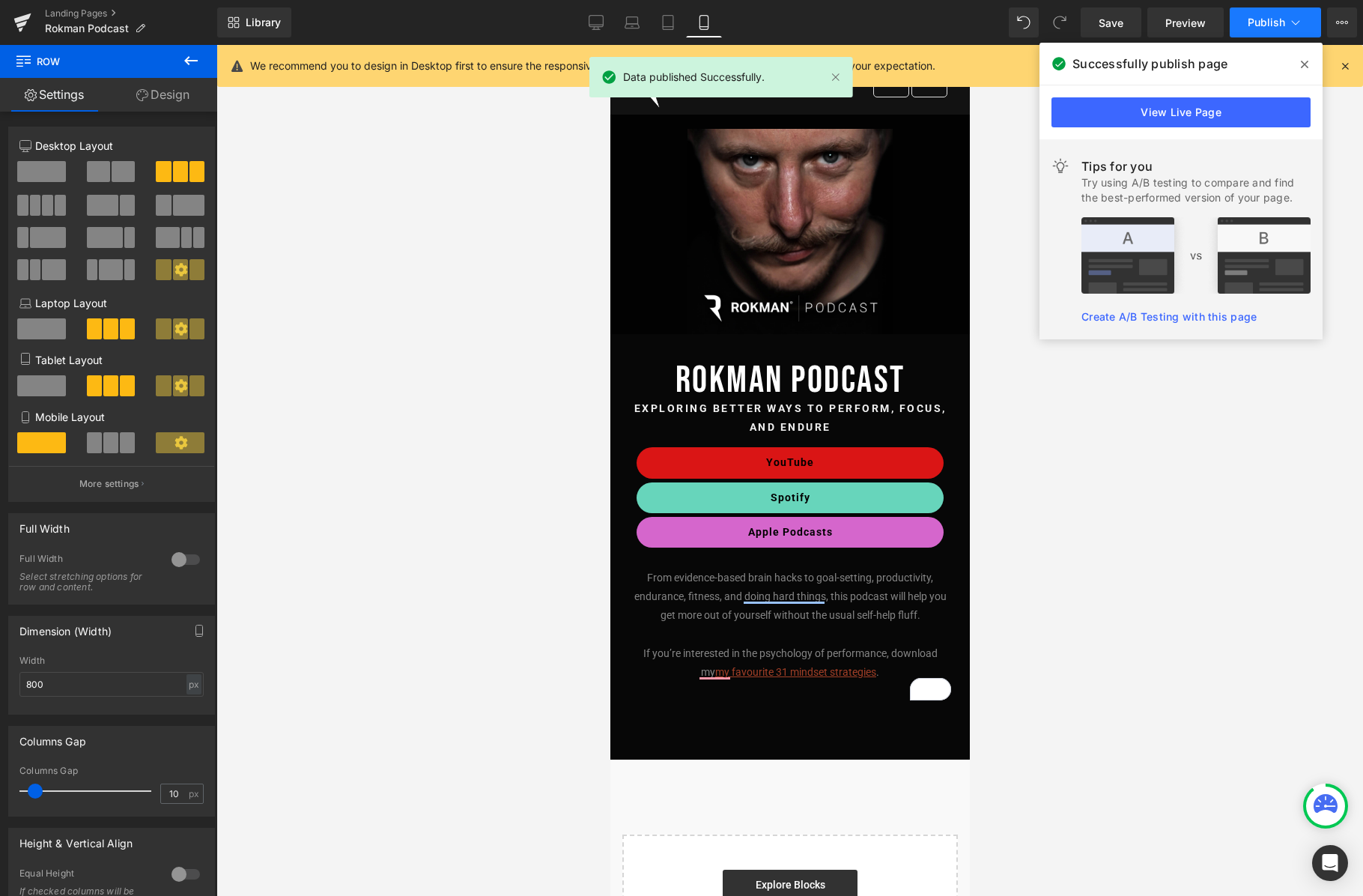
click at [1038, 21] on icon at bounding box center [1296, 23] width 15 height 15
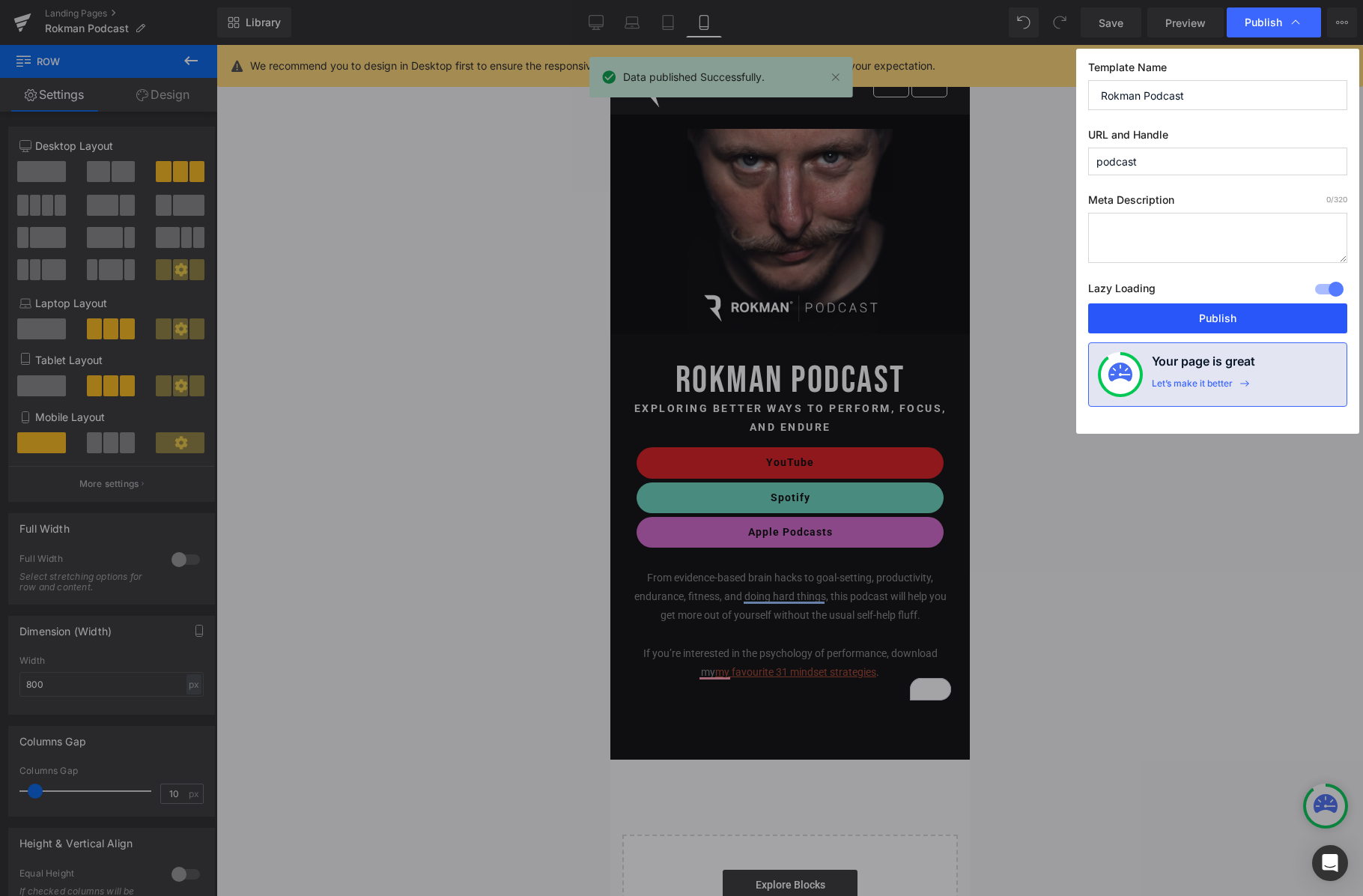
click at [1038, 309] on button "Publish" at bounding box center [1217, 318] width 259 height 30
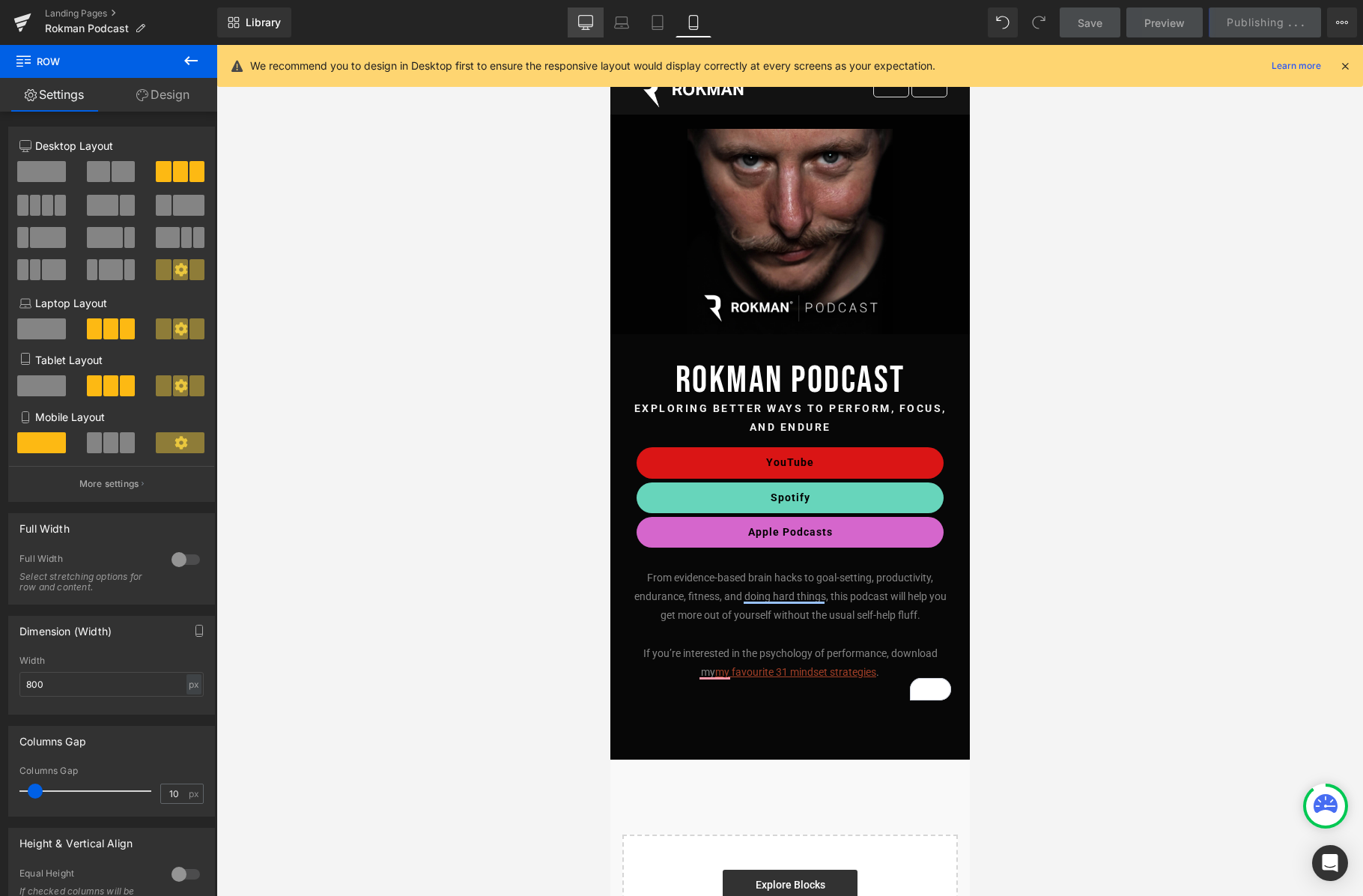
click at [588, 20] on icon at bounding box center [586, 23] width 15 height 15
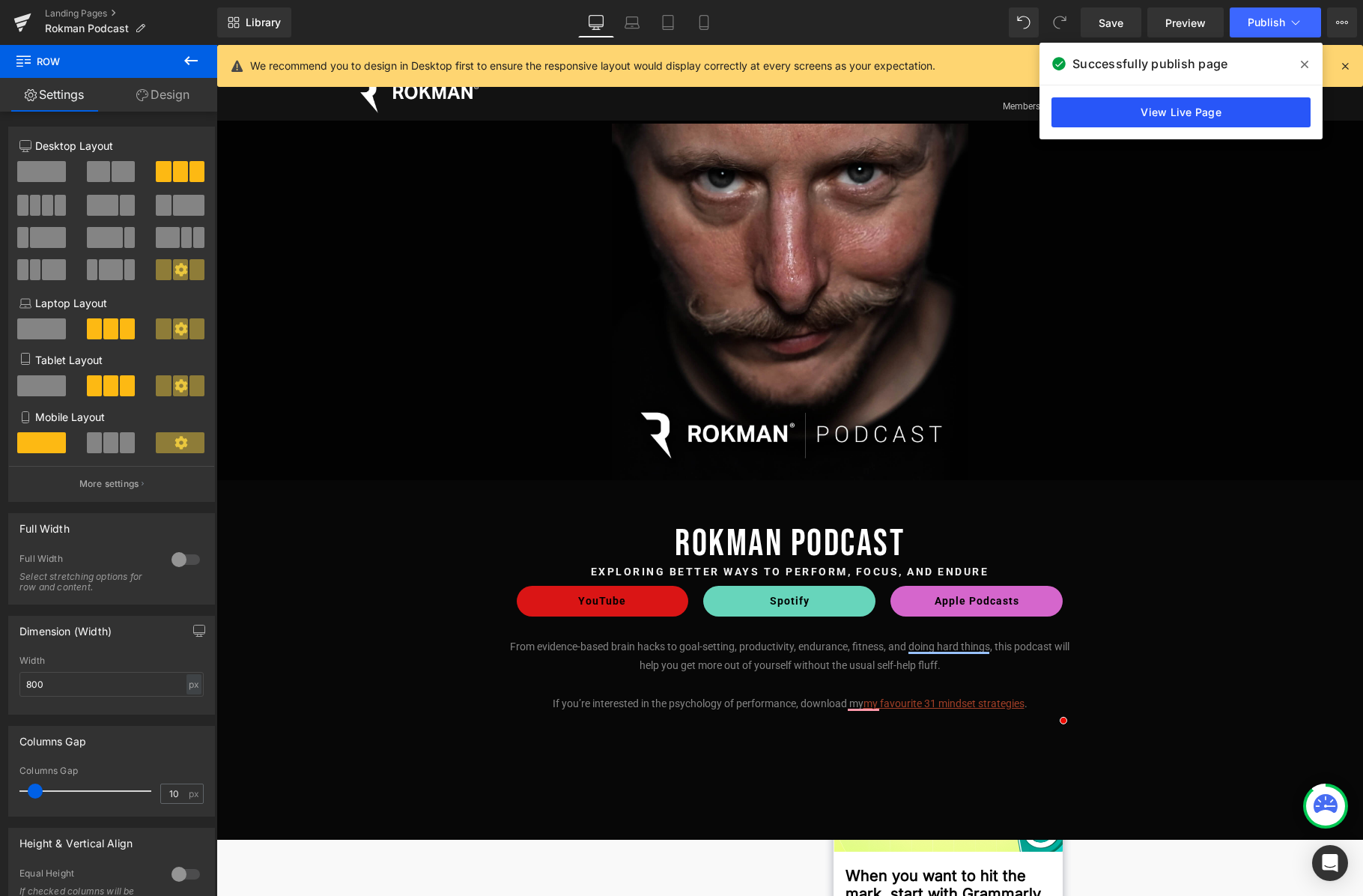
click at [1038, 113] on link "View Live Page" at bounding box center [1181, 112] width 259 height 30
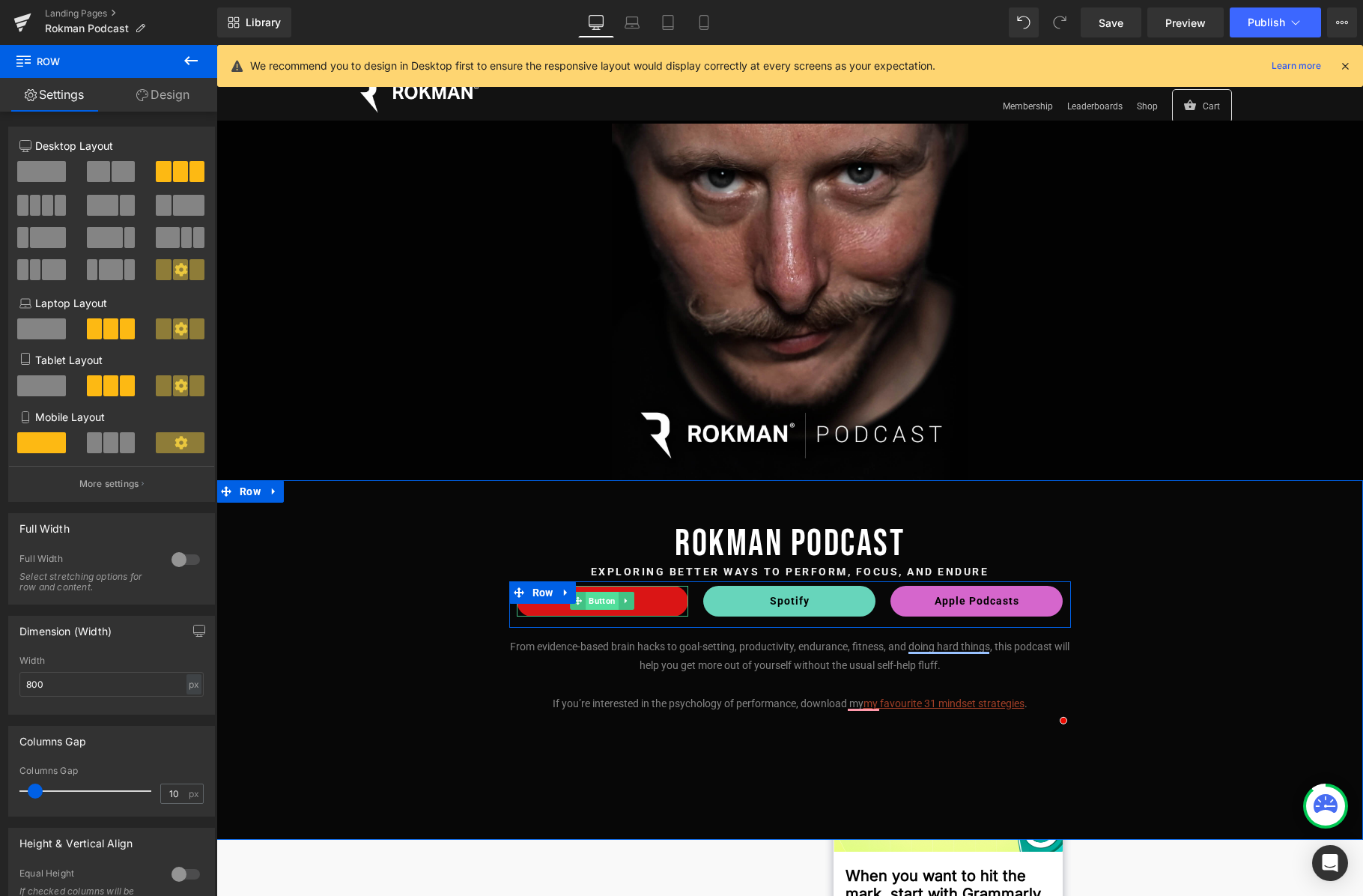
click at [604, 604] on span "Button" at bounding box center [602, 601] width 33 height 18
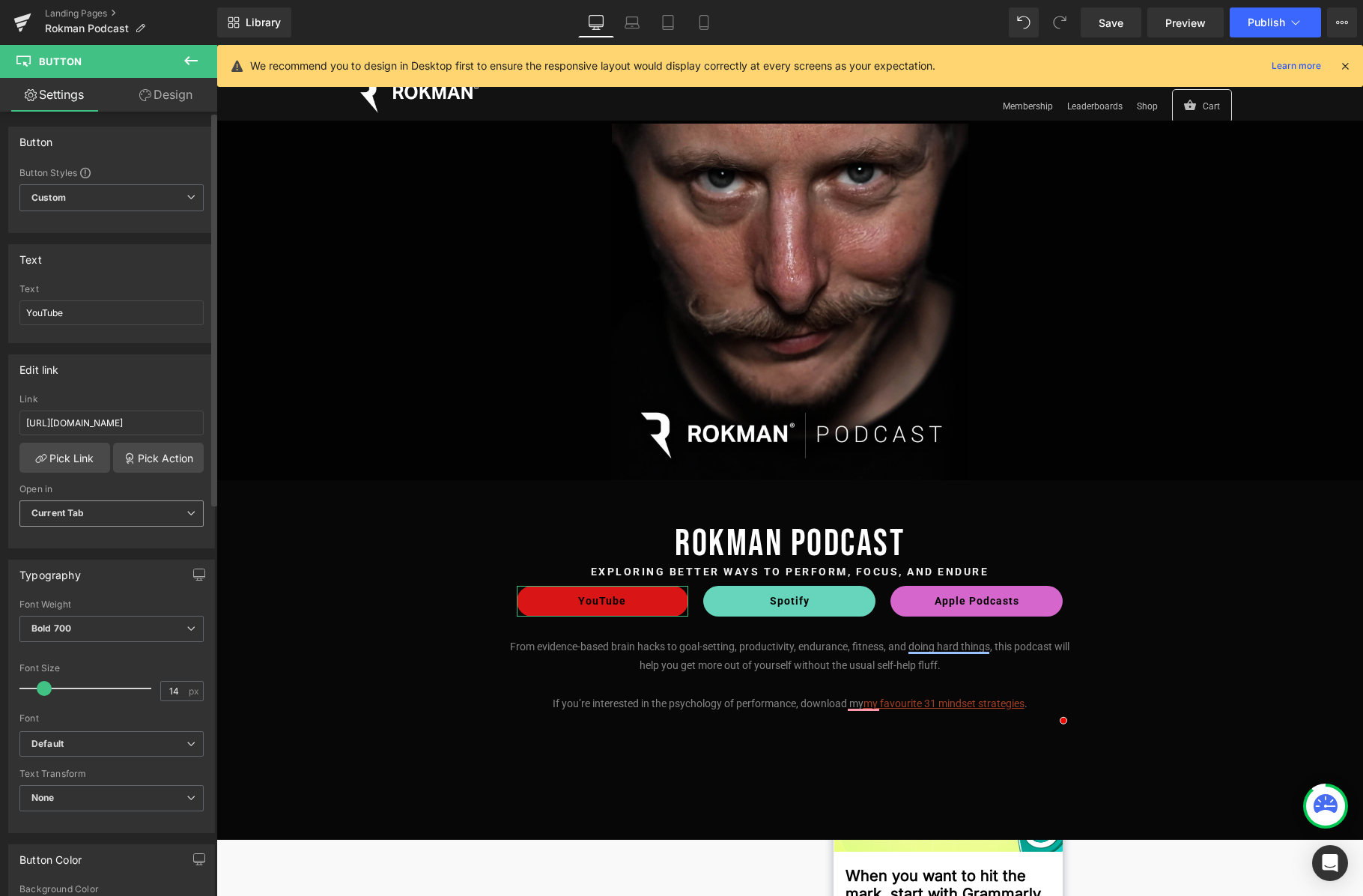
click at [152, 512] on span "Current Tab" at bounding box center [112, 513] width 185 height 27
click at [115, 554] on li "New Tab" at bounding box center [109, 563] width 178 height 23
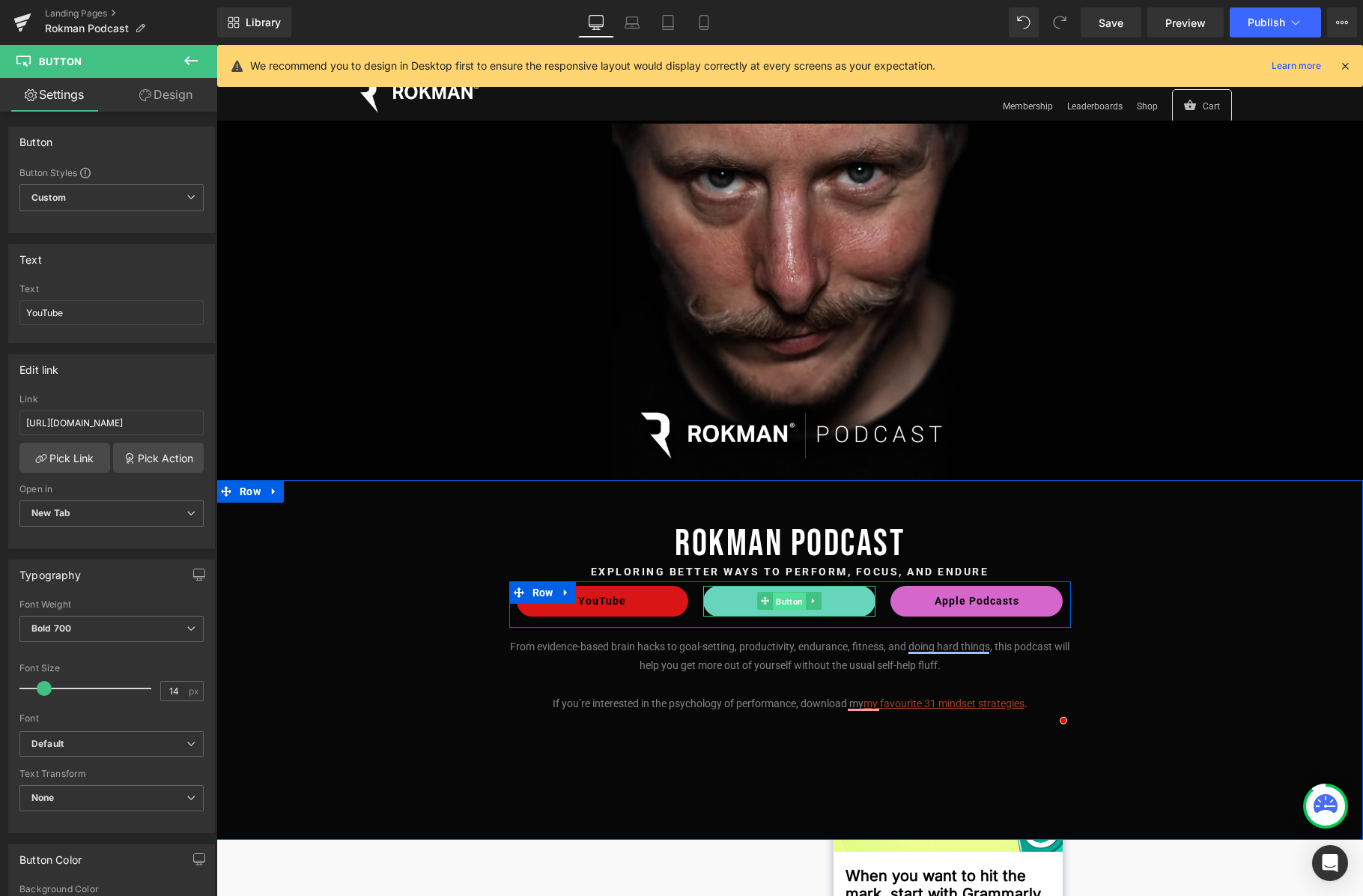
click at [787, 602] on span "Button" at bounding box center [790, 601] width 33 height 18
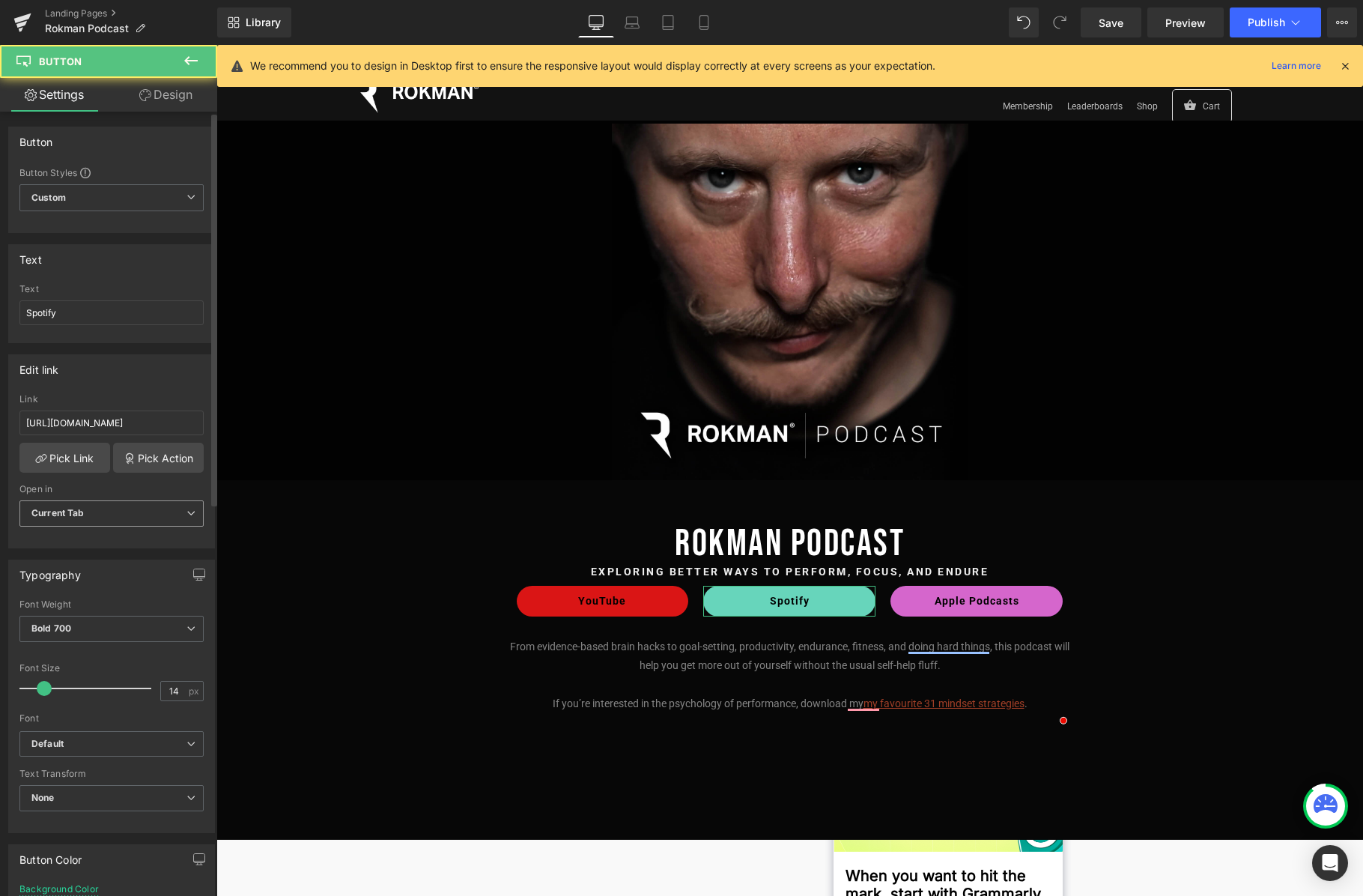
click at [149, 521] on span "Current Tab" at bounding box center [112, 513] width 185 height 27
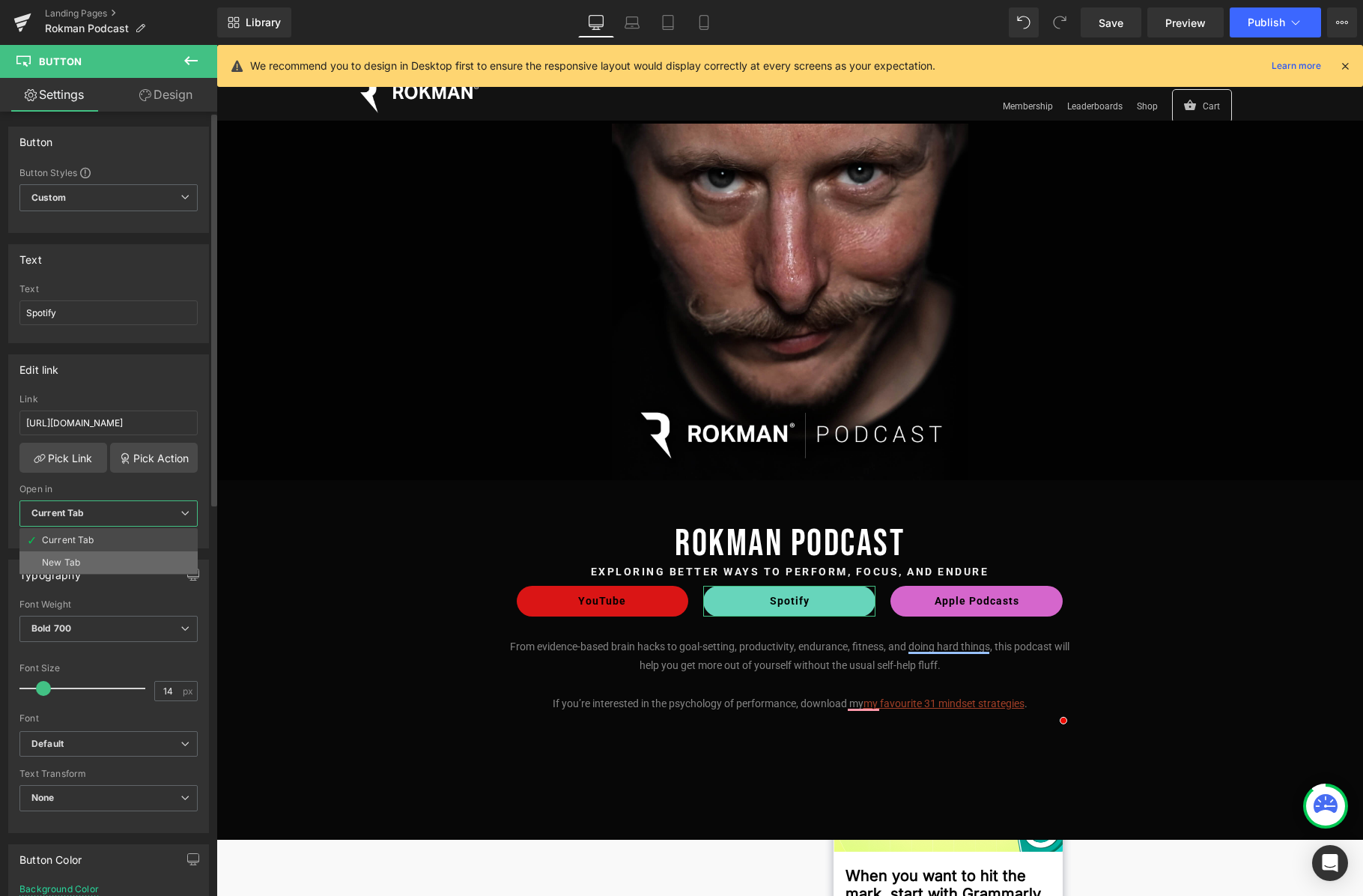
click at [137, 563] on li "New Tab" at bounding box center [109, 563] width 178 height 23
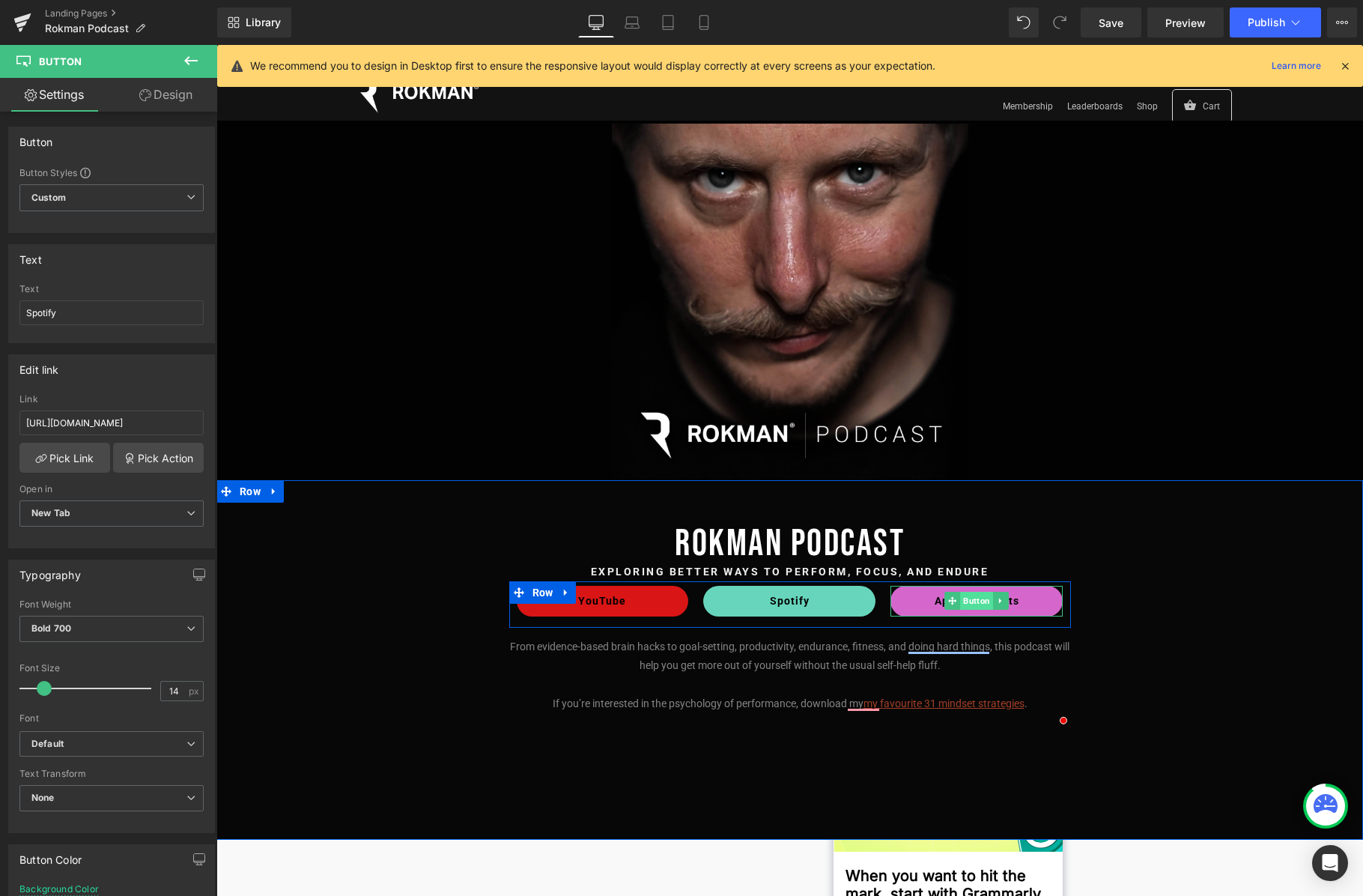
click at [973, 601] on span "Button" at bounding box center [977, 601] width 33 height 18
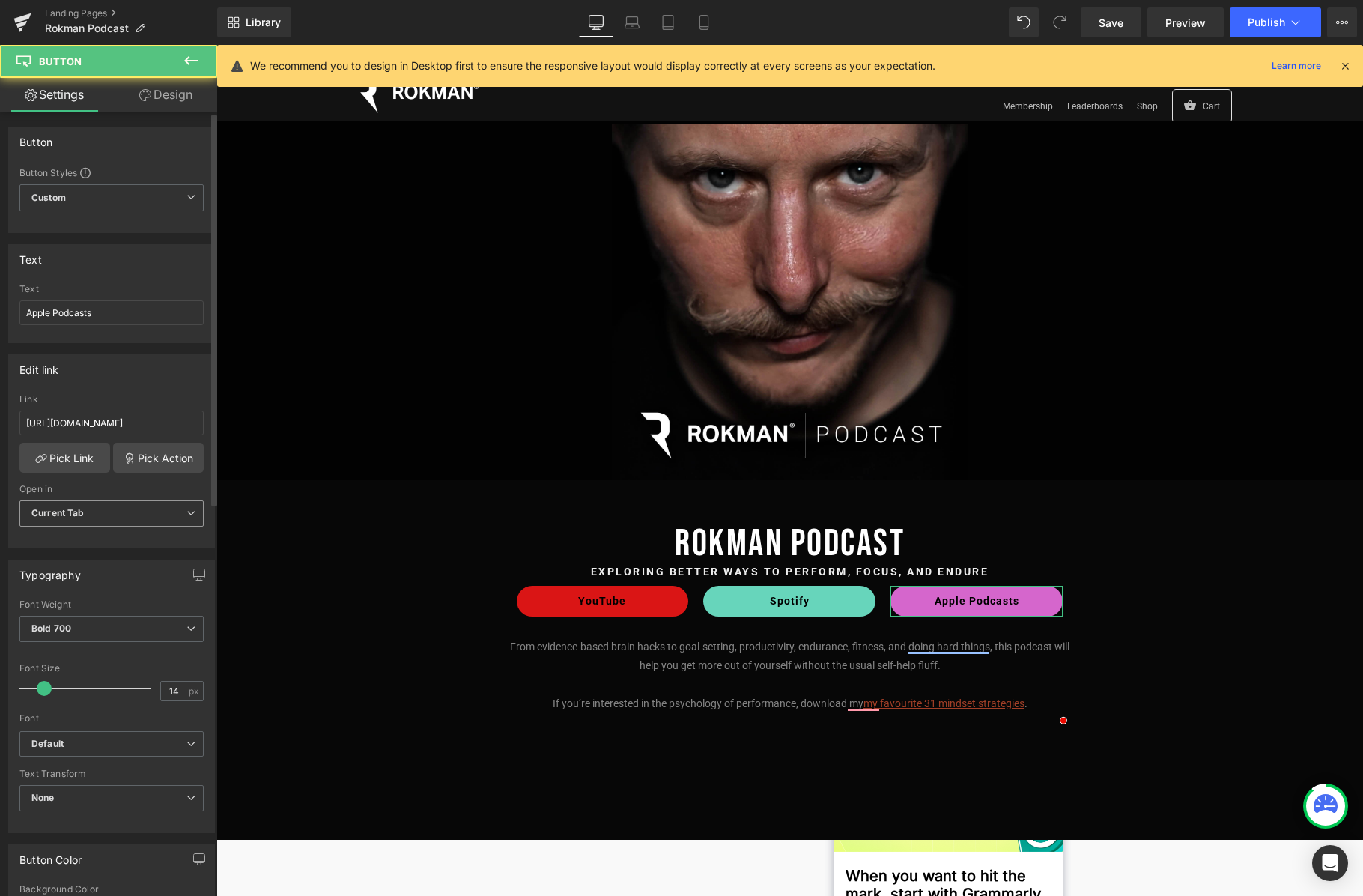
click at [137, 505] on span "Current Tab" at bounding box center [112, 513] width 185 height 27
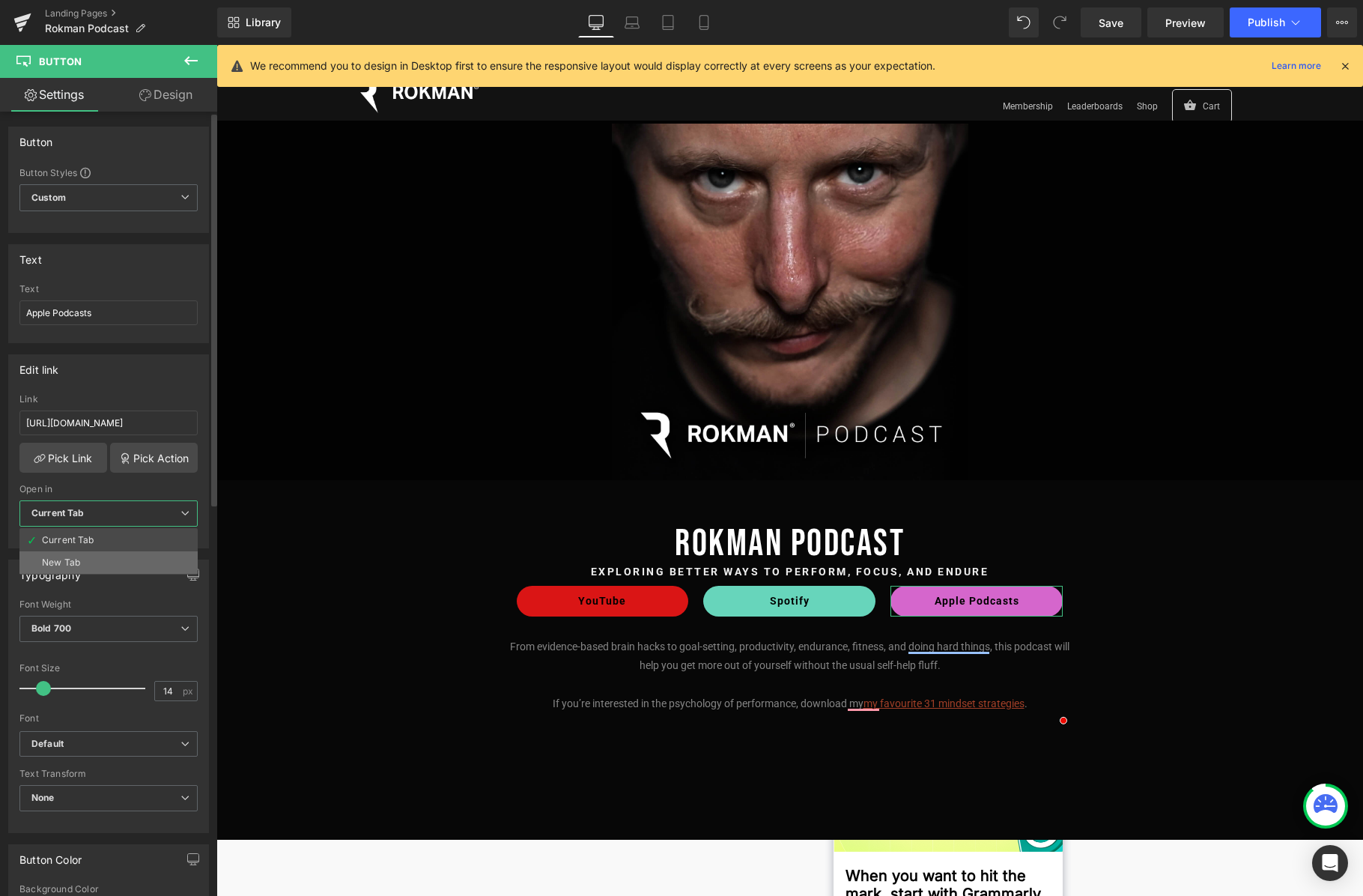
click at [74, 566] on div "New Tab" at bounding box center [61, 563] width 38 height 11
click at [1038, 19] on span "Publish" at bounding box center [1266, 23] width 37 height 12
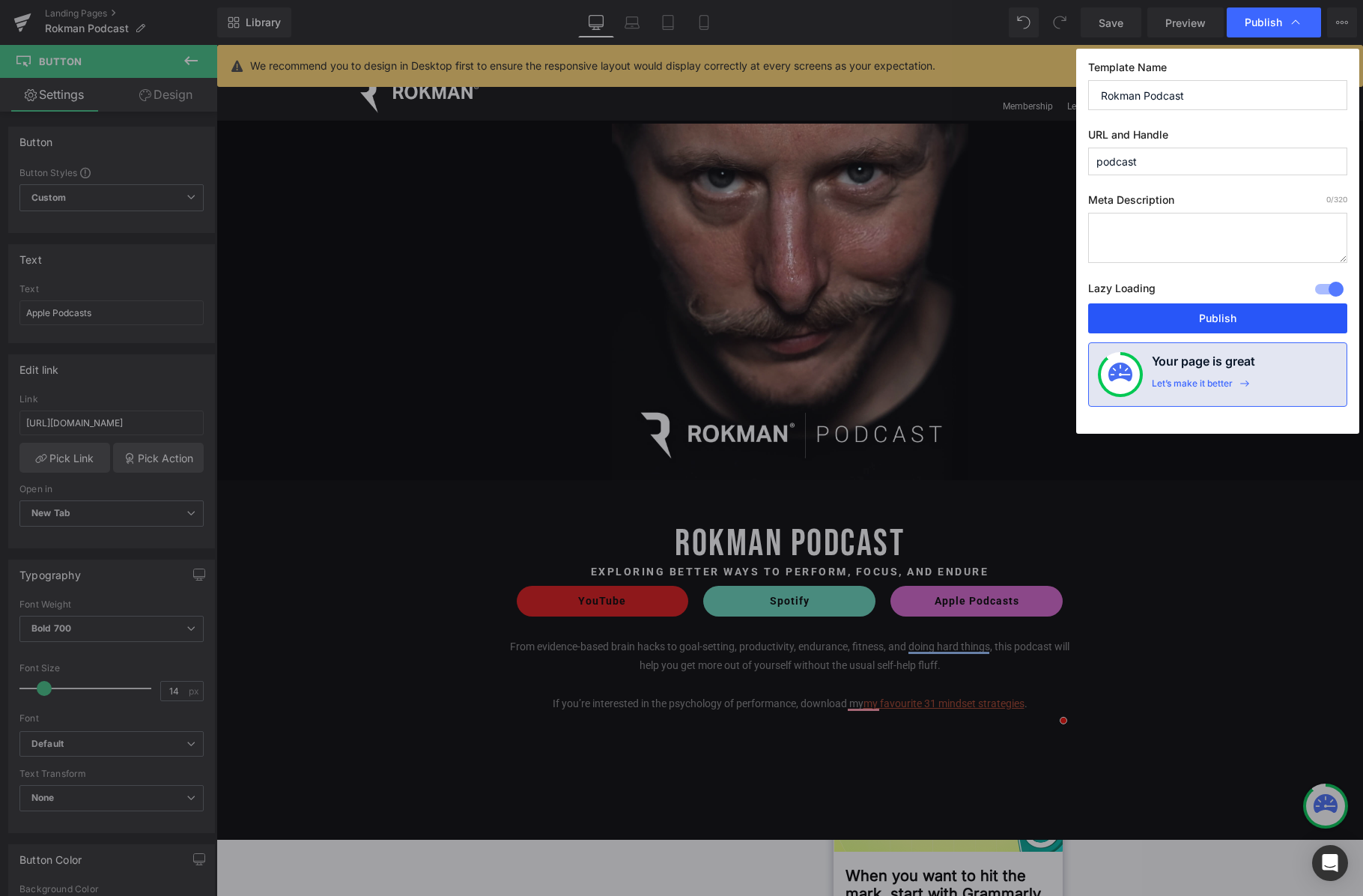
click at [1038, 315] on button "Publish" at bounding box center [1217, 318] width 259 height 30
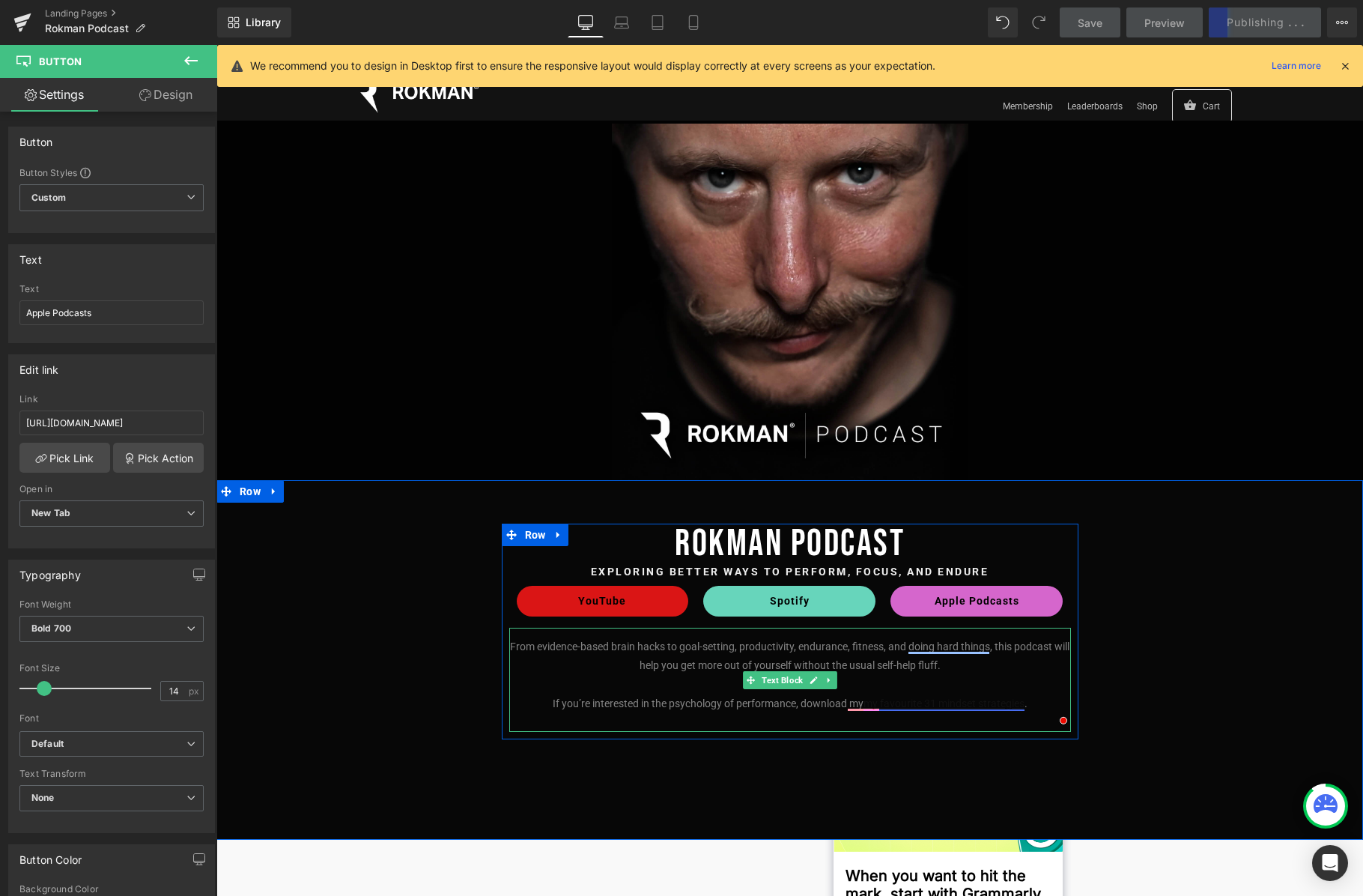
click at [942, 701] on u "my favourite 31 mindset strategies" at bounding box center [944, 703] width 161 height 12
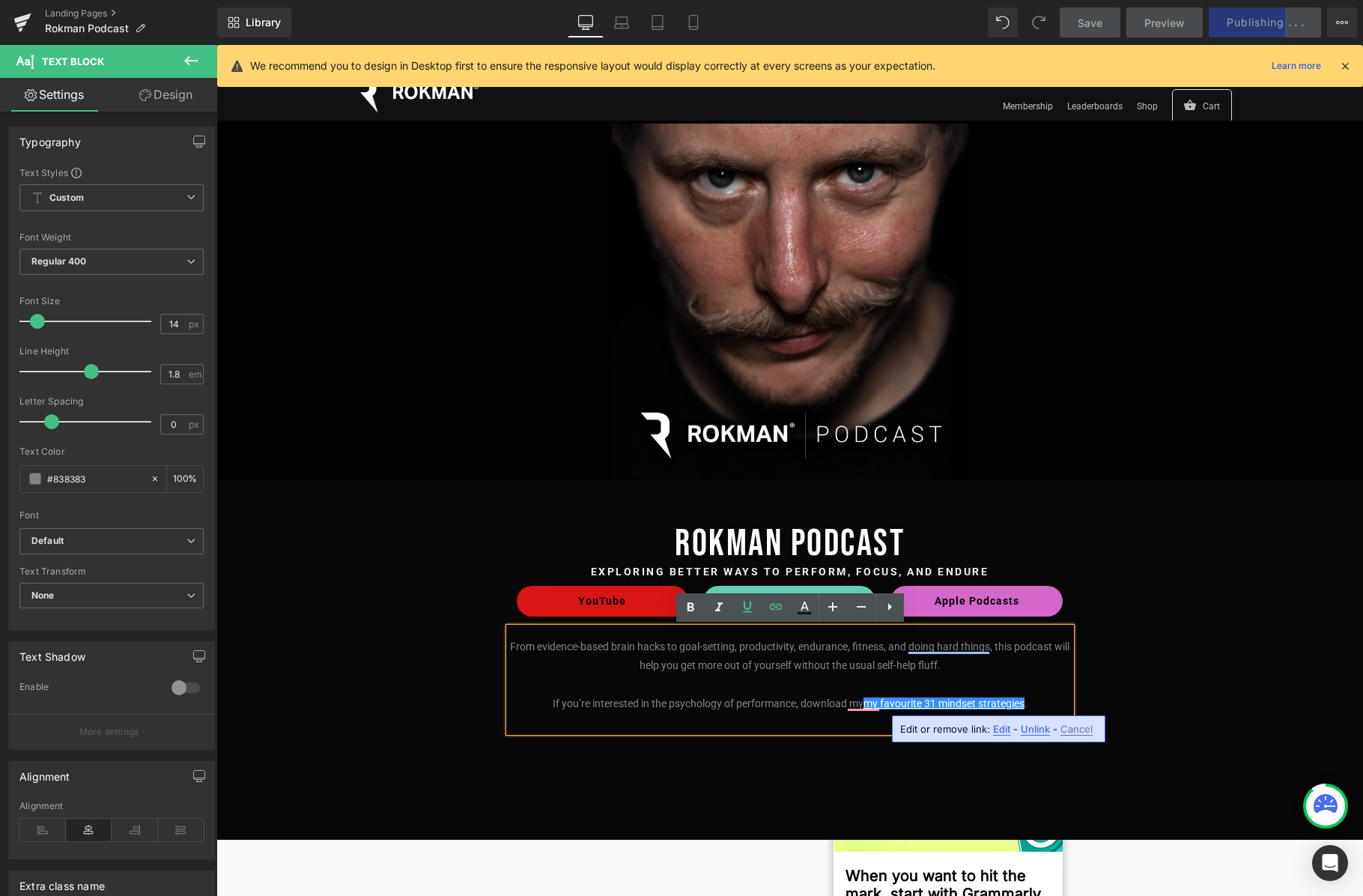
click at [1003, 730] on span "Edit" at bounding box center [1002, 729] width 17 height 13
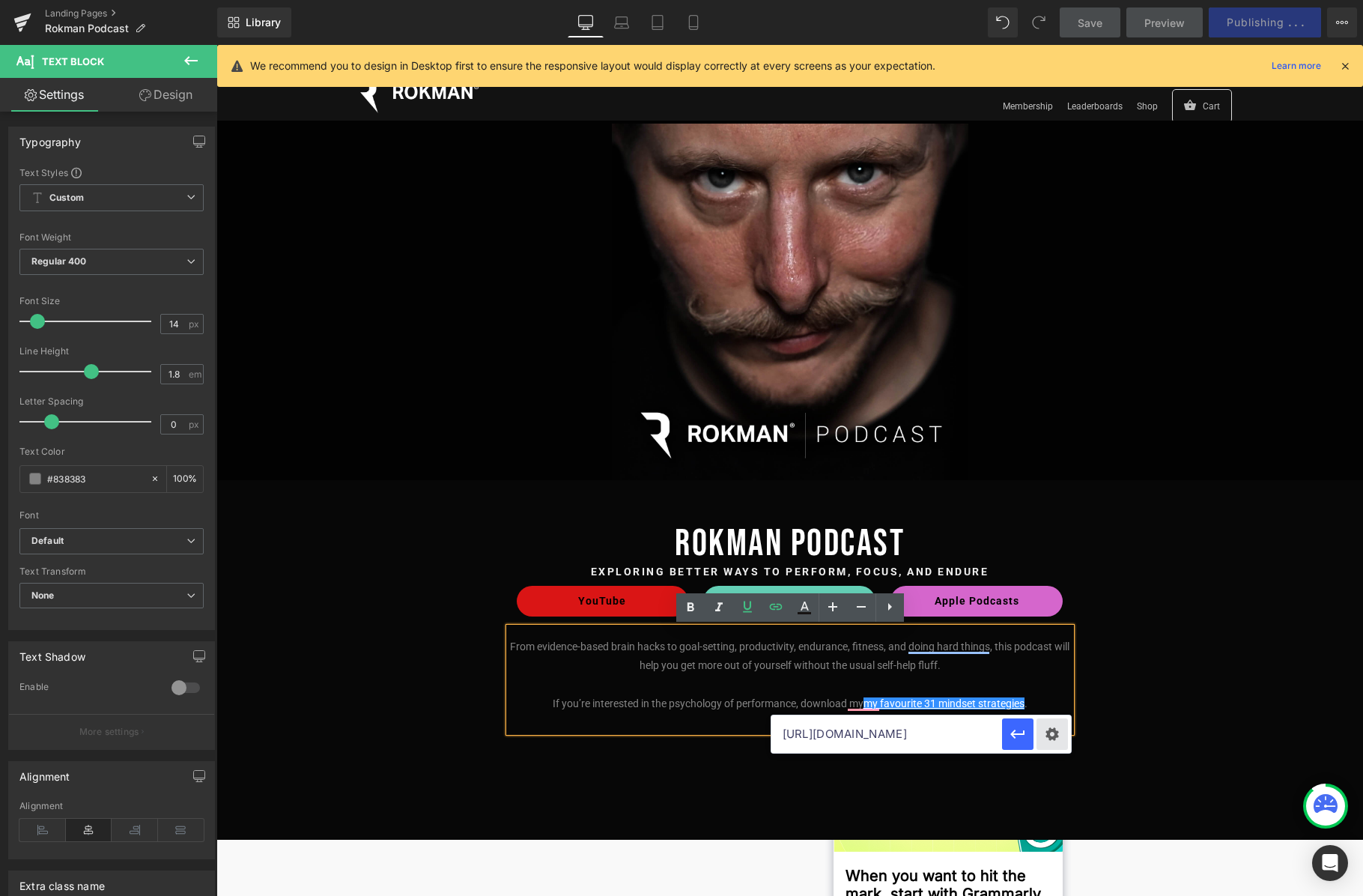
click at [1038, 0] on div "Text Color Highlight Color #333333 Edit or remove link: Edit - Unlink - Cancel …" at bounding box center [681, 0] width 1363 height 0
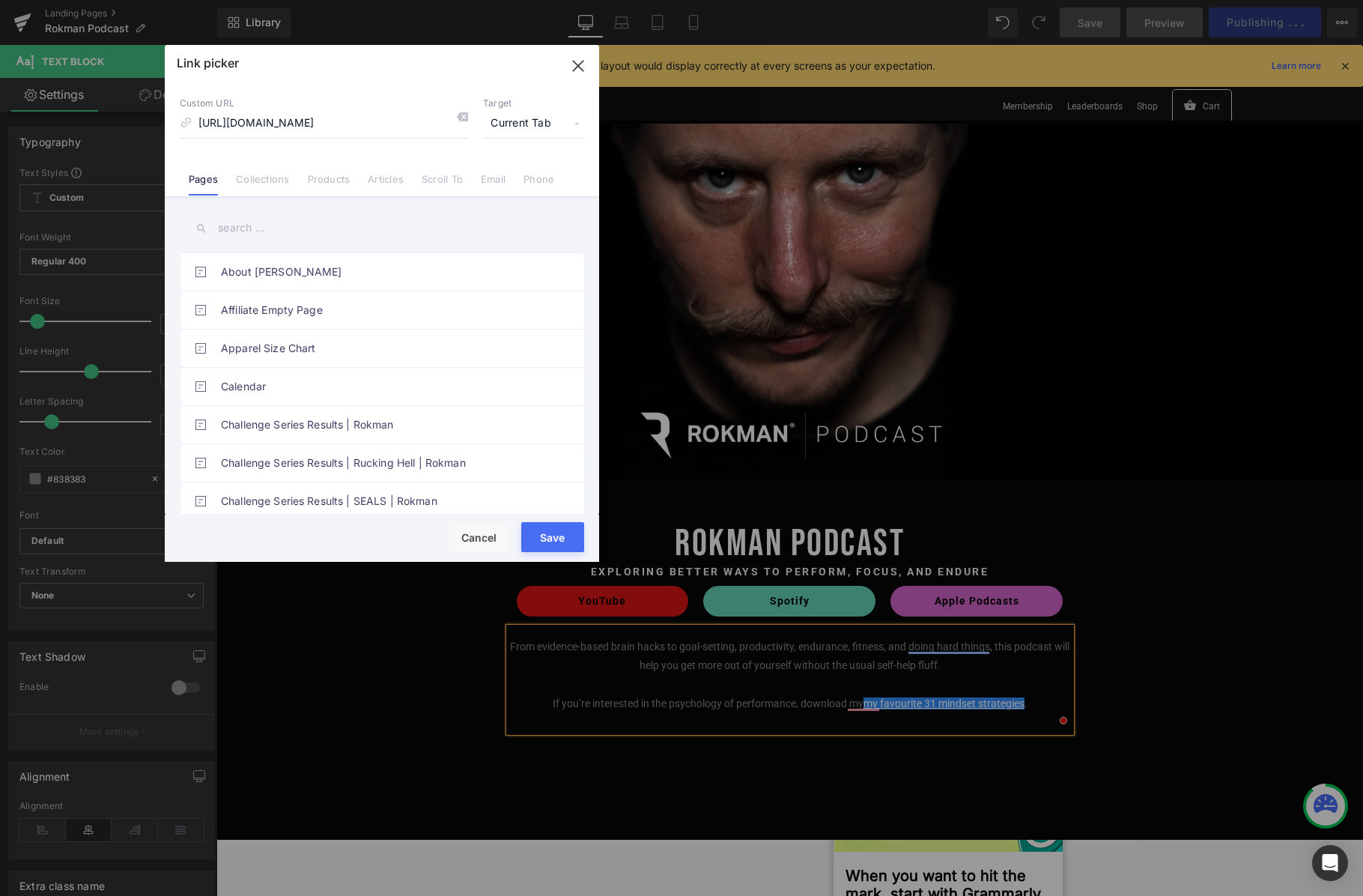
click at [545, 130] on span "Current Tab" at bounding box center [533, 123] width 101 height 28
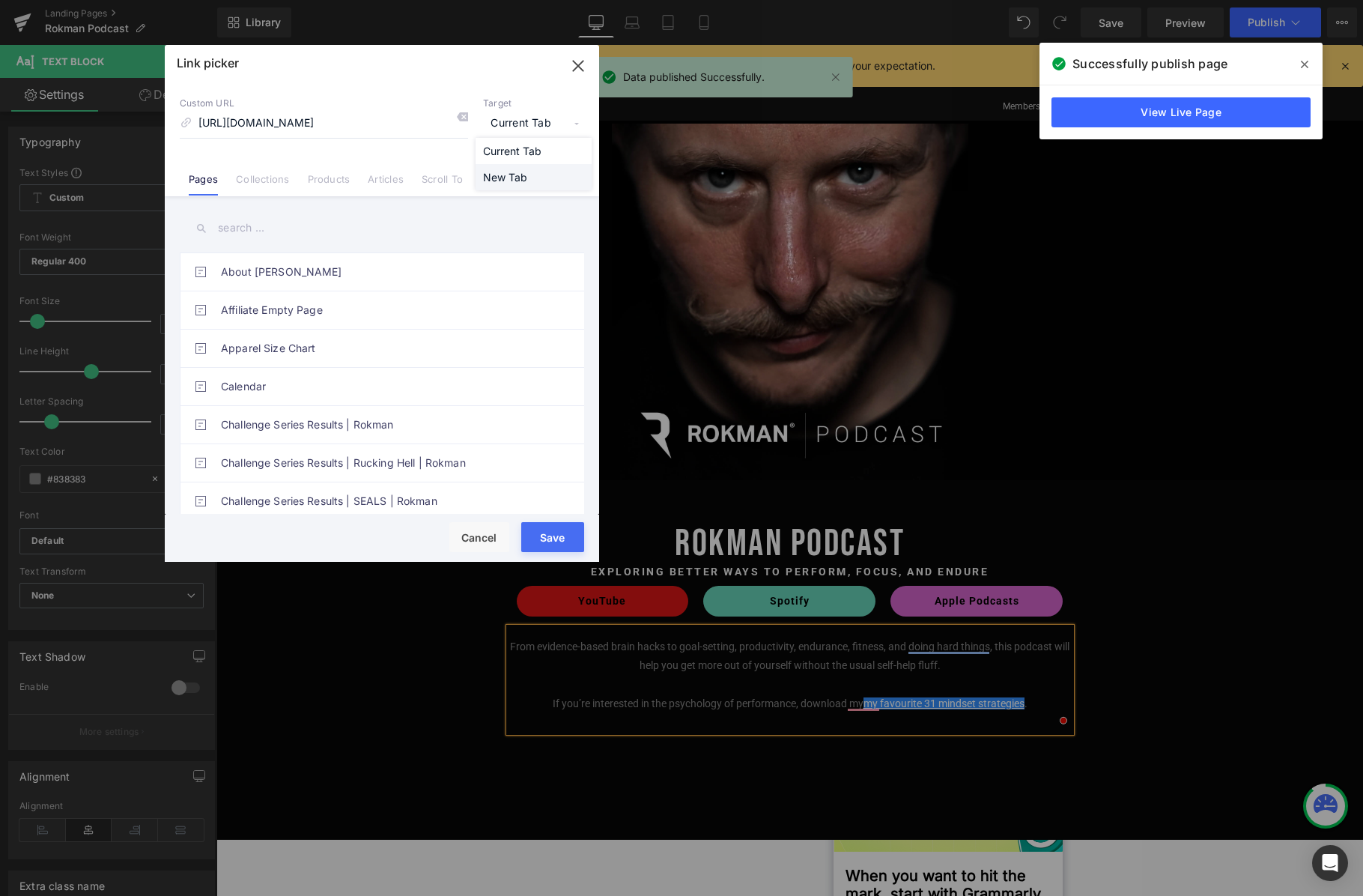
click at [525, 176] on li "New Tab" at bounding box center [533, 177] width 116 height 27
click at [558, 535] on button "Save" at bounding box center [553, 537] width 63 height 30
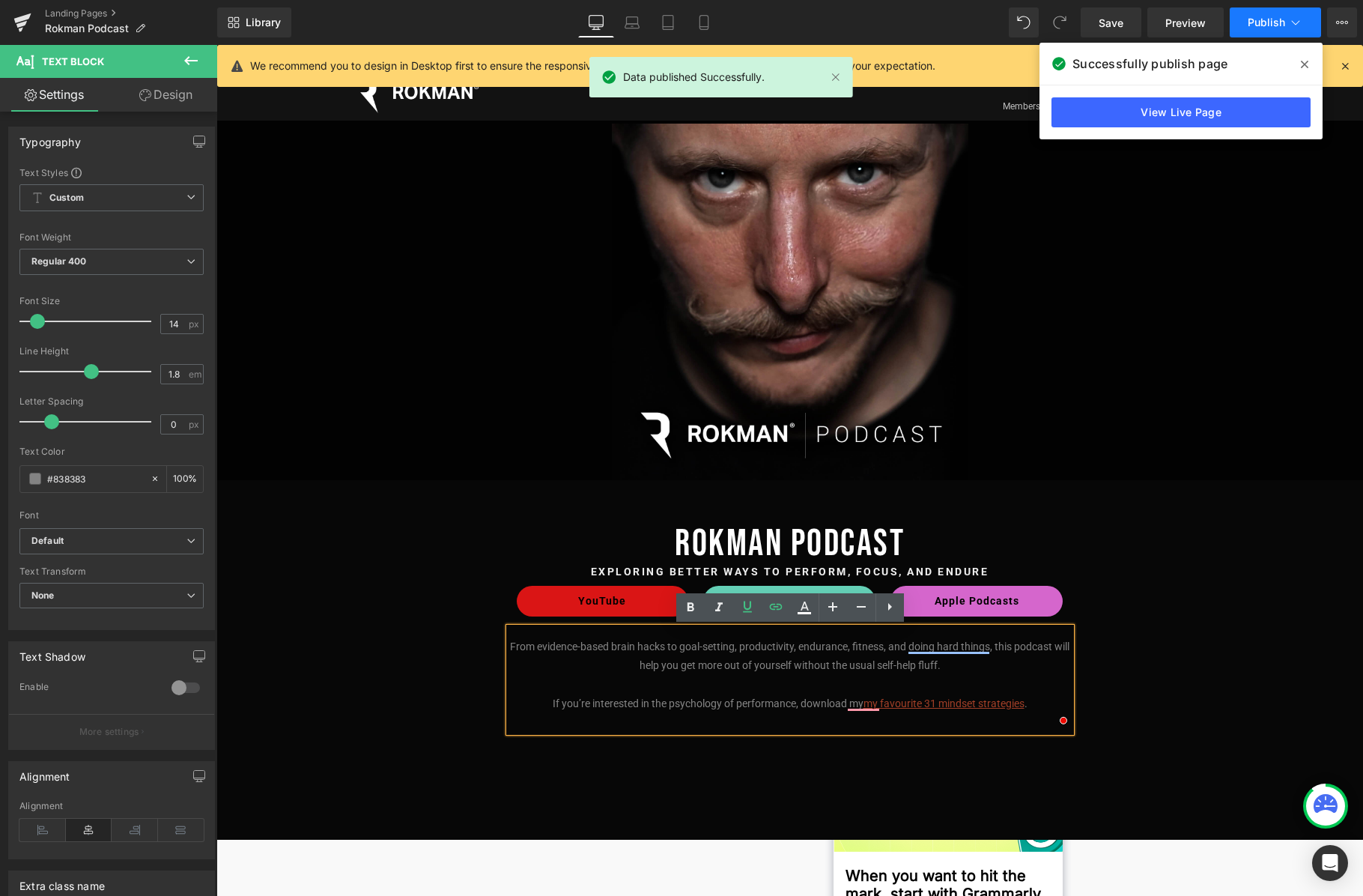
click at [1038, 21] on button "Publish" at bounding box center [1276, 22] width 91 height 30
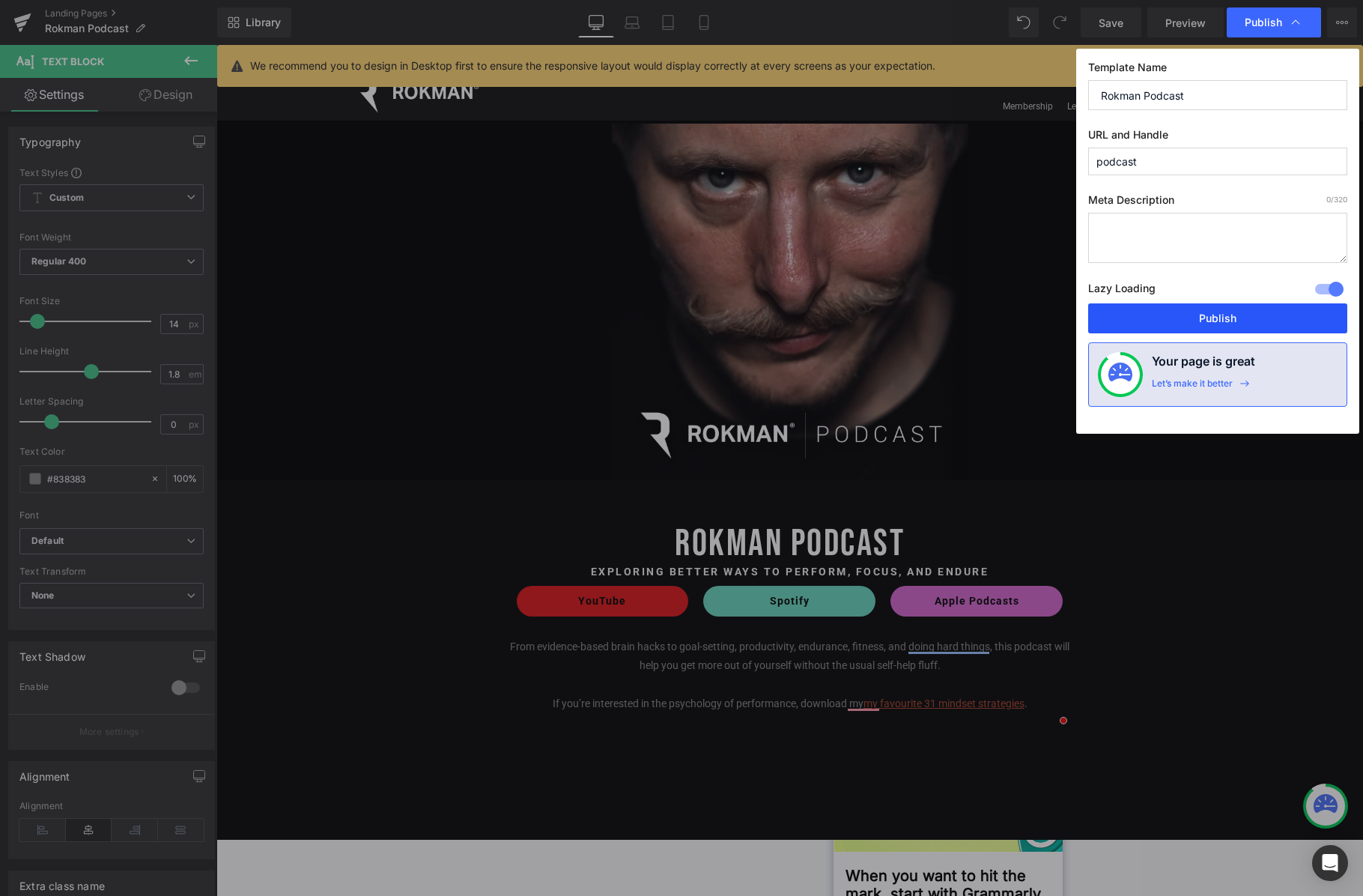
click at [1038, 309] on button "Publish" at bounding box center [1217, 318] width 259 height 30
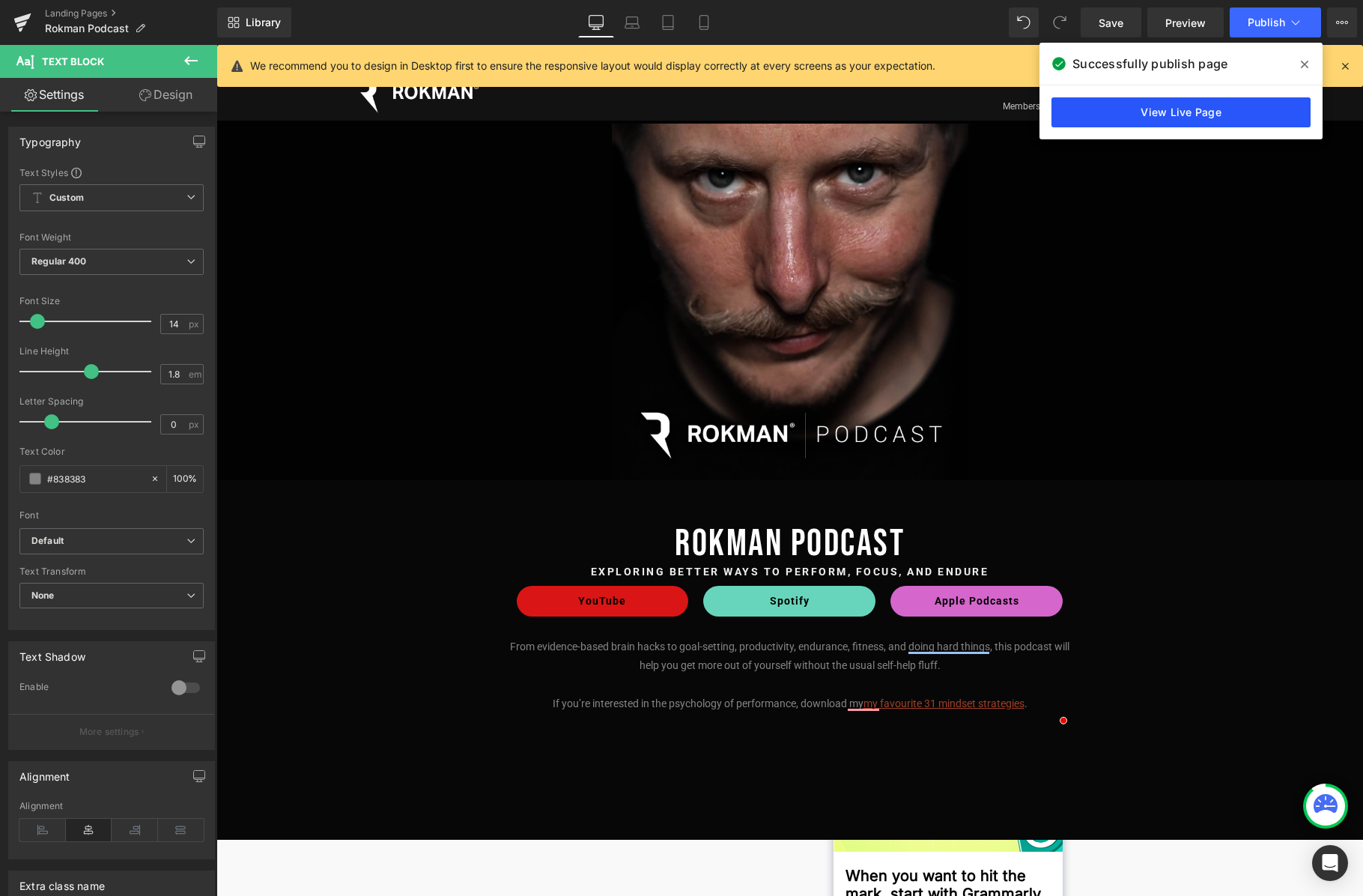
click at [1038, 107] on link "View Live Page" at bounding box center [1181, 112] width 259 height 30
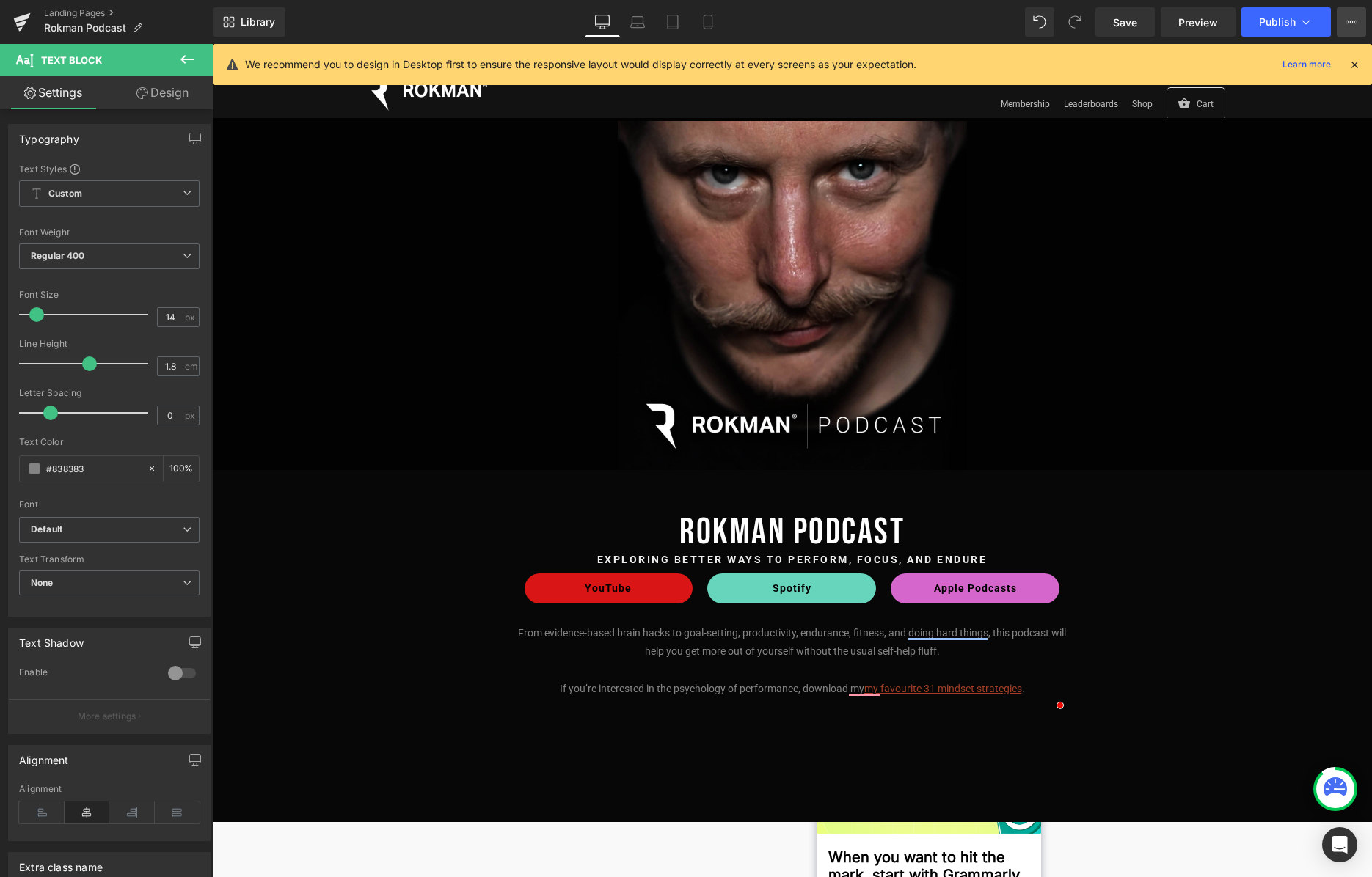
click at [1017, 20] on icon at bounding box center [1351, 22] width 12 height 12
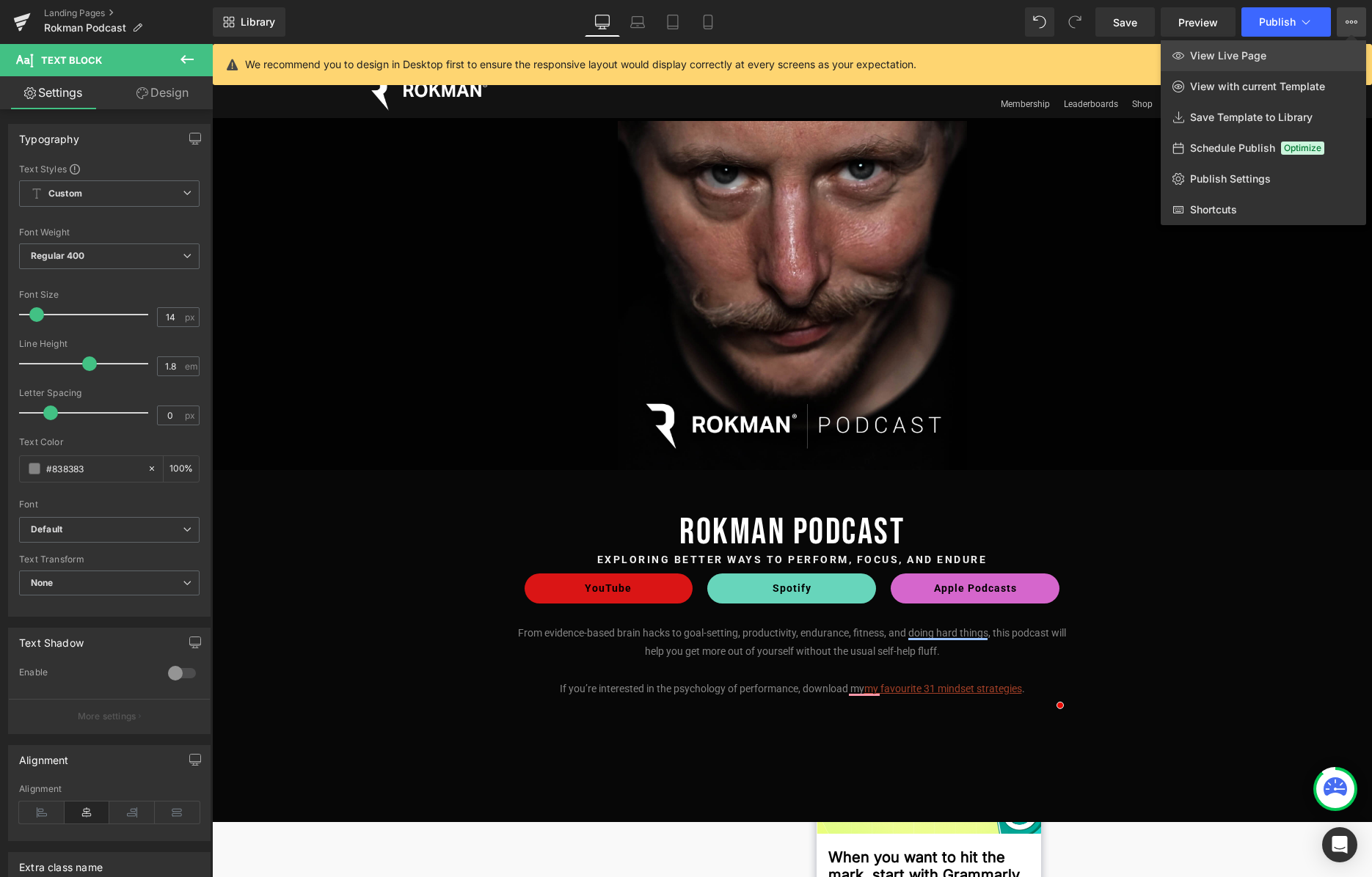
click at [1017, 60] on link "View Live Page" at bounding box center [1263, 55] width 205 height 30
